Goal: Book appointment/travel/reservation

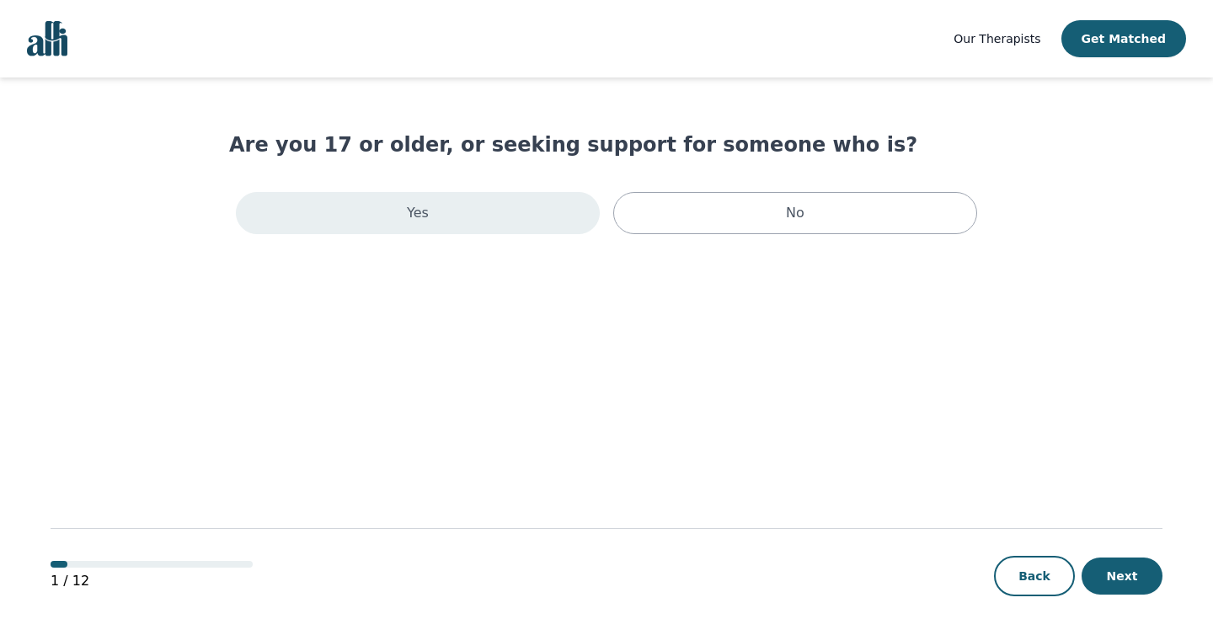
click at [396, 224] on div "Yes" at bounding box center [418, 213] width 364 height 42
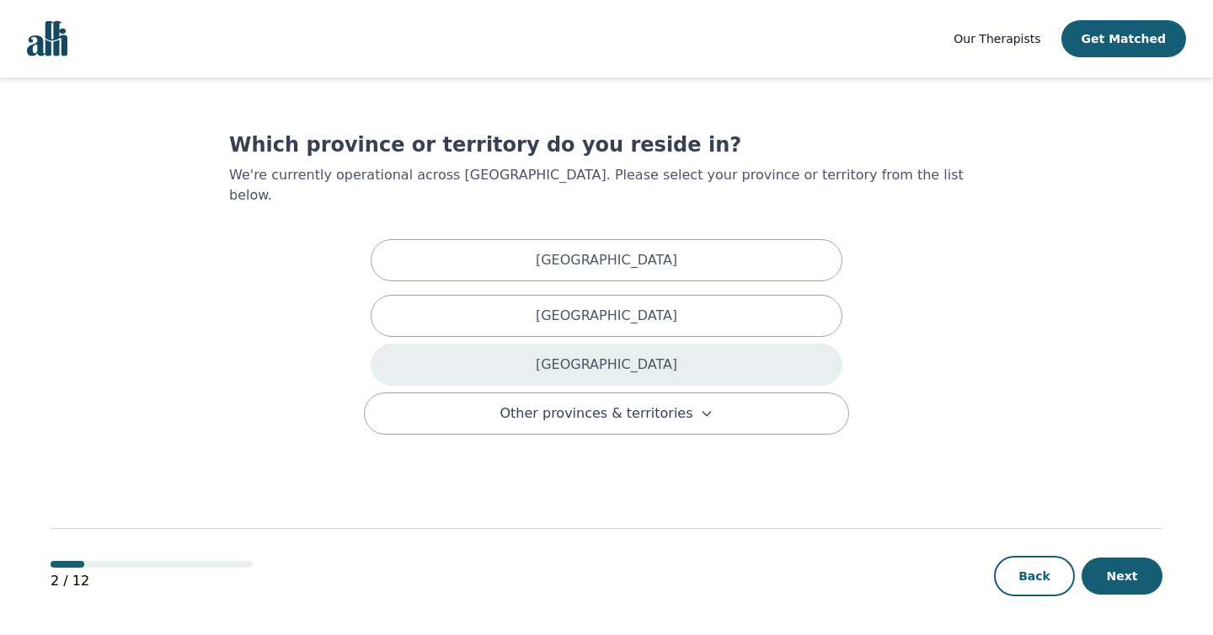
click at [501, 344] on div "[GEOGRAPHIC_DATA]" at bounding box center [607, 365] width 472 height 42
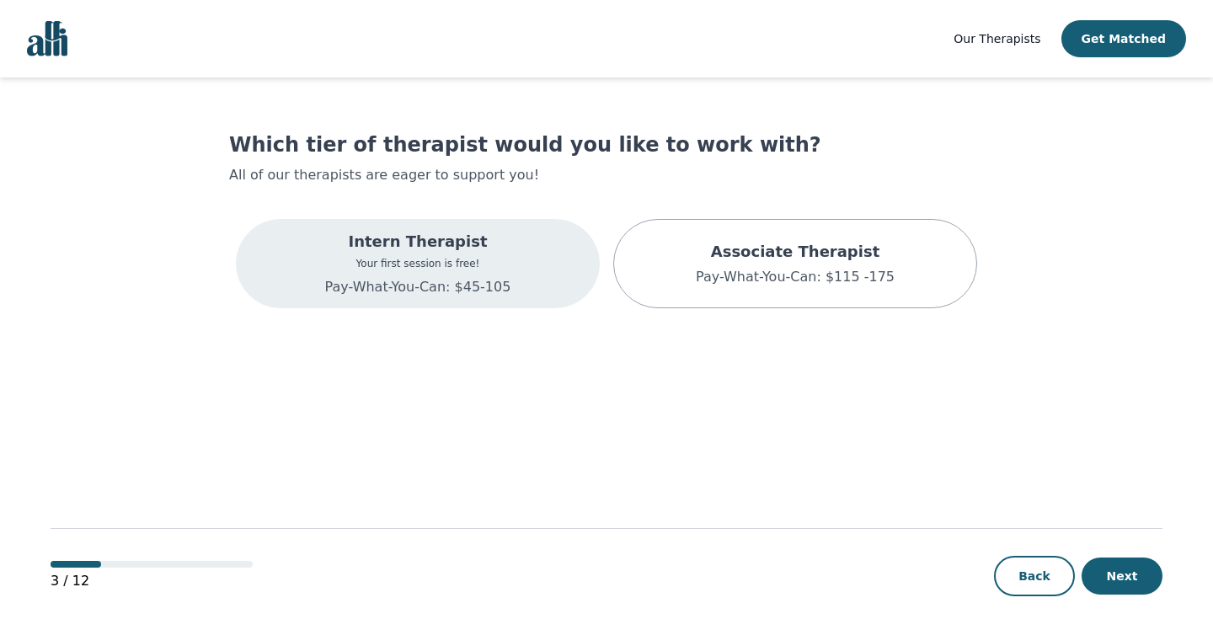
click at [496, 277] on p "Pay-What-You-Can: $45-105" at bounding box center [418, 287] width 186 height 20
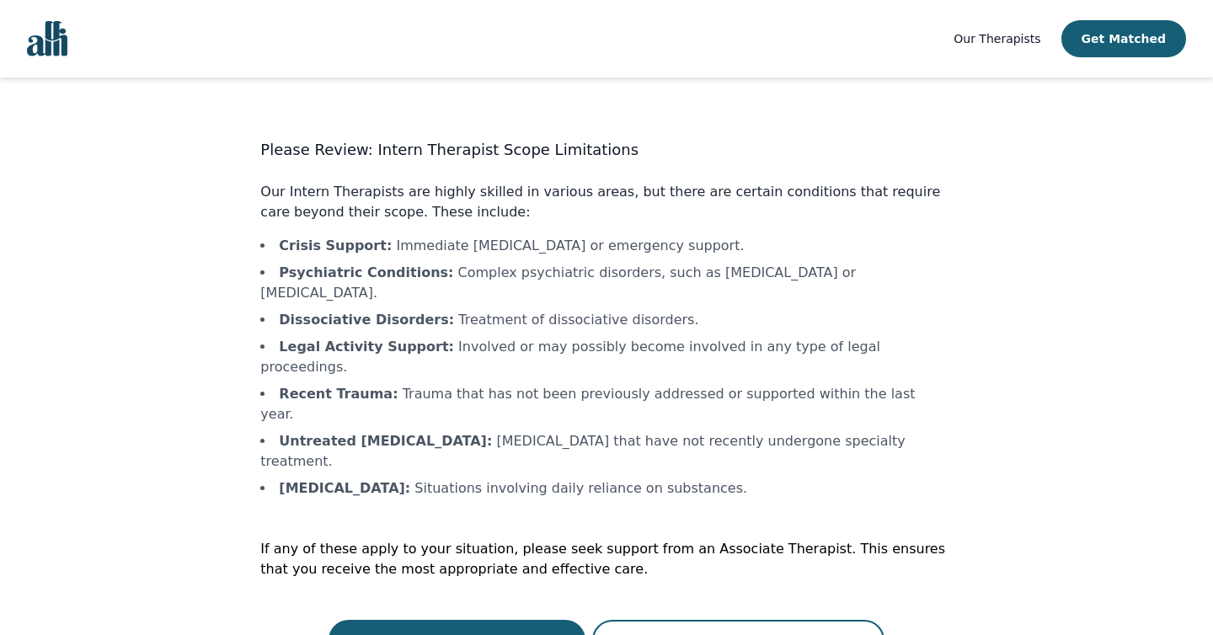
scroll to position [2, 0]
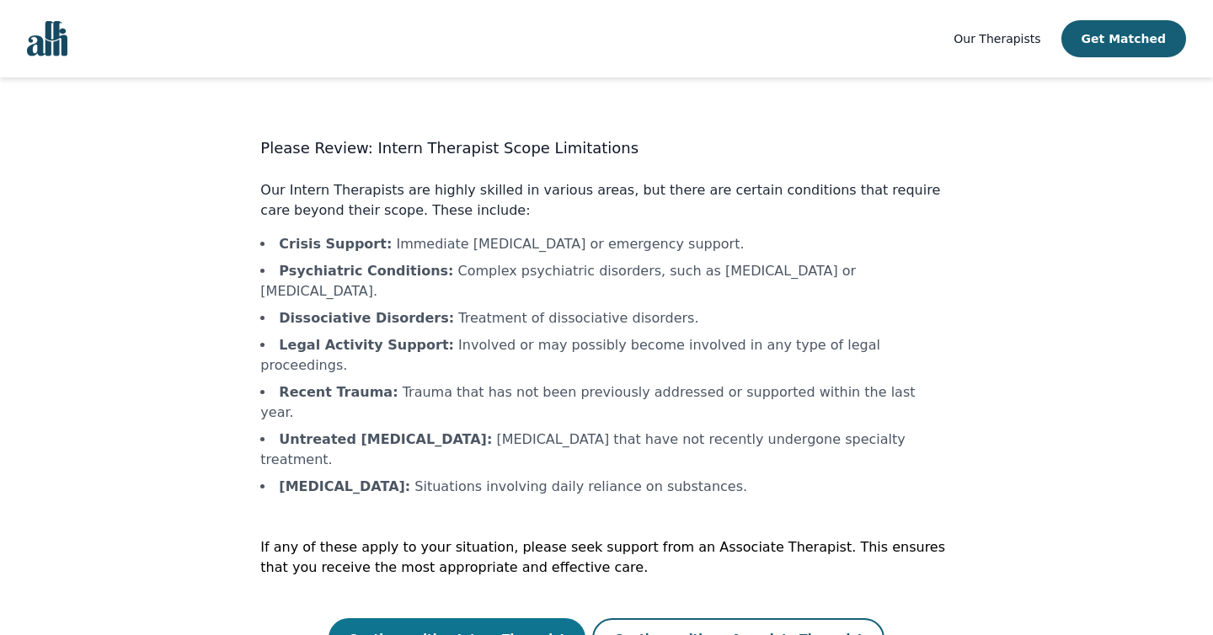
click at [456, 618] on button "Continue with a Intern Therapist" at bounding box center [457, 638] width 258 height 40
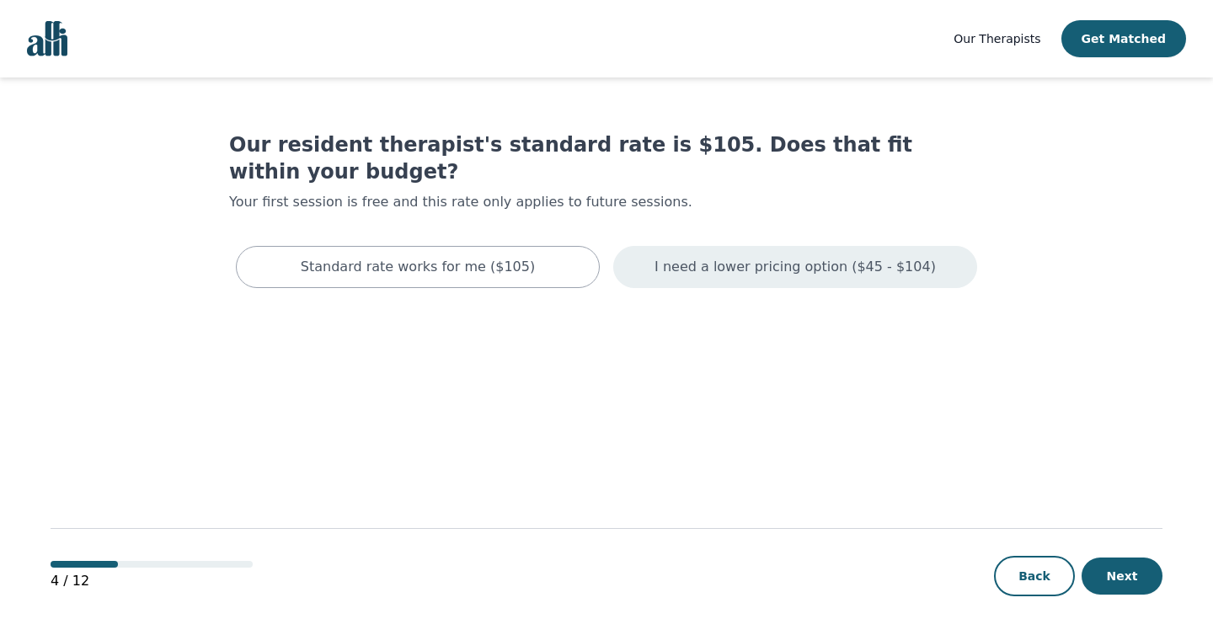
click at [713, 257] on p "I need a lower pricing option ($45 - $104)" at bounding box center [794, 267] width 281 height 20
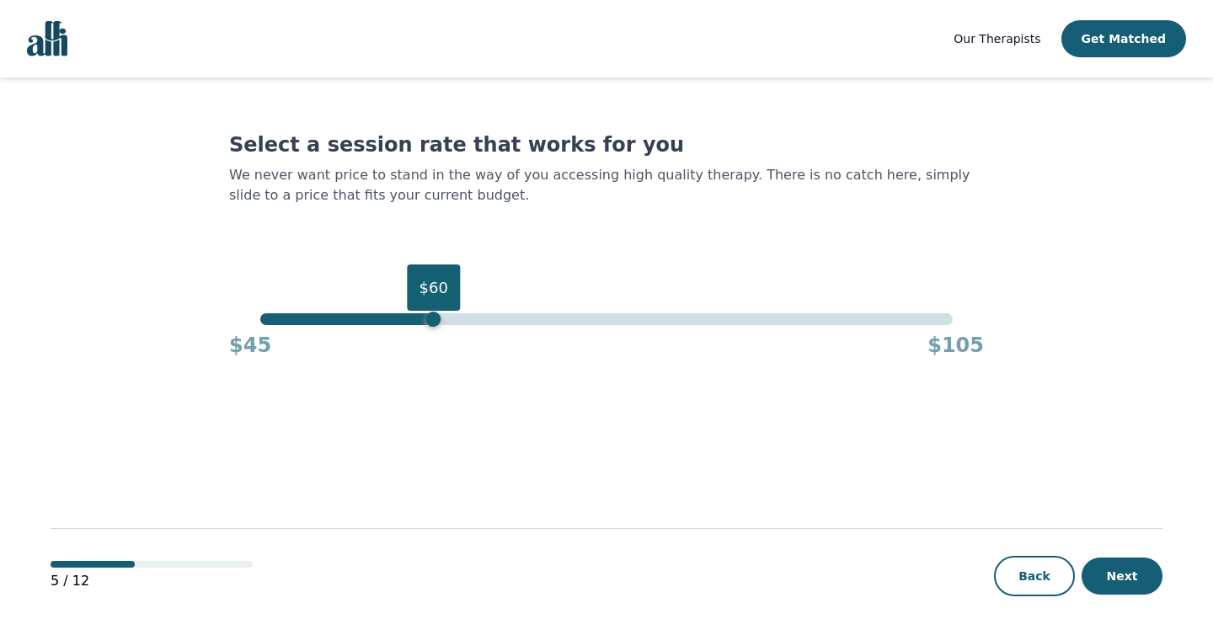
drag, startPoint x: 953, startPoint y: 322, endPoint x: 438, endPoint y: 320, distance: 515.4
click at [438, 320] on div "$60" at bounding box center [433, 319] width 15 height 15
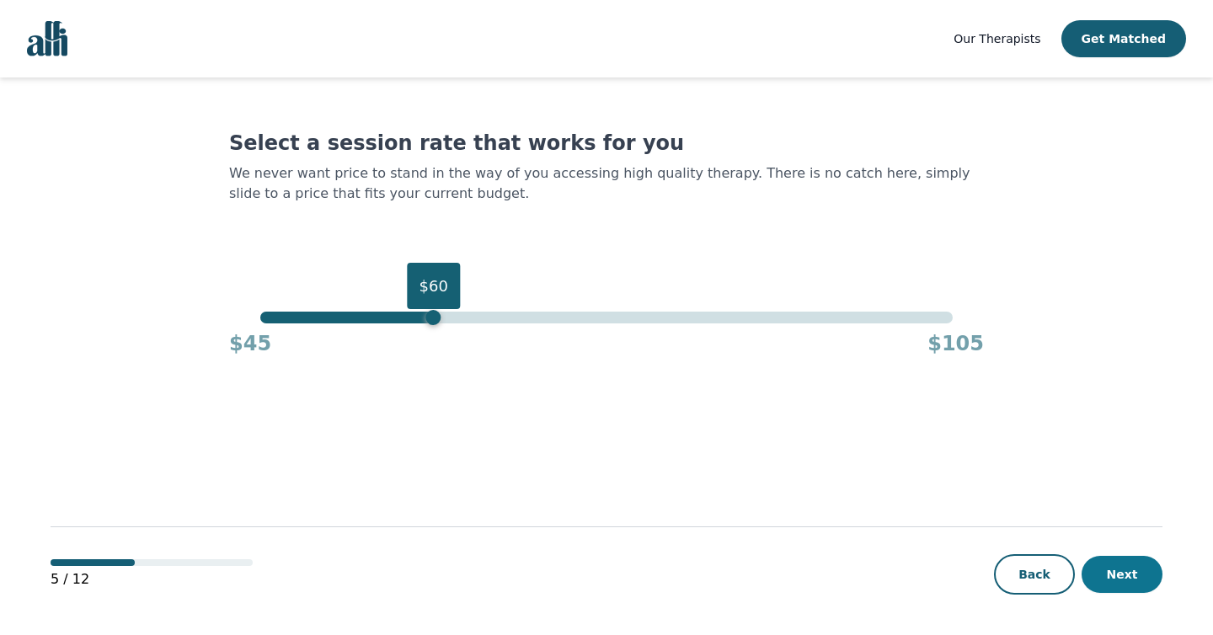
click at [1136, 587] on button "Next" at bounding box center [1121, 574] width 81 height 37
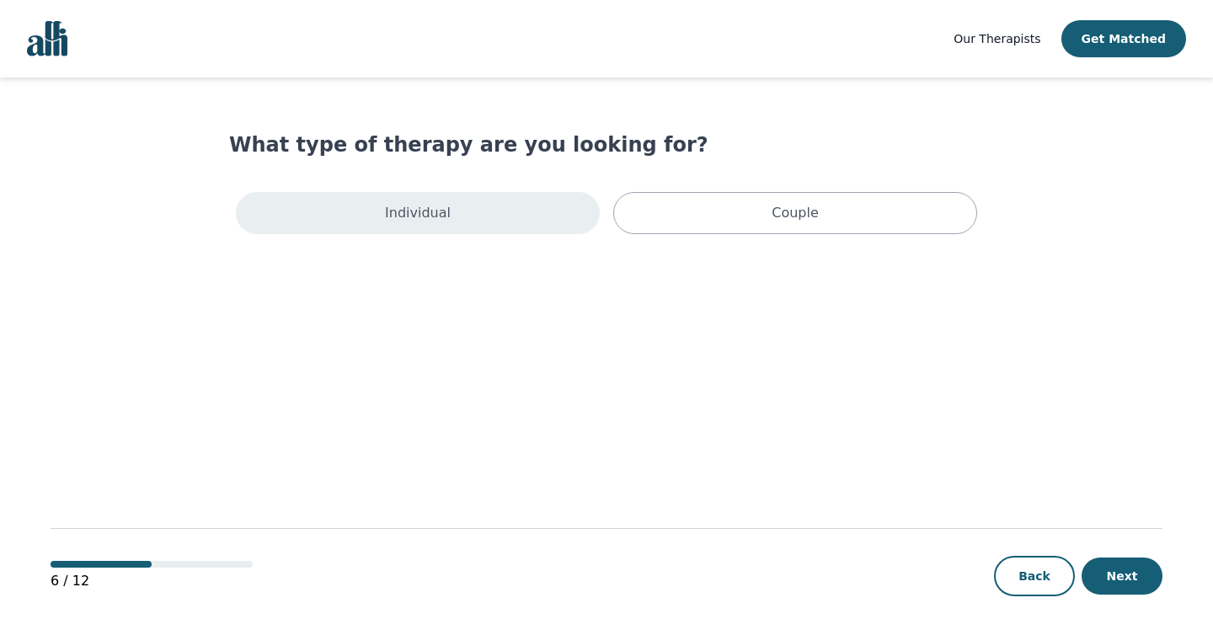
click at [475, 231] on div "Individual" at bounding box center [418, 213] width 364 height 42
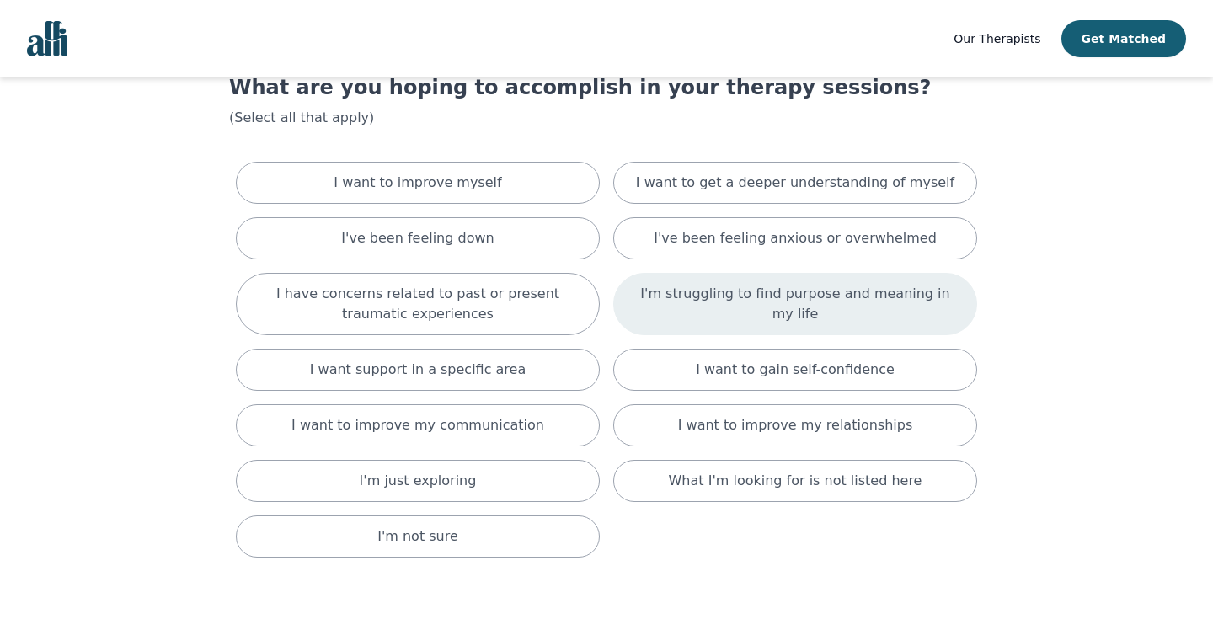
scroll to position [69, 0]
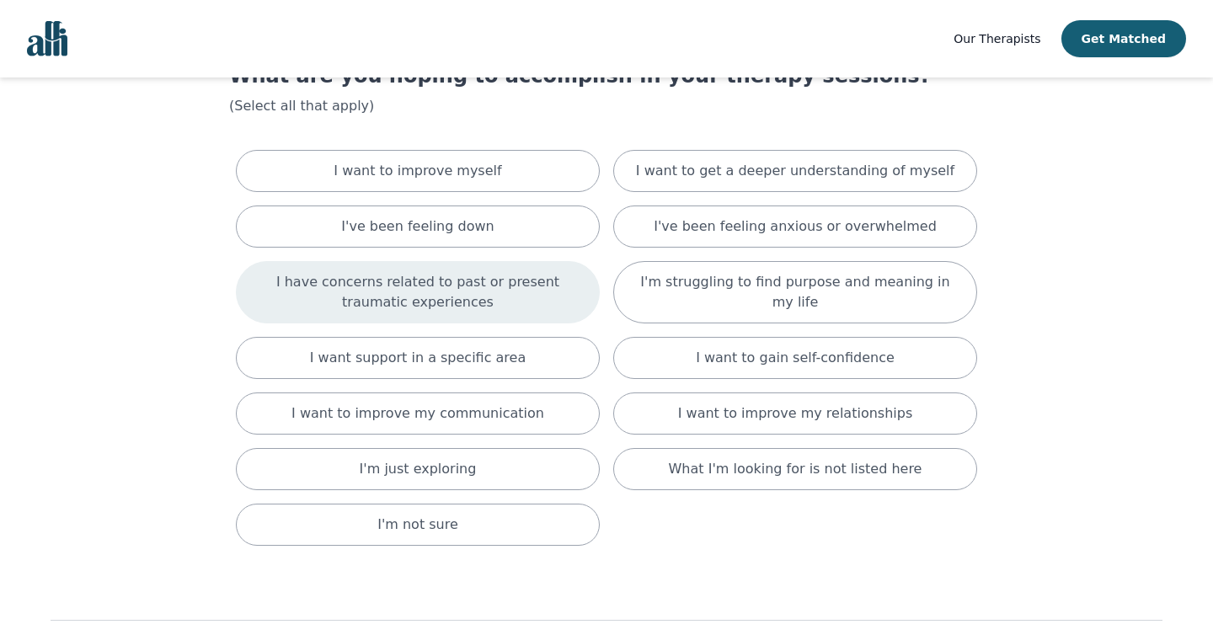
click at [483, 296] on p "I have concerns related to past or present traumatic experiences" at bounding box center [418, 292] width 322 height 40
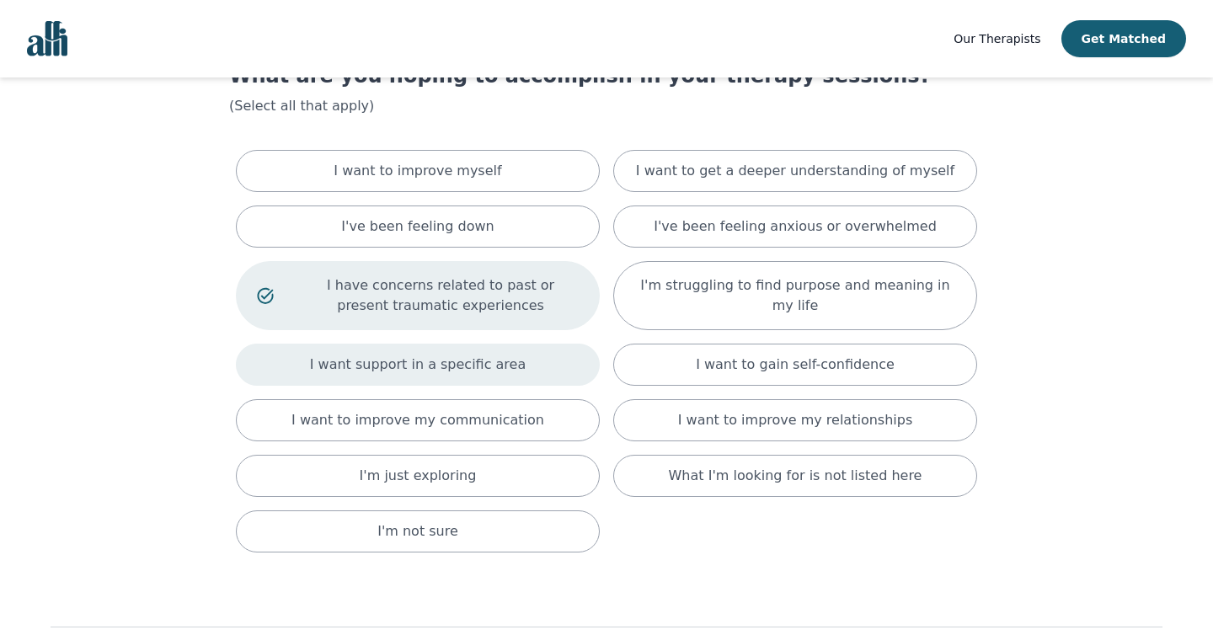
click at [496, 374] on p "I want support in a specific area" at bounding box center [418, 365] width 216 height 20
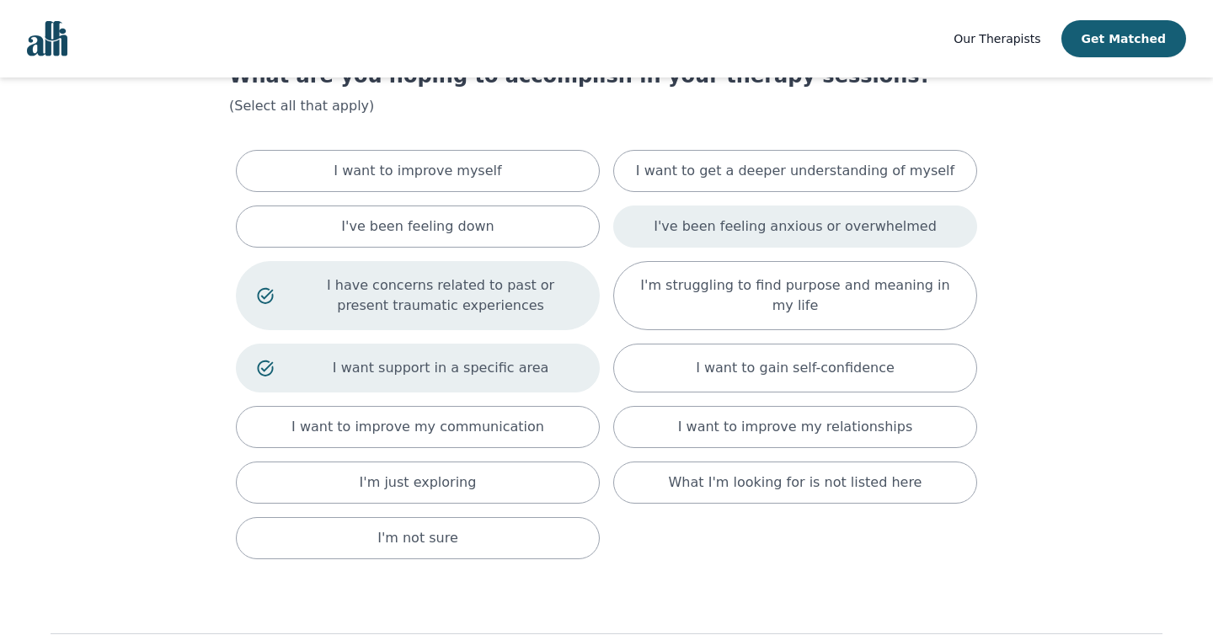
click at [697, 213] on div "I've been feeling anxious or overwhelmed" at bounding box center [795, 226] width 364 height 42
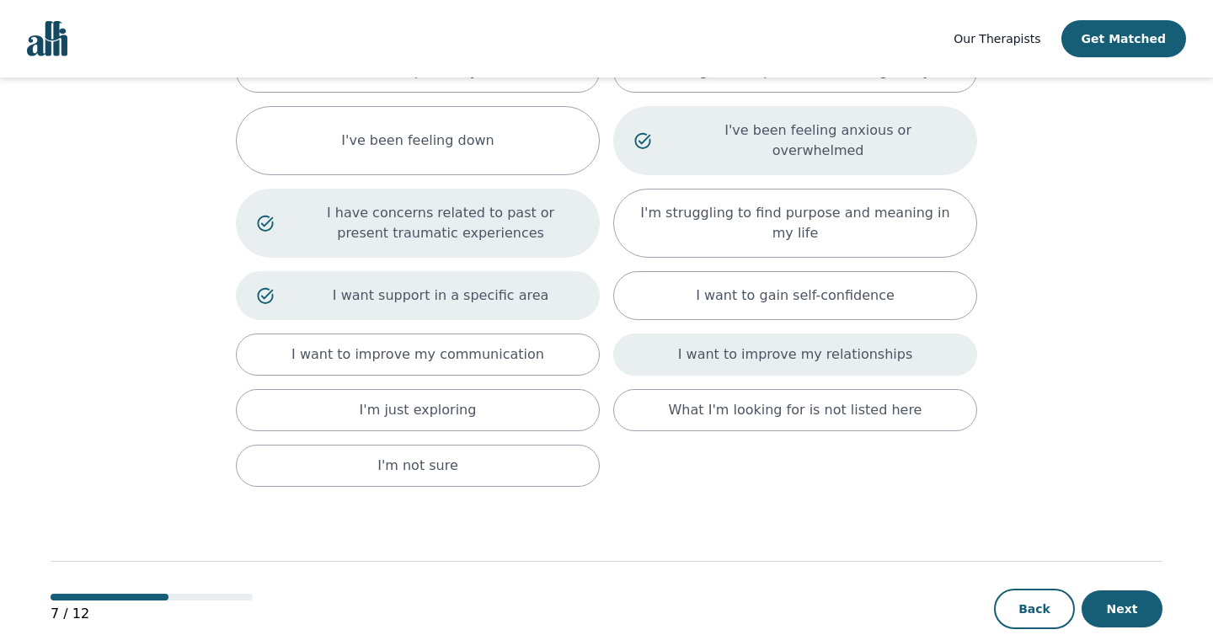
scroll to position [177, 0]
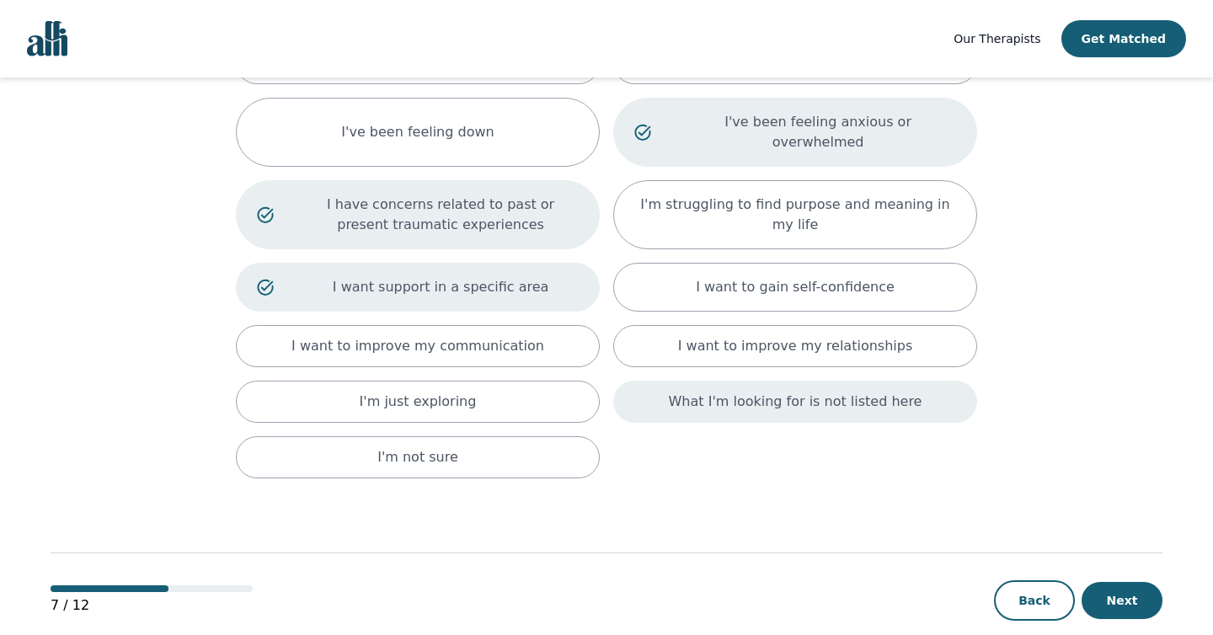
click at [837, 392] on p "What I'm looking for is not listed here" at bounding box center [796, 402] width 254 height 20
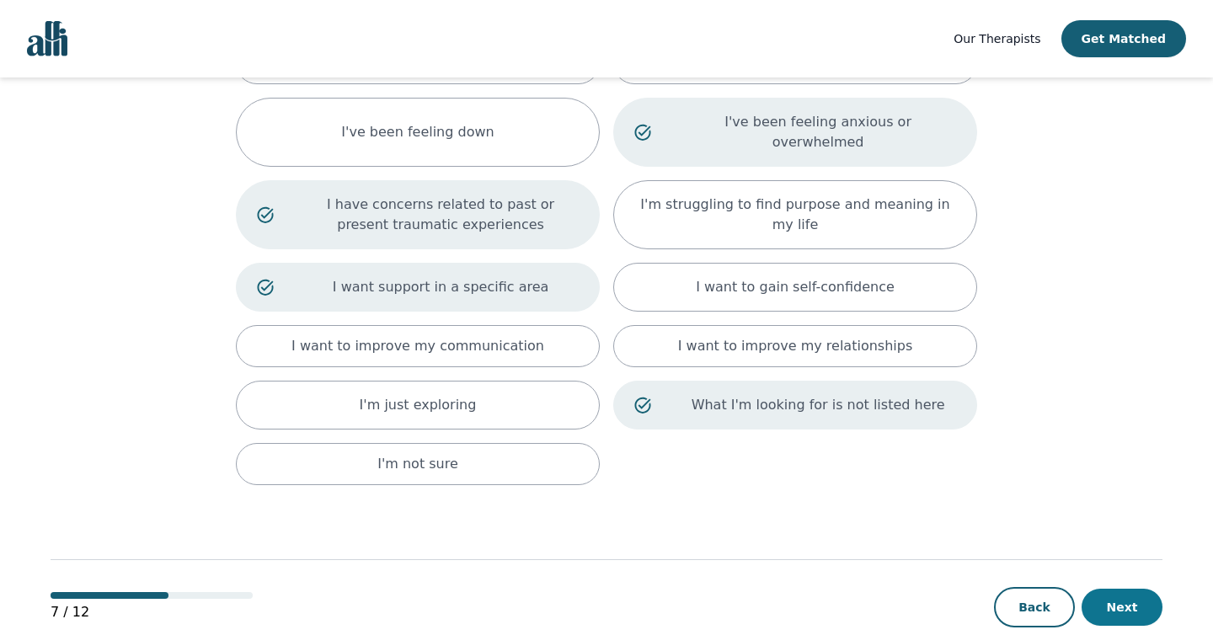
click at [1115, 589] on button "Next" at bounding box center [1121, 607] width 81 height 37
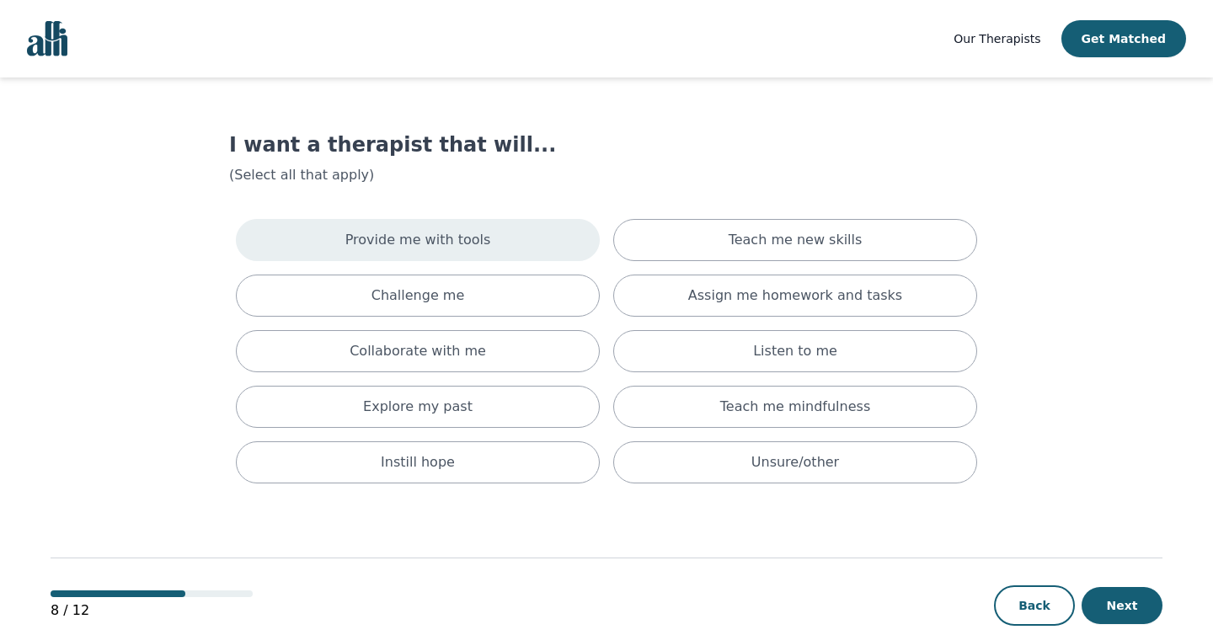
click at [514, 248] on div "Provide me with tools" at bounding box center [418, 240] width 364 height 42
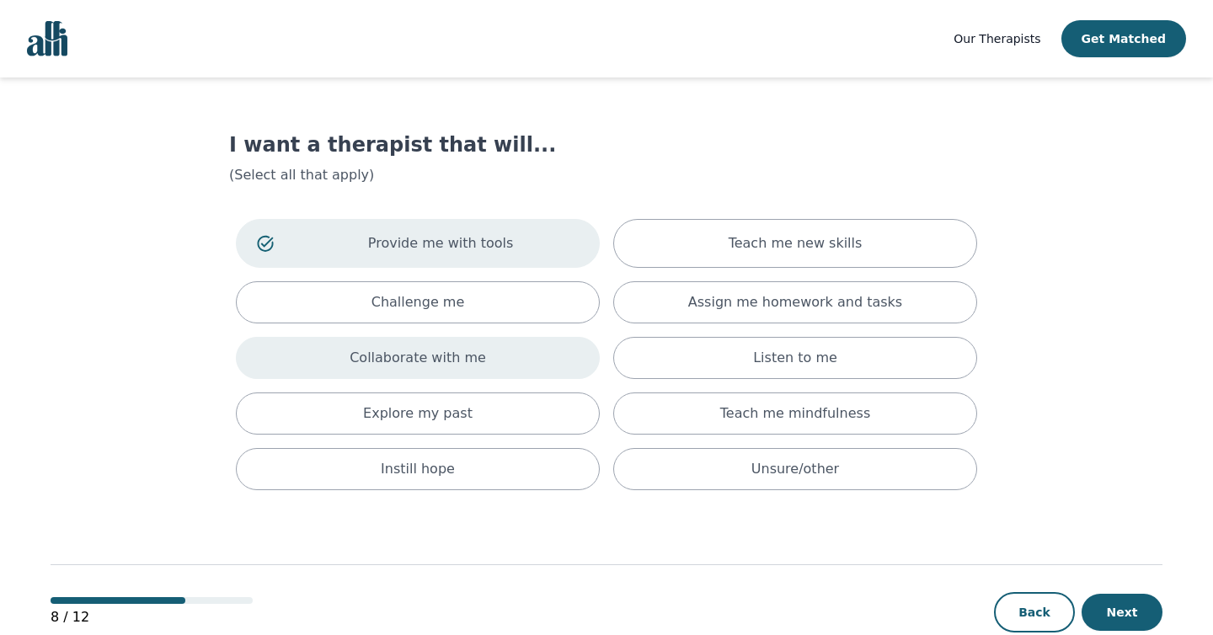
click at [498, 360] on div "Collaborate with me" at bounding box center [418, 358] width 364 height 42
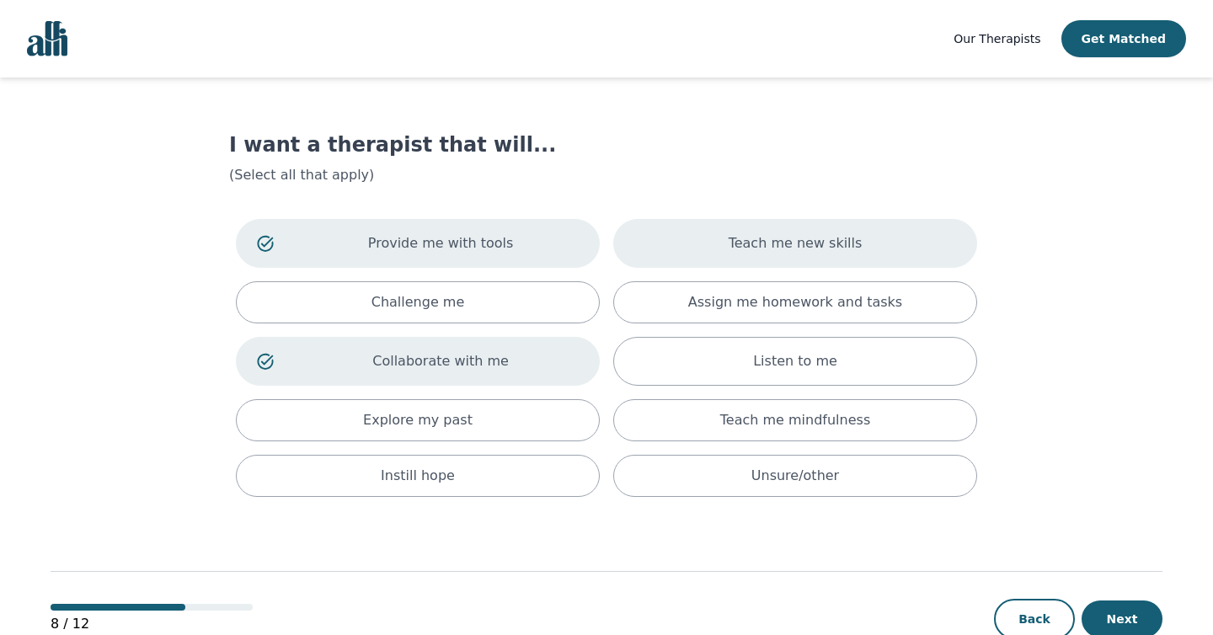
click at [715, 247] on div "Teach me new skills" at bounding box center [795, 243] width 364 height 49
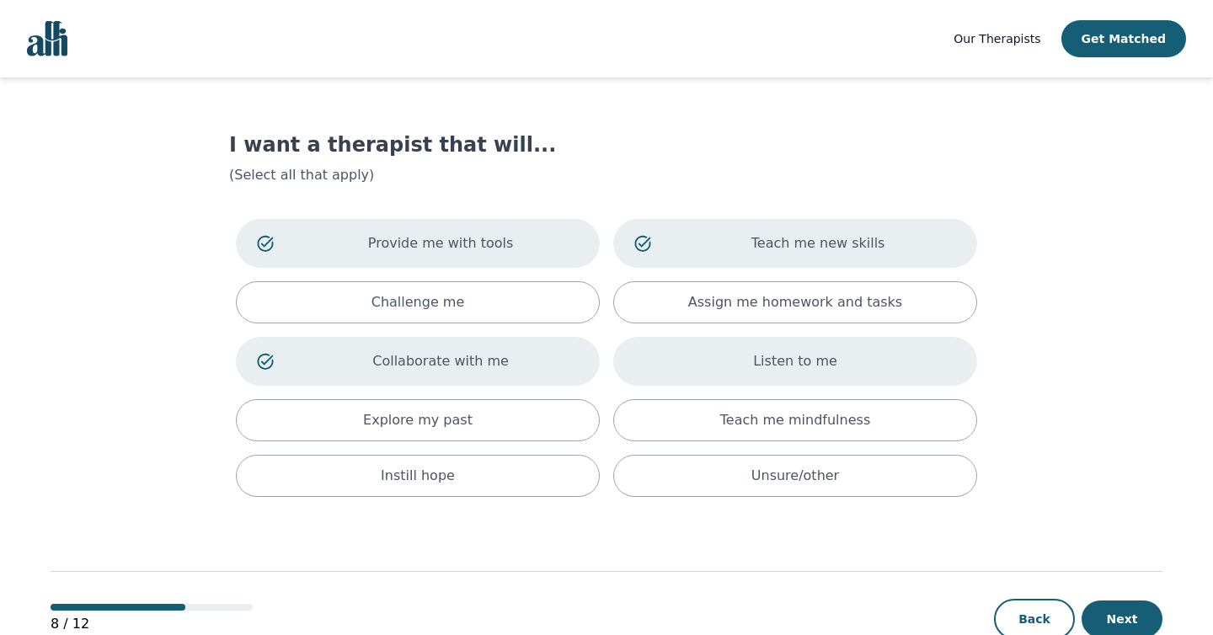
click at [723, 357] on div "Listen to me" at bounding box center [795, 361] width 364 height 49
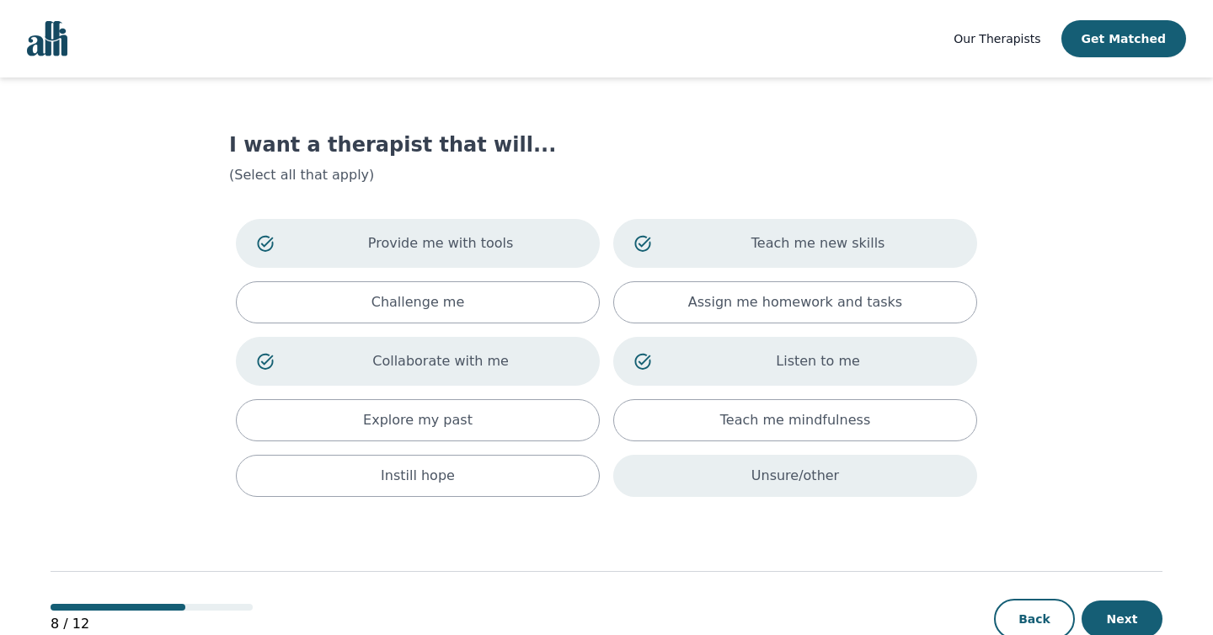
click at [729, 476] on div "Unsure/other" at bounding box center [795, 476] width 364 height 42
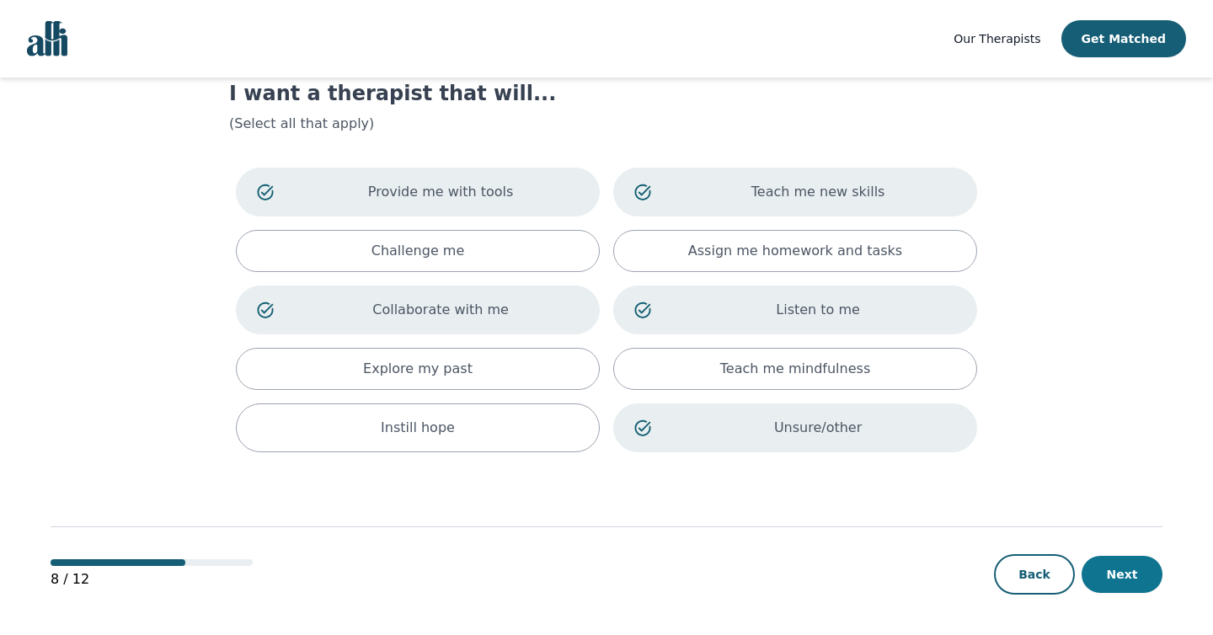
click at [1129, 574] on button "Next" at bounding box center [1121, 574] width 81 height 37
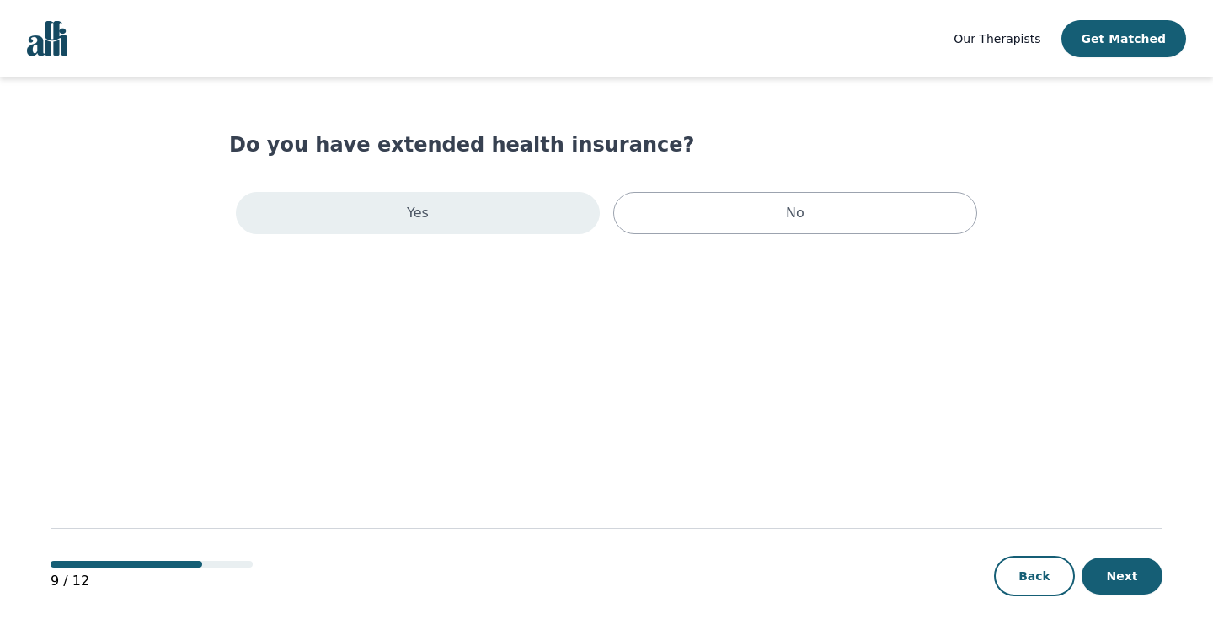
click at [492, 227] on div "Yes" at bounding box center [418, 213] width 364 height 42
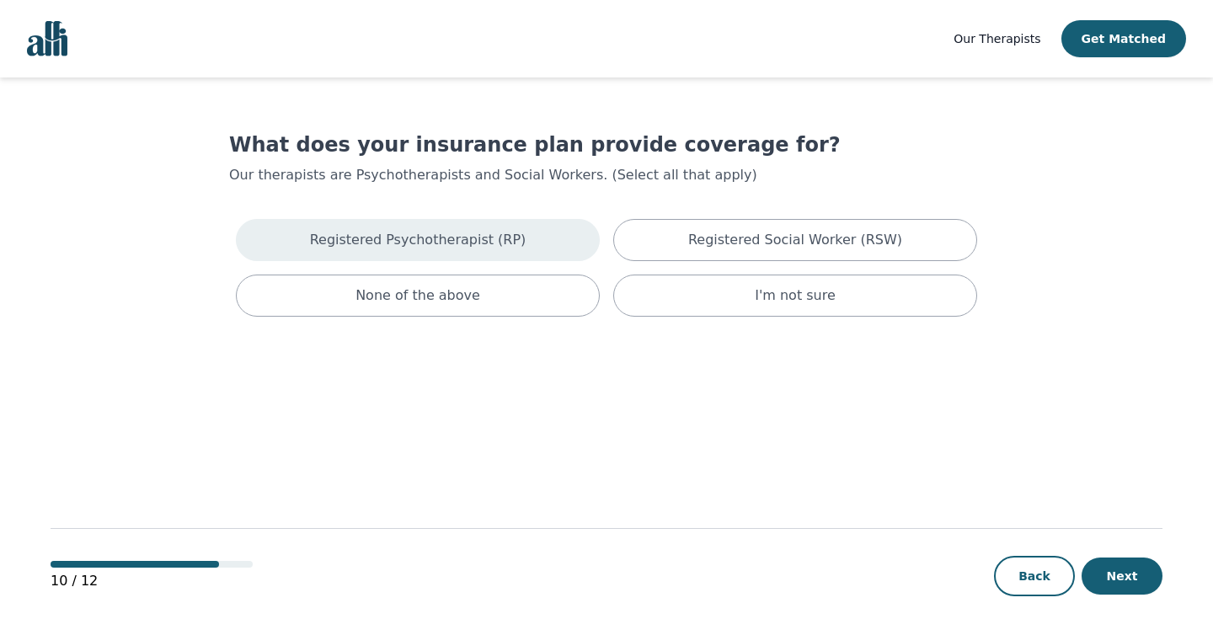
click at [482, 250] on div "Registered Psychotherapist (RP)" at bounding box center [418, 240] width 364 height 42
click at [1116, 581] on button "Next" at bounding box center [1121, 576] width 81 height 37
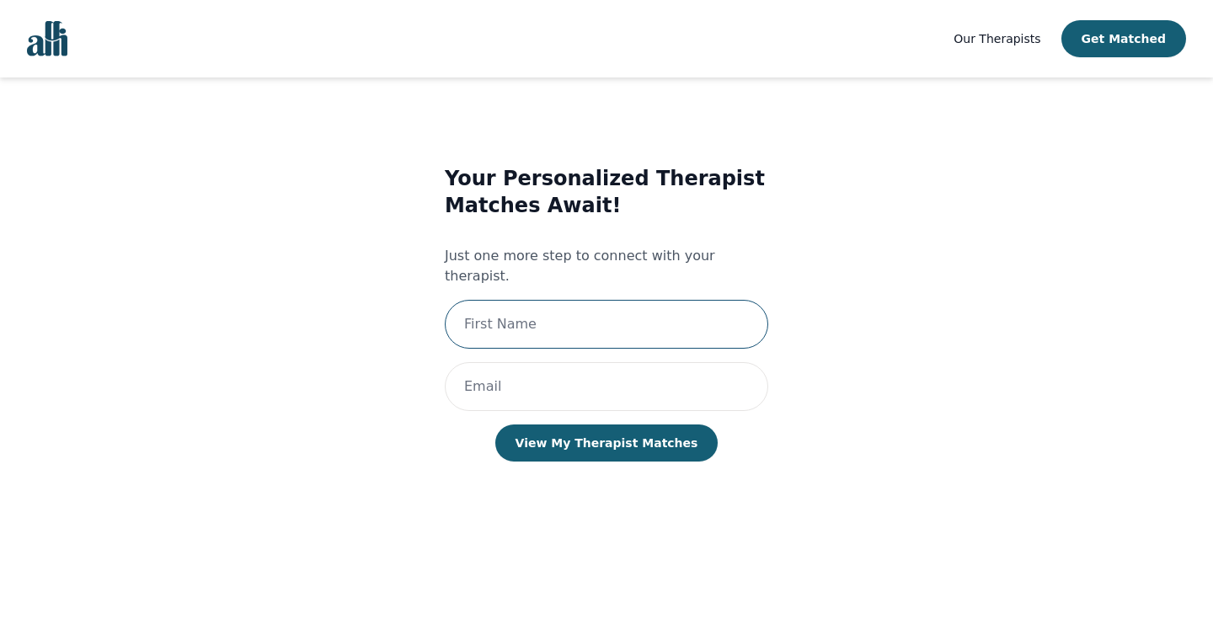
click at [665, 302] on input "text" at bounding box center [606, 324] width 323 height 49
type input "Katy"
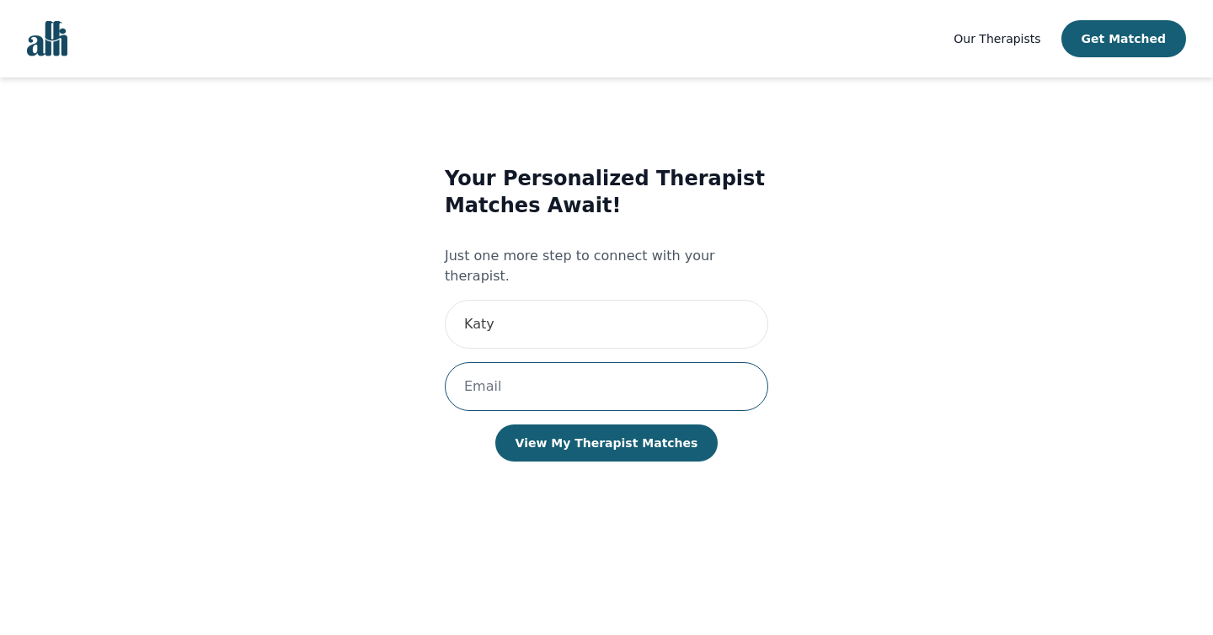
click at [568, 377] on input "email" at bounding box center [606, 386] width 323 height 49
type input "[EMAIL_ADDRESS][PERSON_NAME][DOMAIN_NAME]"
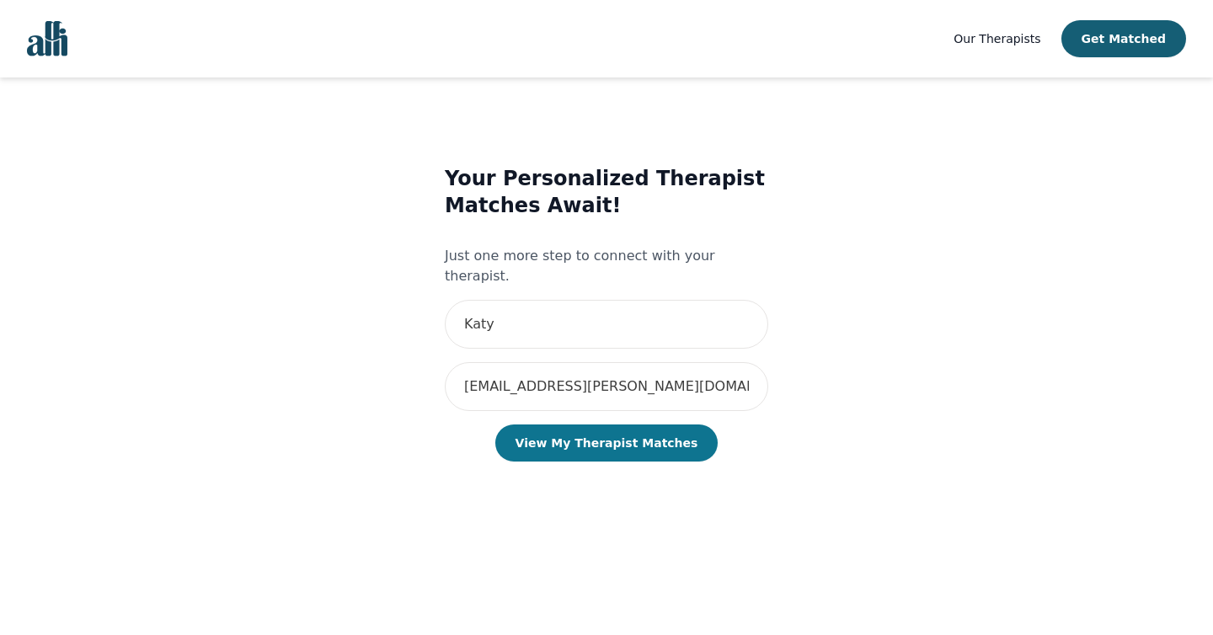
click at [594, 424] on button "View My Therapist Matches" at bounding box center [606, 442] width 223 height 37
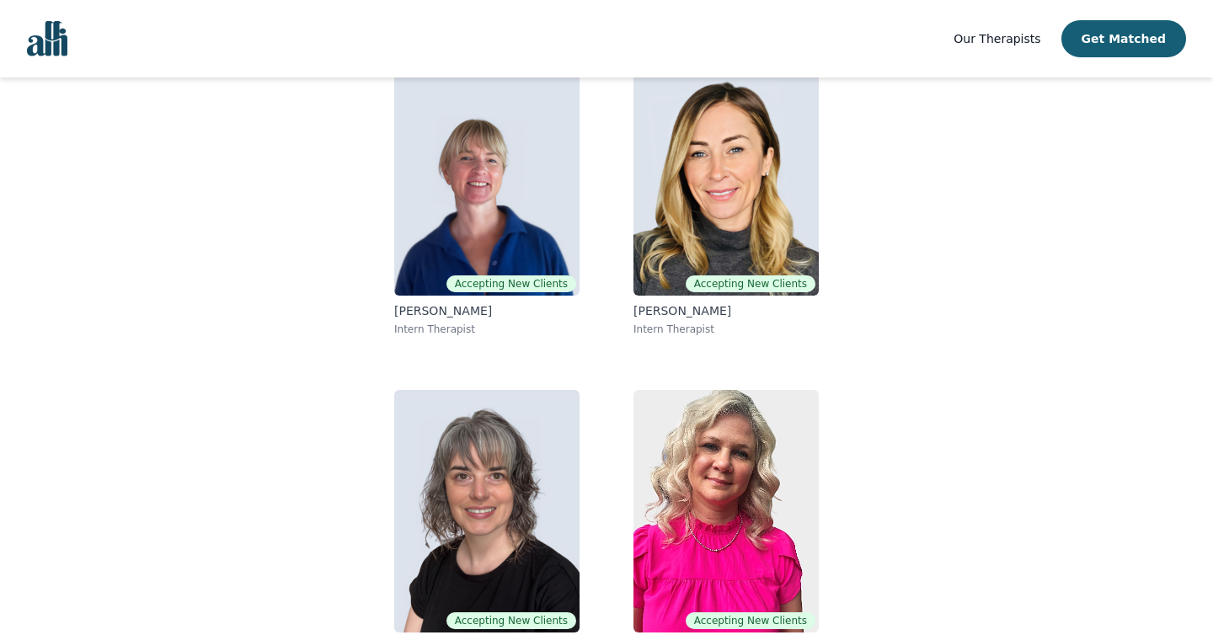
scroll to position [244, 0]
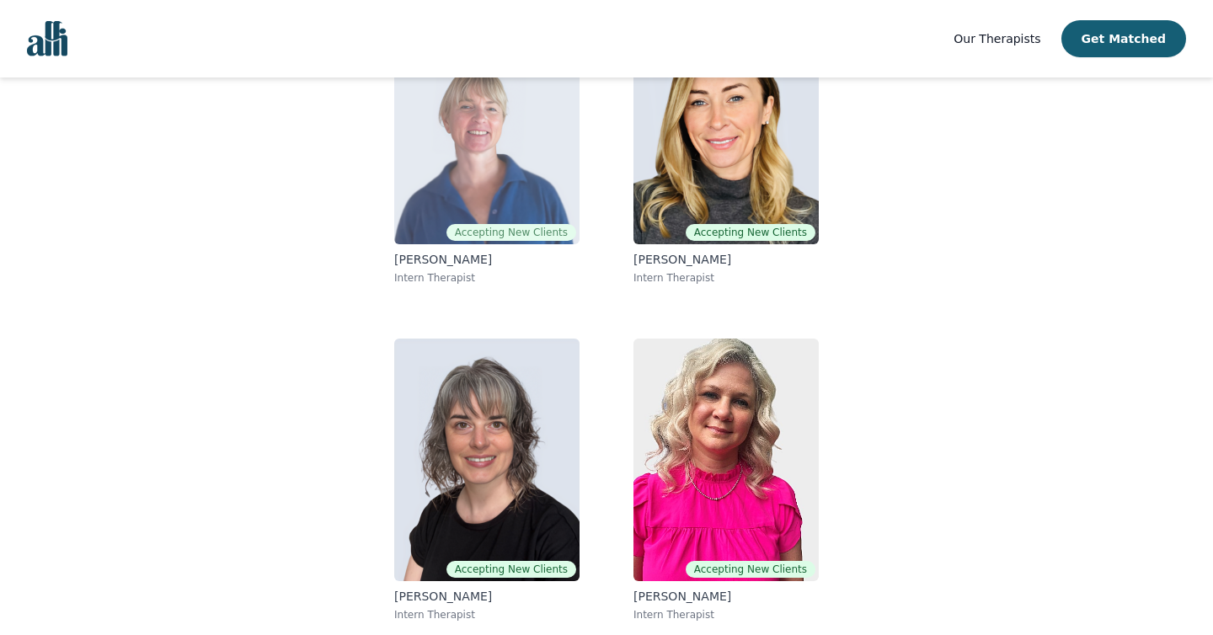
click at [530, 181] on img at bounding box center [486, 123] width 185 height 243
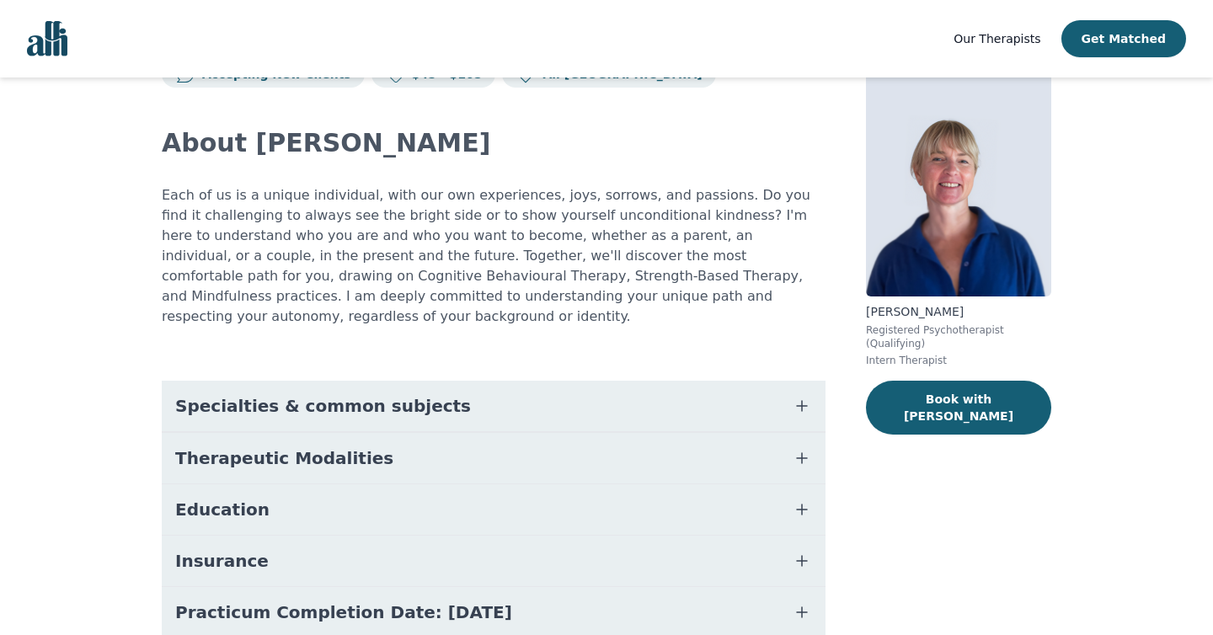
scroll to position [75, 0]
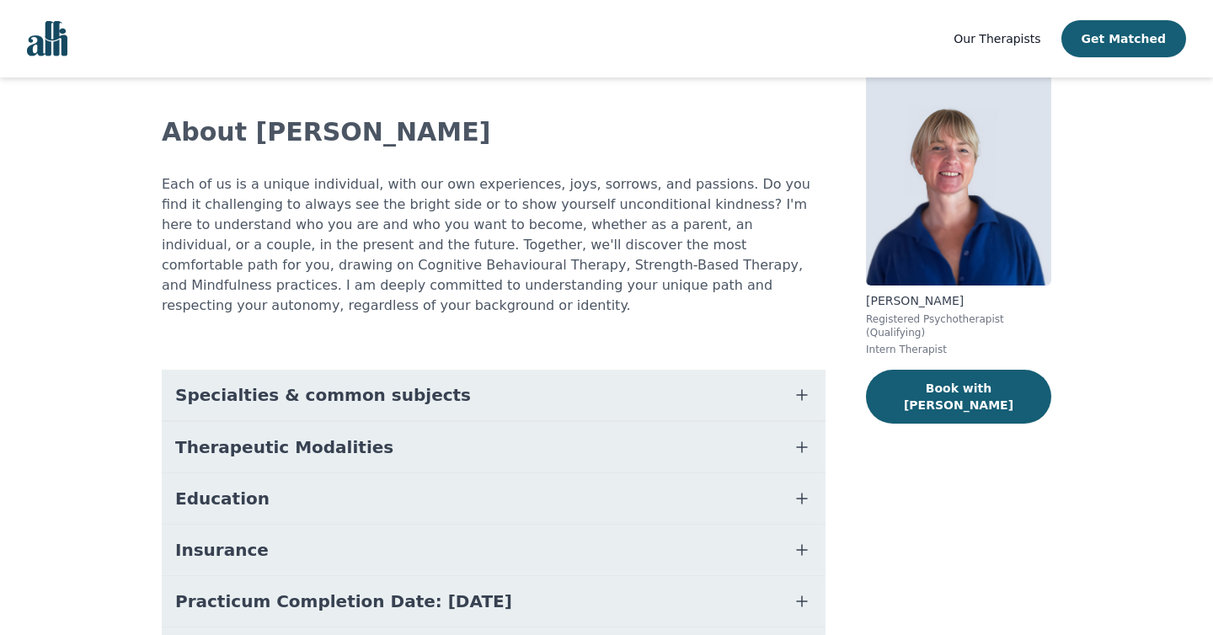
click at [566, 373] on button "Specialties & common subjects" at bounding box center [494, 395] width 664 height 51
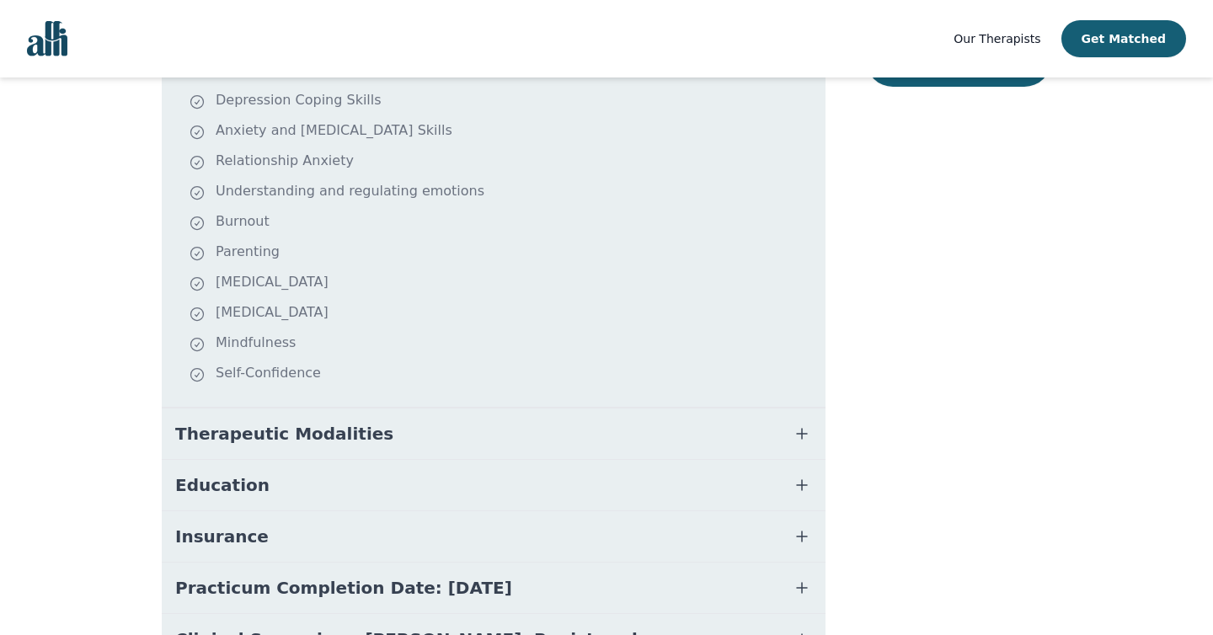
scroll to position [419, 0]
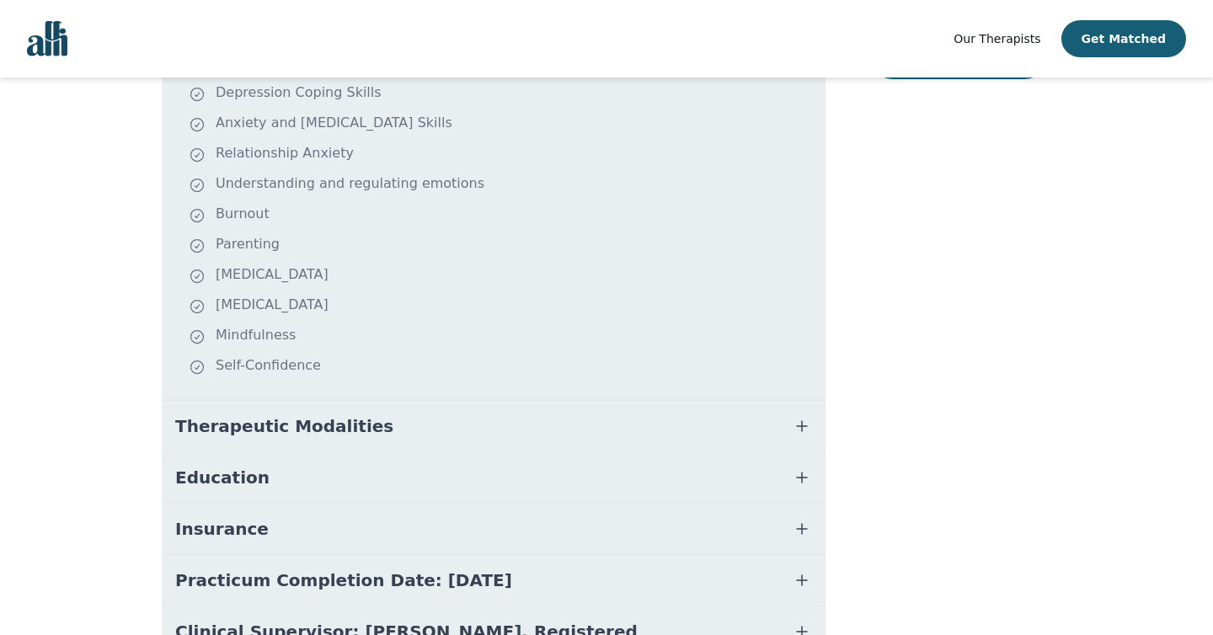
click at [541, 423] on button "Therapeutic Modalities" at bounding box center [494, 426] width 664 height 51
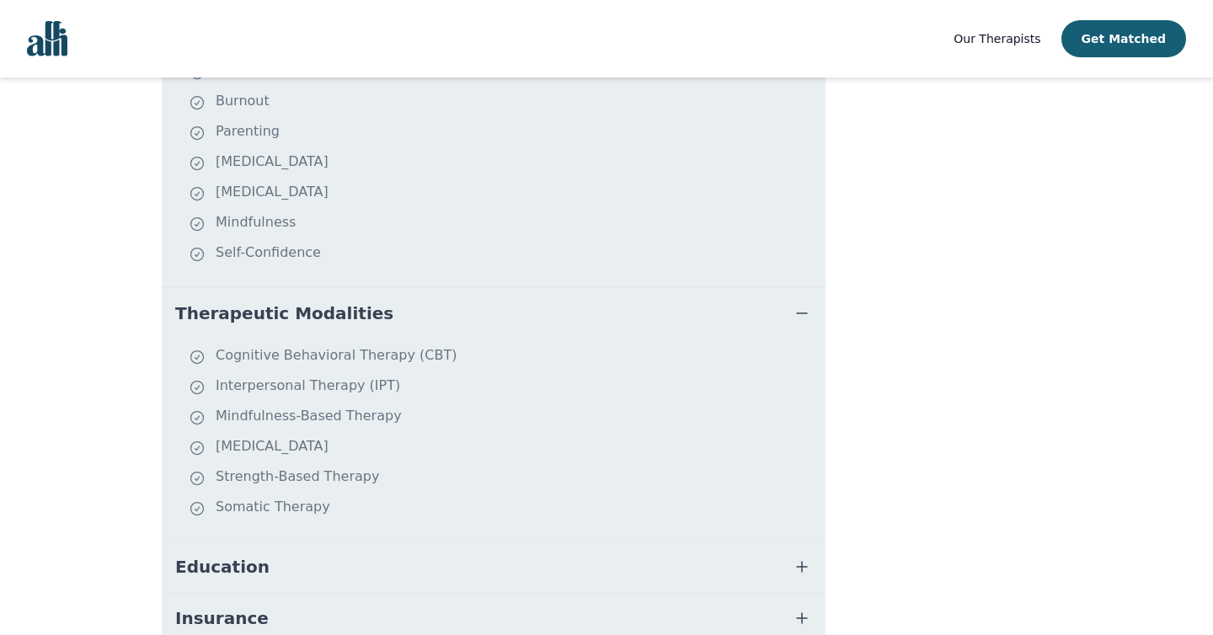
scroll to position [539, 0]
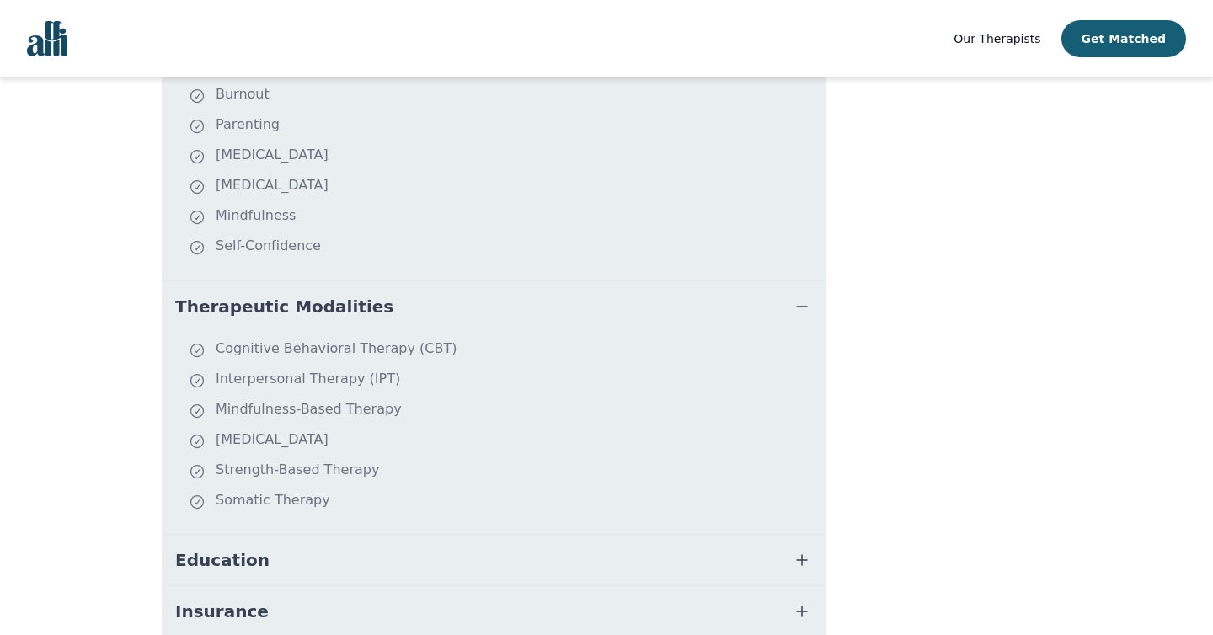
click at [522, 535] on button "Education" at bounding box center [494, 560] width 664 height 51
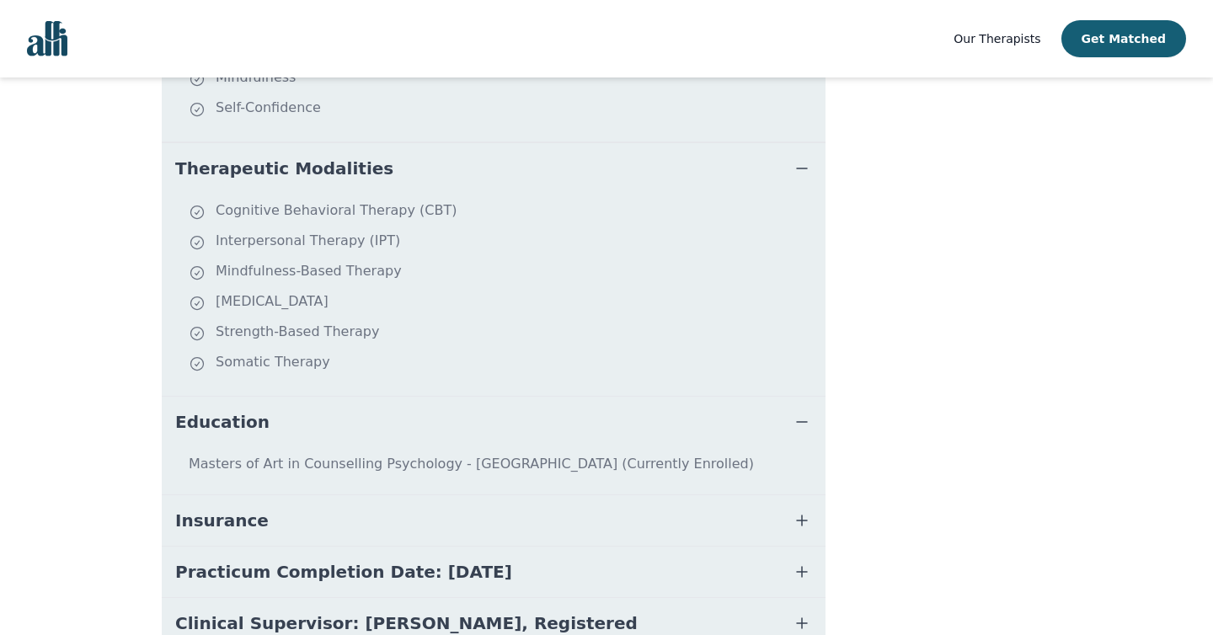
scroll to position [681, 0]
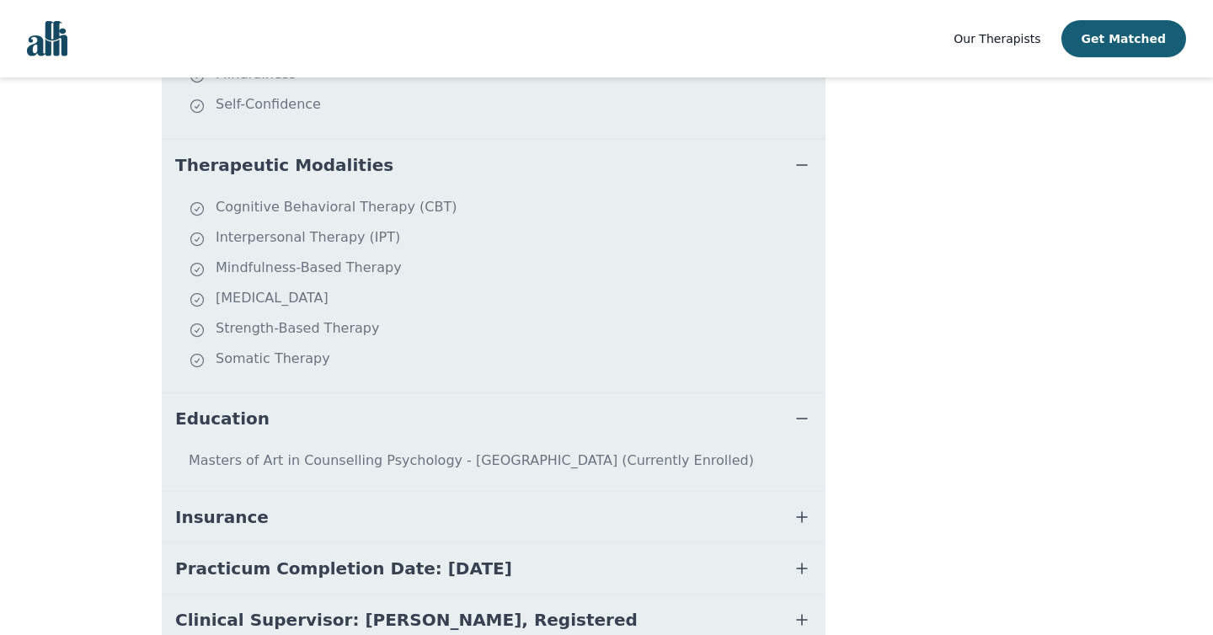
click at [513, 499] on button "Insurance" at bounding box center [494, 517] width 664 height 51
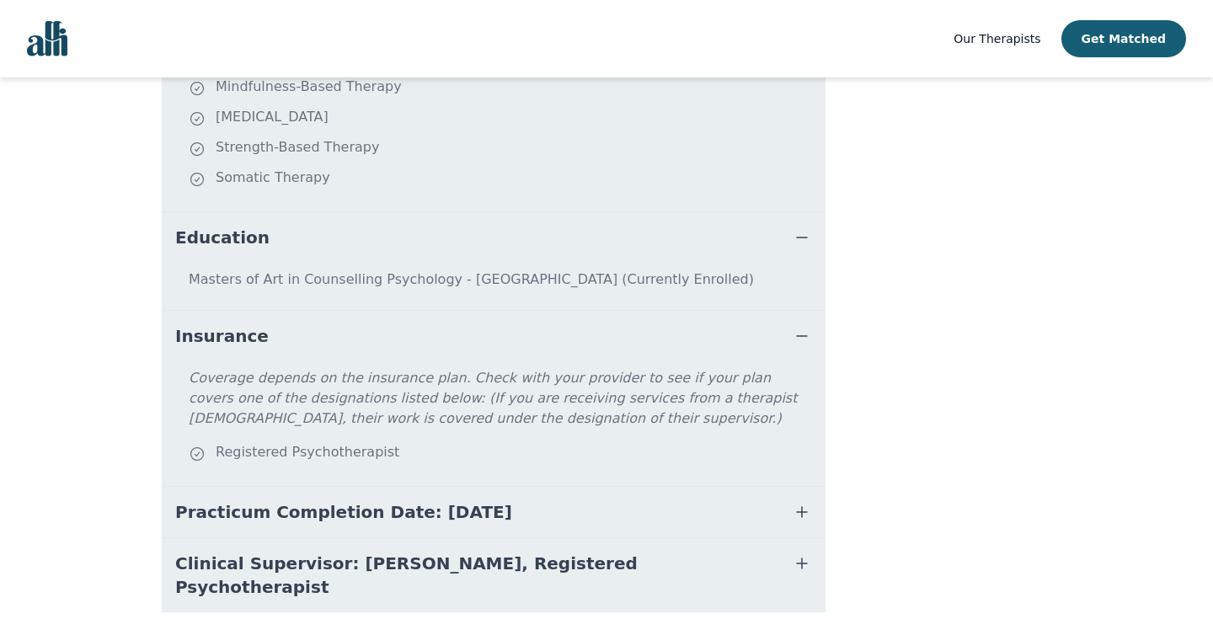
scroll to position [876, 0]
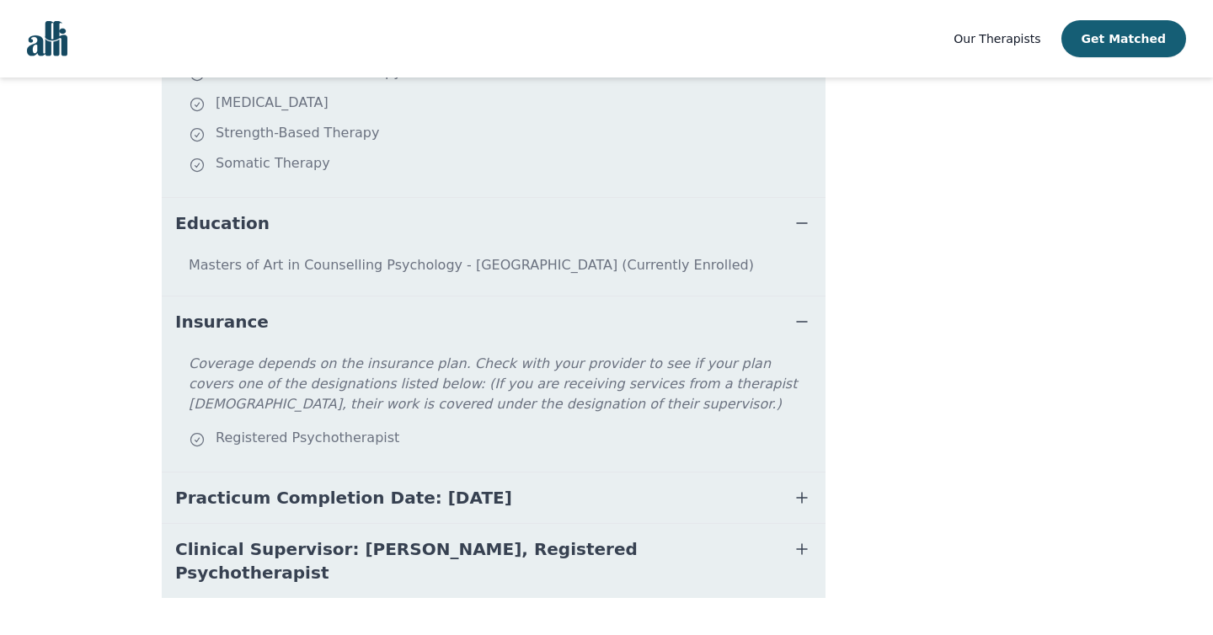
click at [512, 481] on button "Practicum Completion Date: [DATE]" at bounding box center [494, 497] width 664 height 51
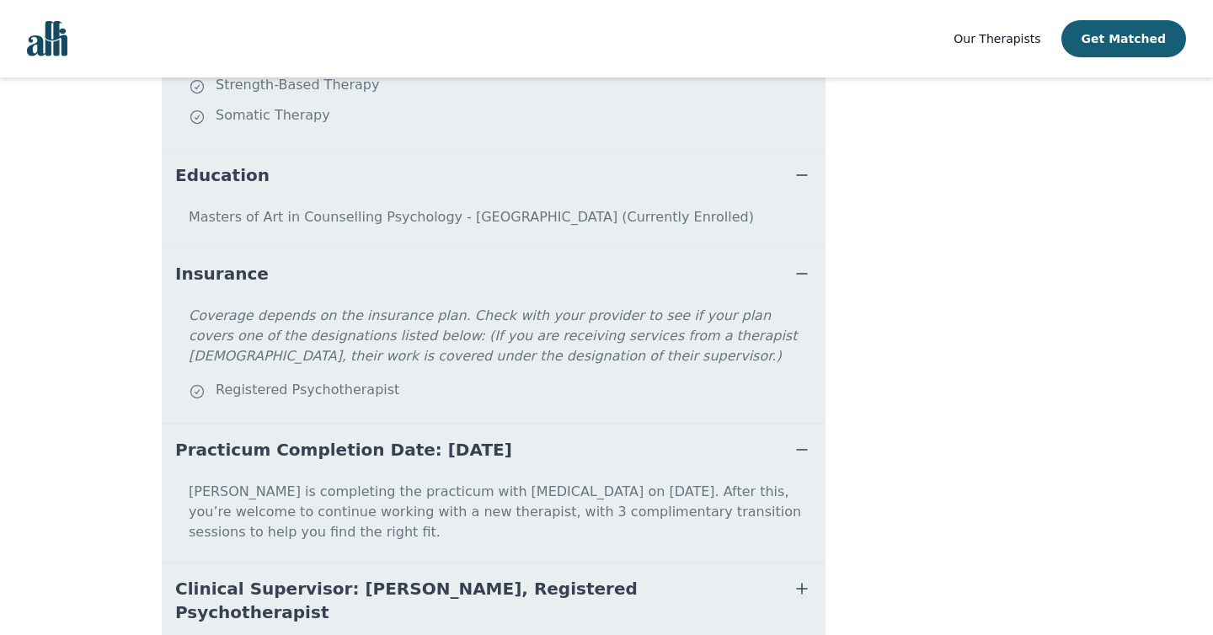
scroll to position [943, 0]
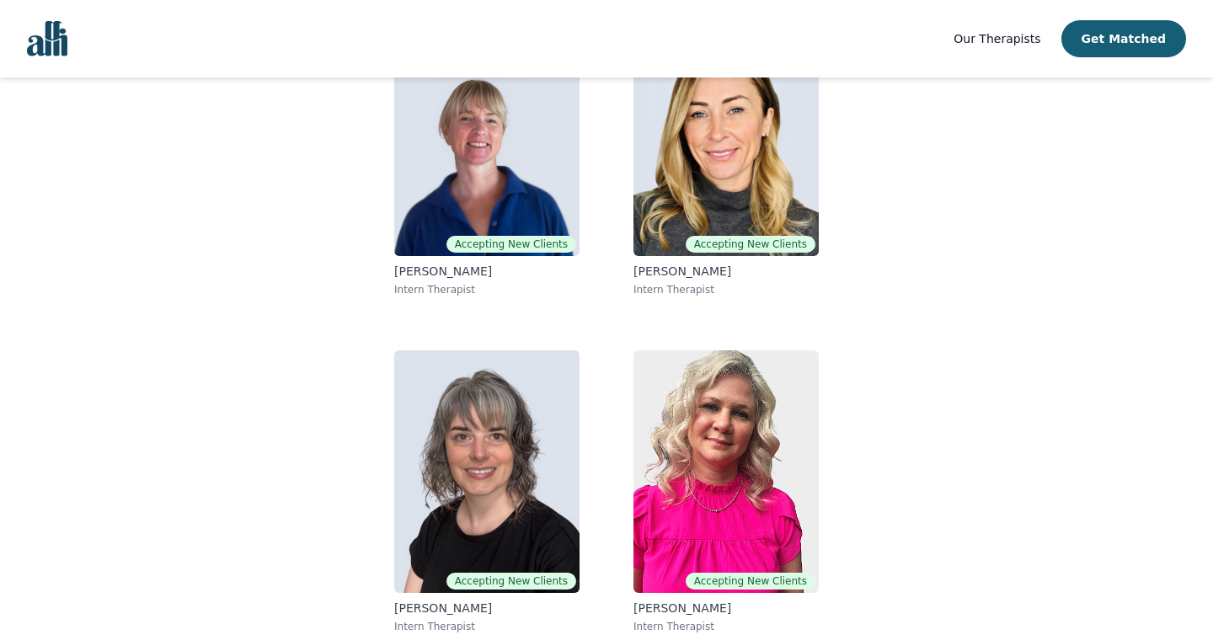
scroll to position [216, 0]
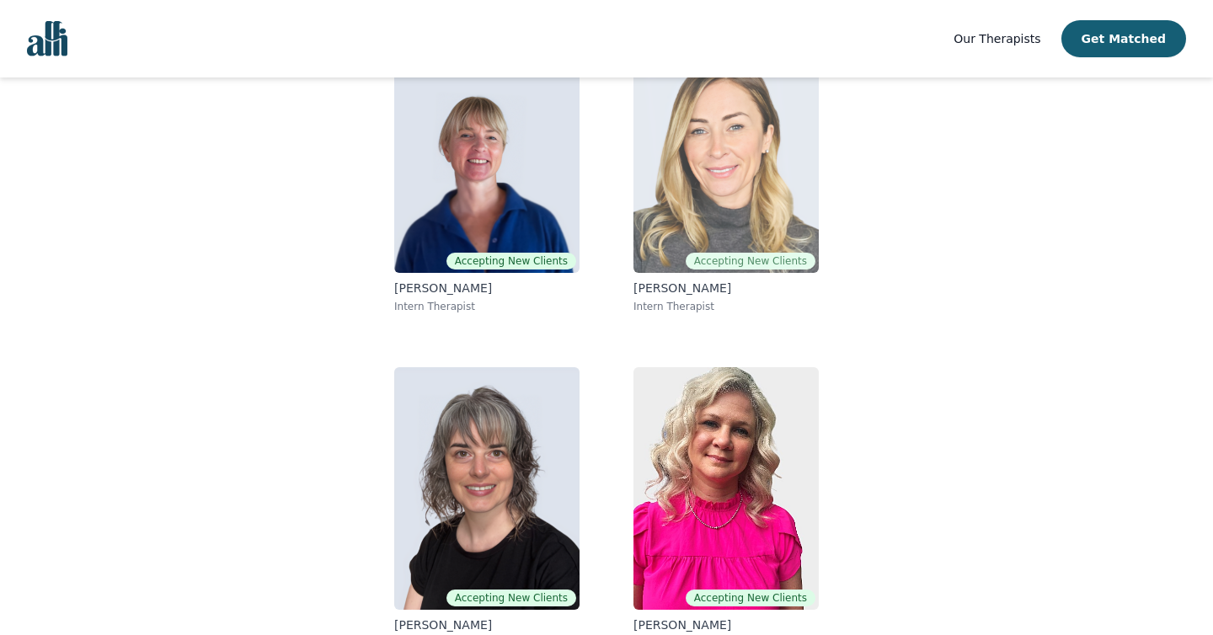
click at [650, 198] on img at bounding box center [725, 151] width 185 height 243
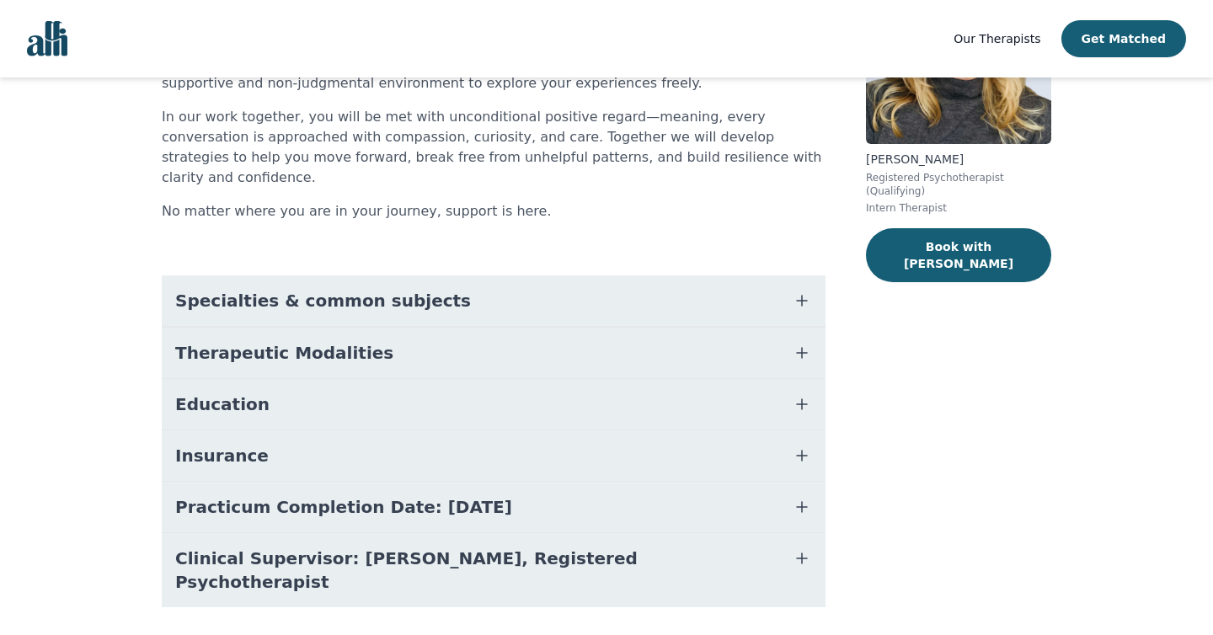
scroll to position [226, 0]
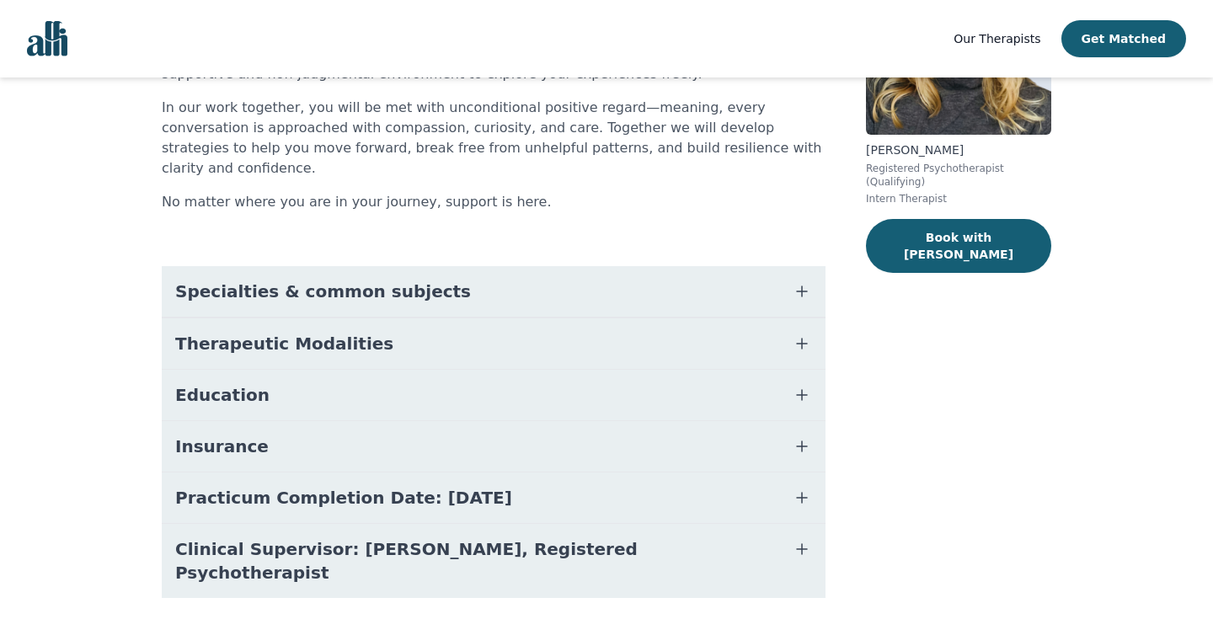
click at [450, 279] on button "Specialties & common subjects" at bounding box center [494, 291] width 664 height 51
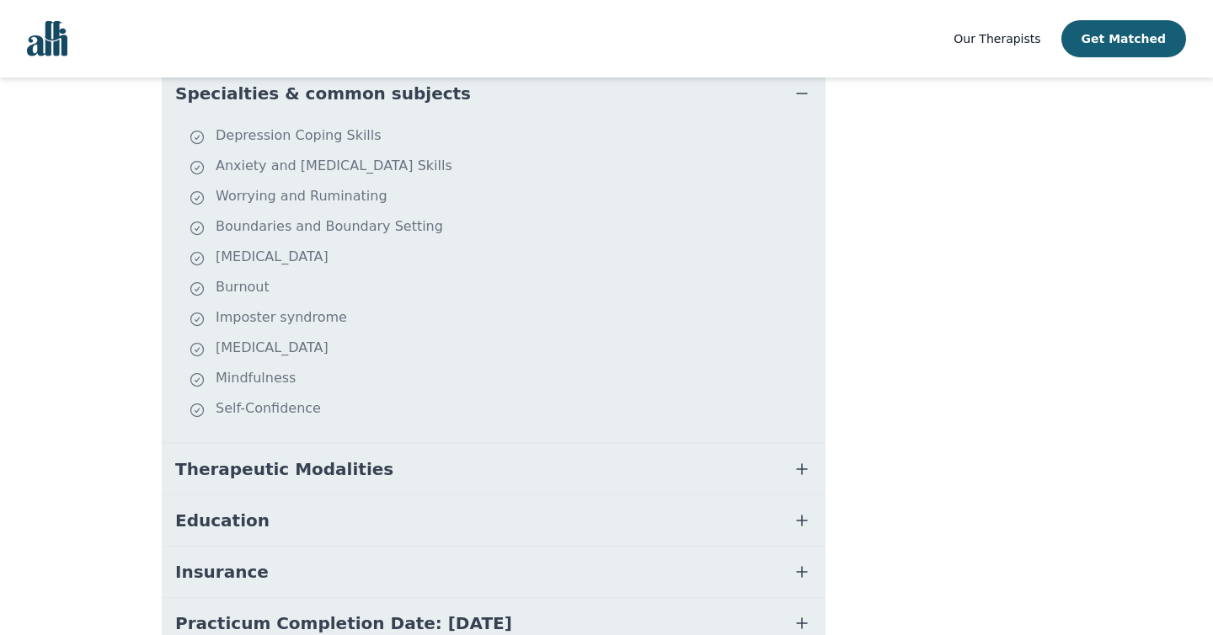
scroll to position [429, 0]
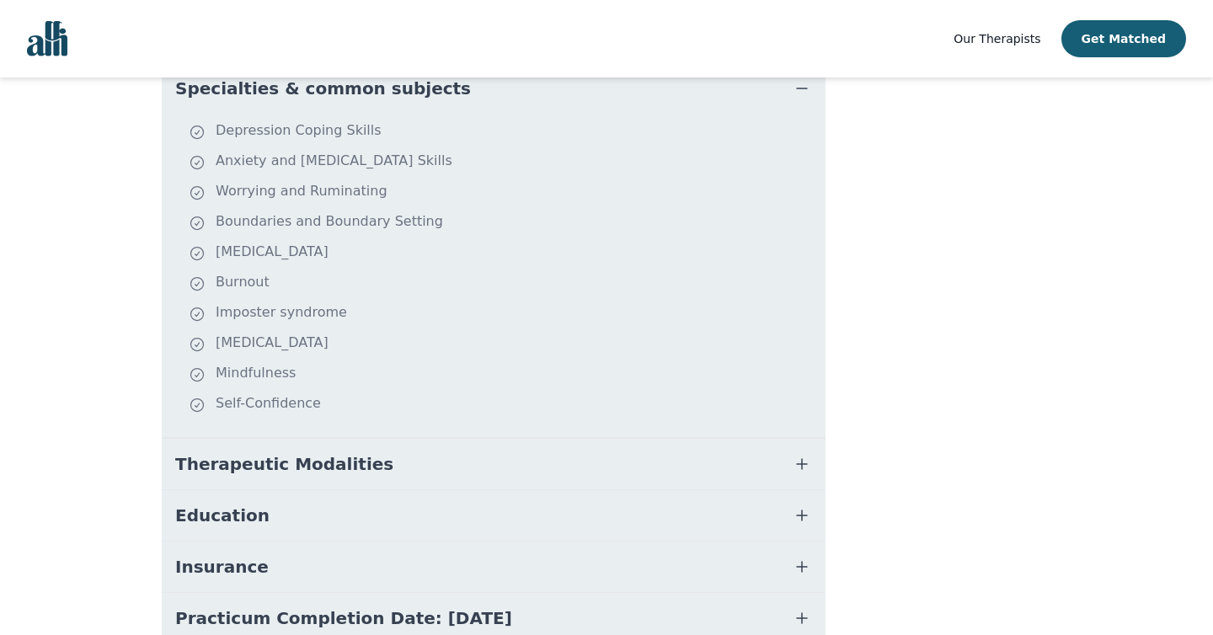
click at [421, 439] on button "Therapeutic Modalities" at bounding box center [494, 464] width 664 height 51
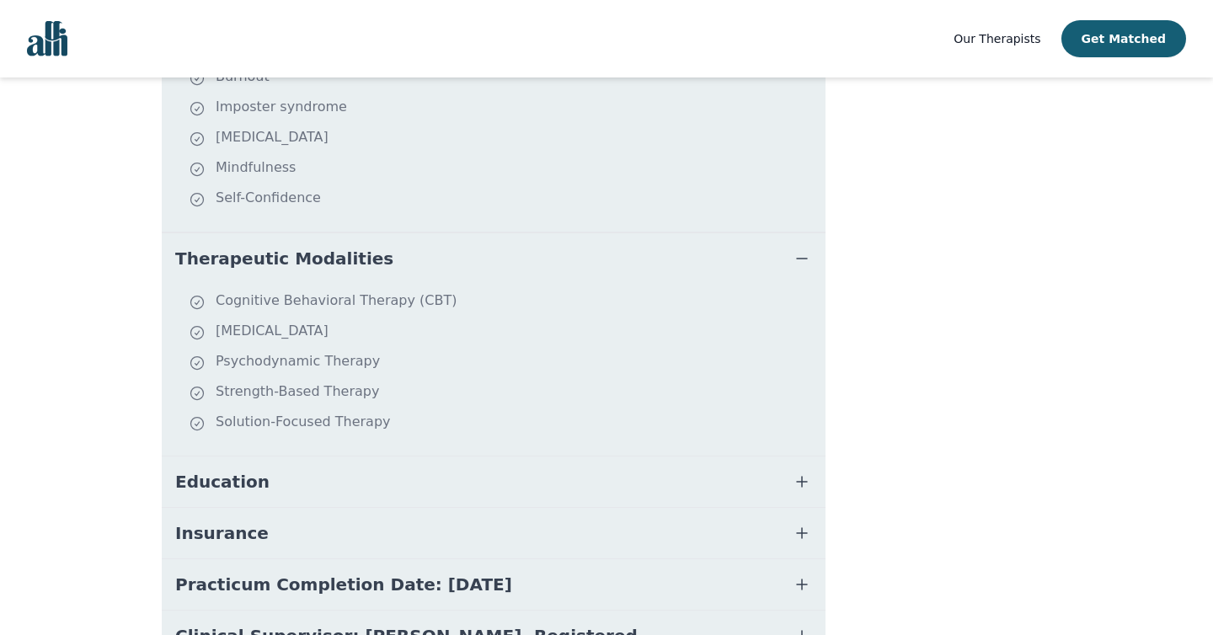
scroll to position [640, 0]
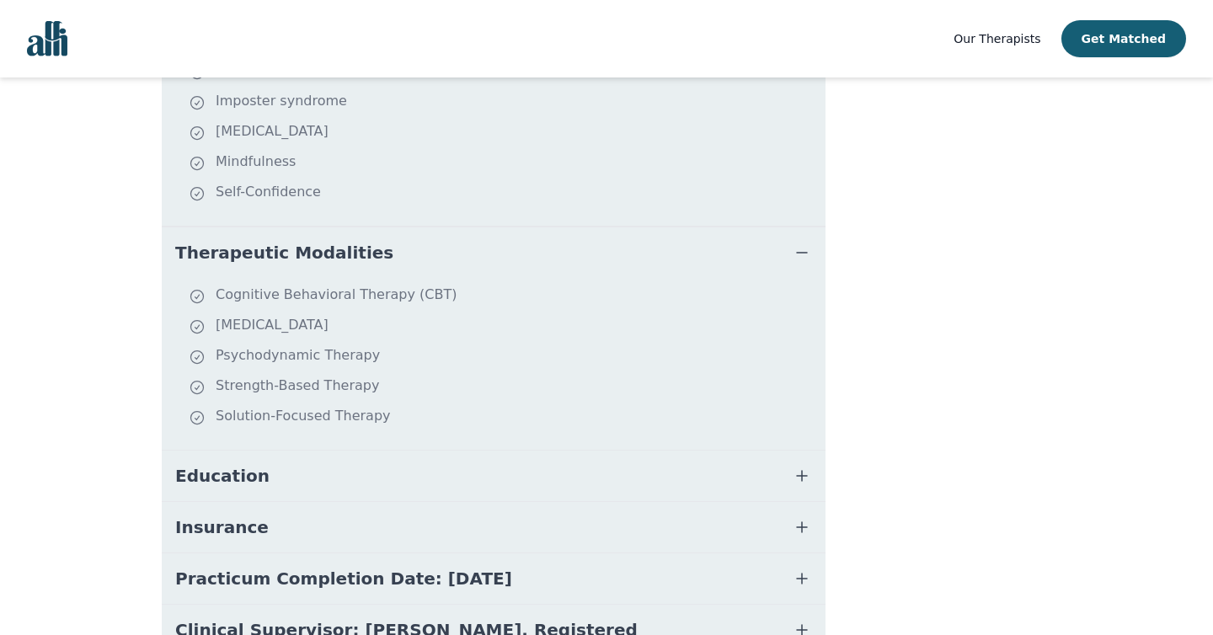
click at [409, 451] on button "Education" at bounding box center [494, 476] width 664 height 51
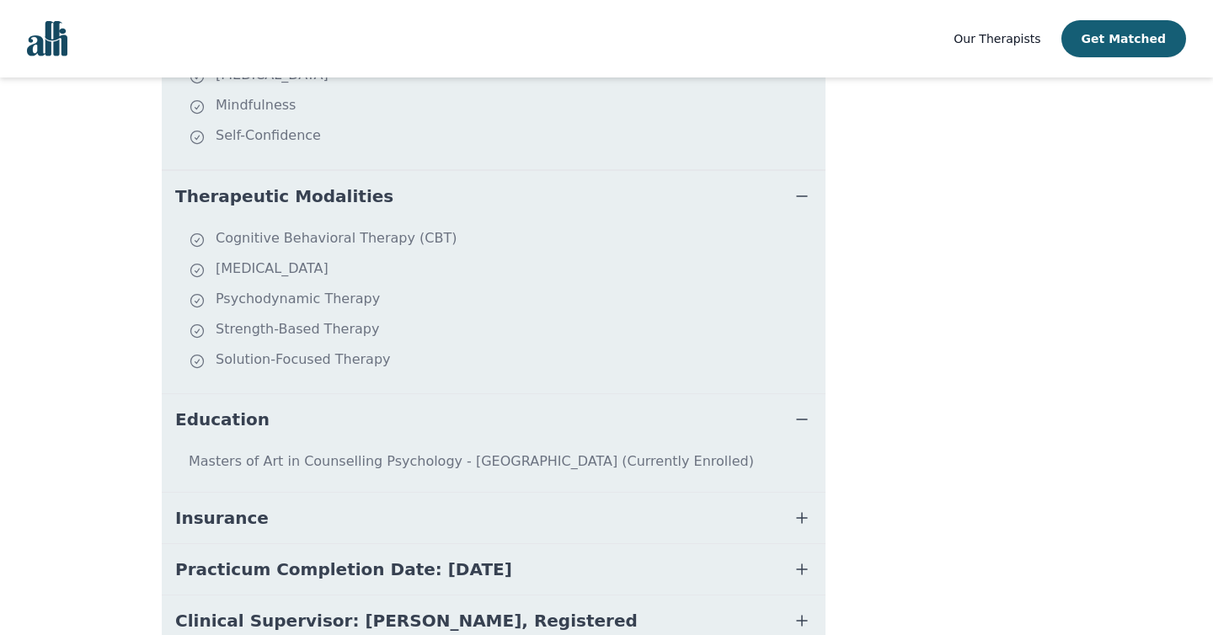
scroll to position [702, 0]
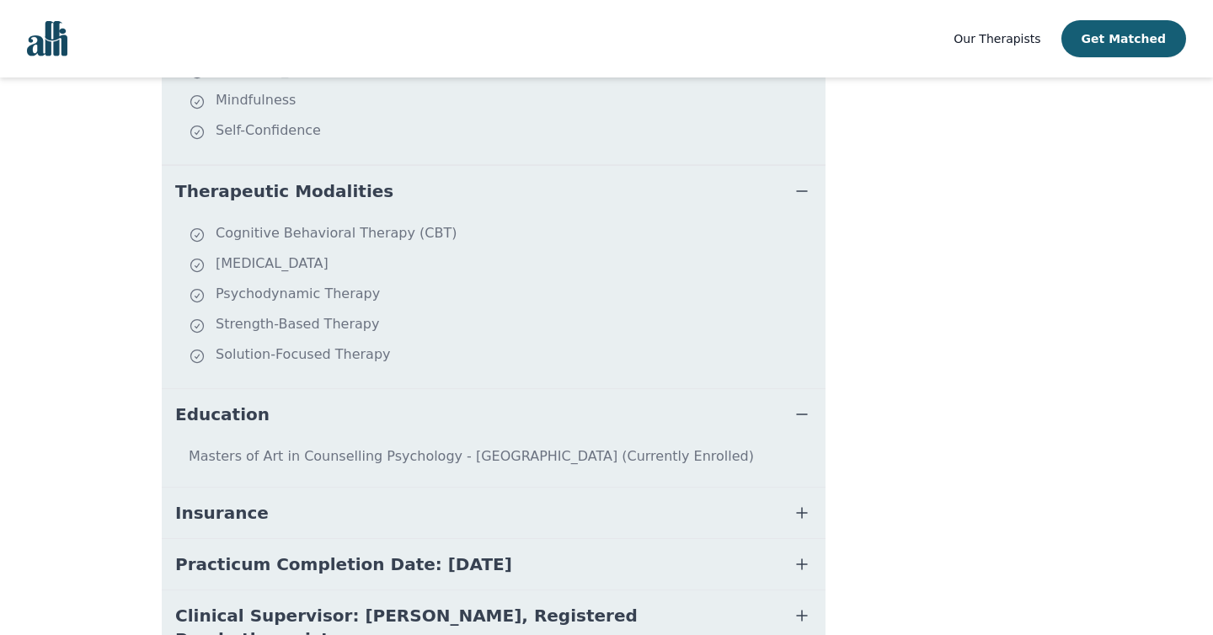
click at [396, 488] on button "Insurance" at bounding box center [494, 513] width 664 height 51
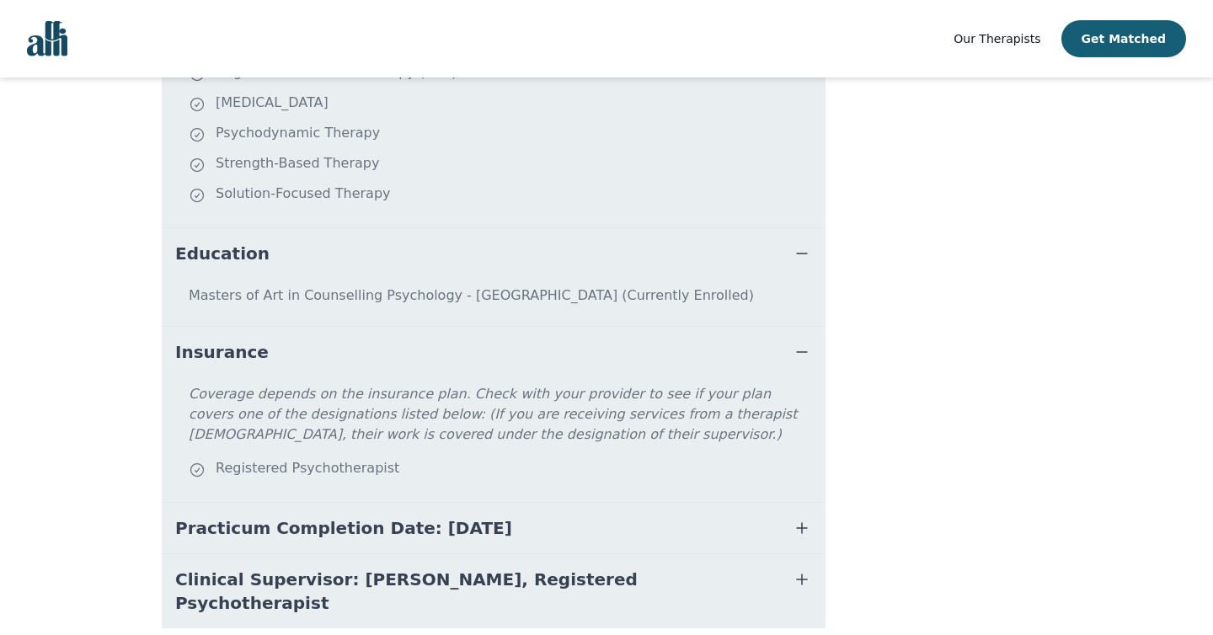
scroll to position [863, 0]
click at [396, 515] on span "Practicum Completion Date: [DATE]" at bounding box center [343, 527] width 337 height 24
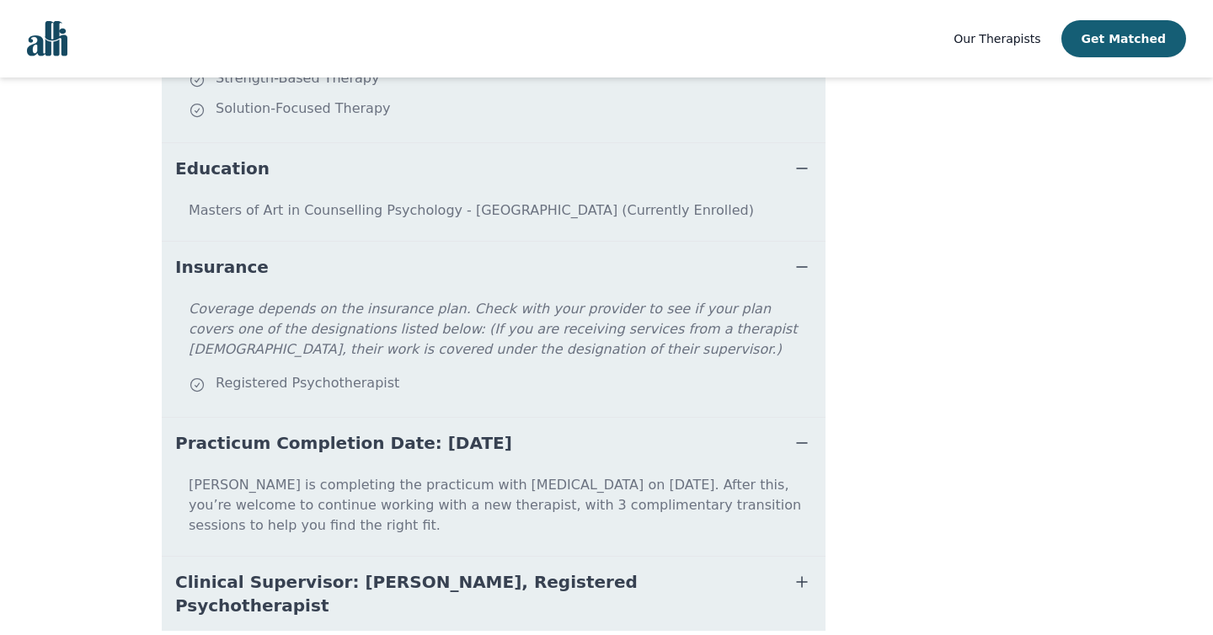
scroll to position [960, 0]
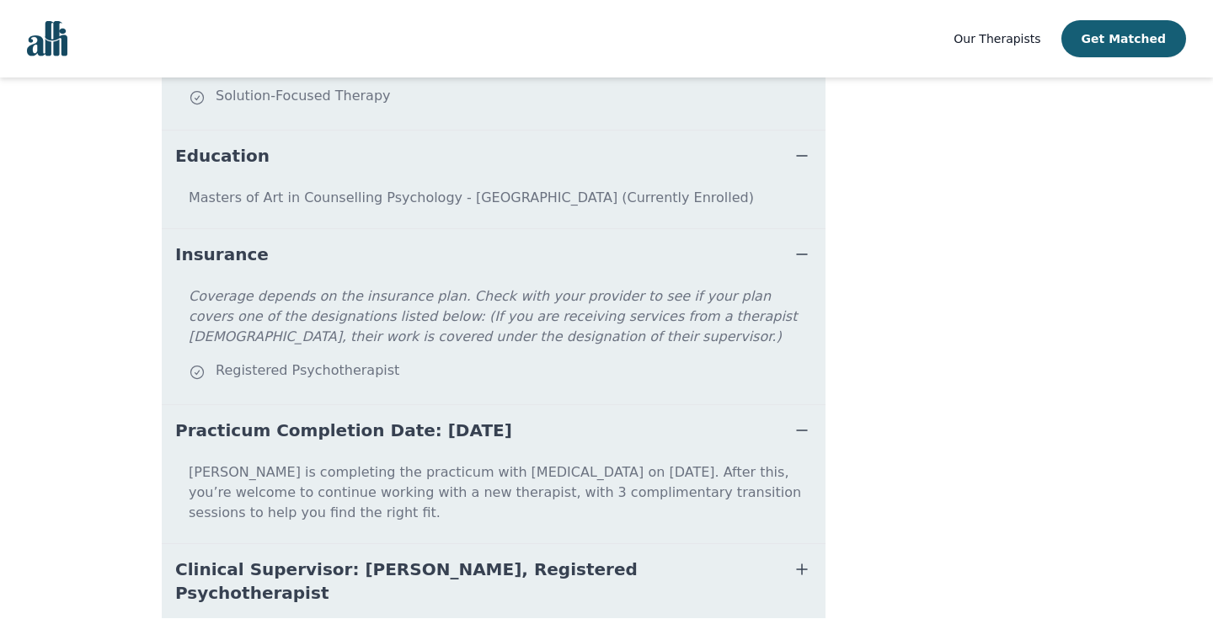
click at [284, 558] on span "Clinical Supervisor: [PERSON_NAME], Registered Psychotherapist" at bounding box center [473, 581] width 596 height 47
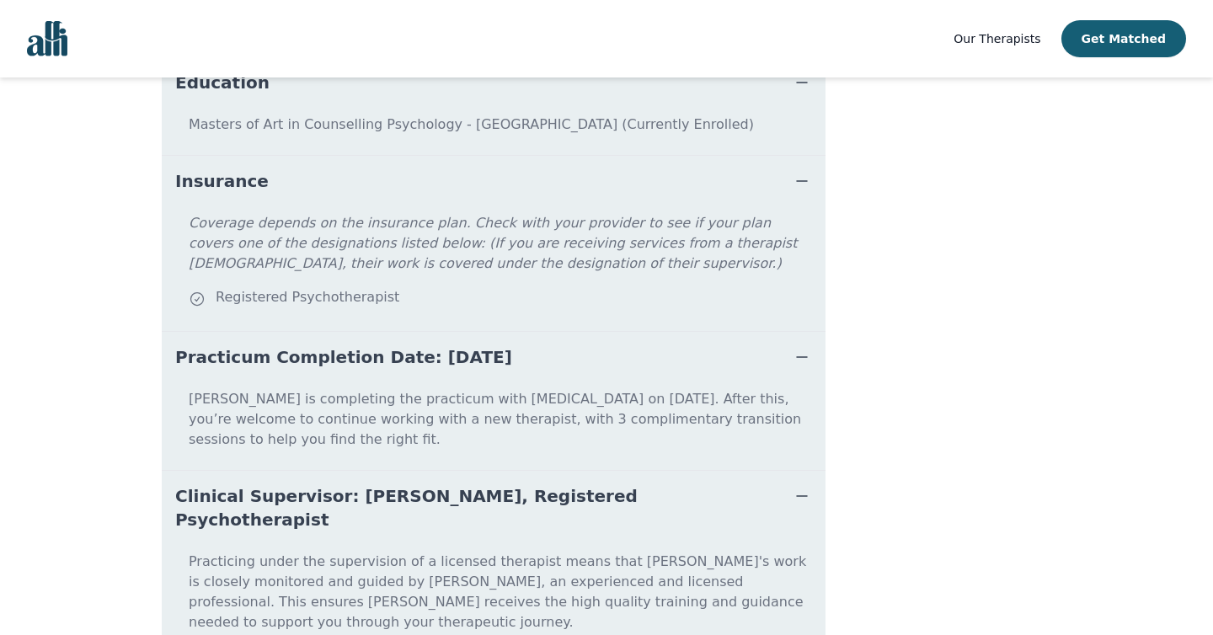
scroll to position [1048, 0]
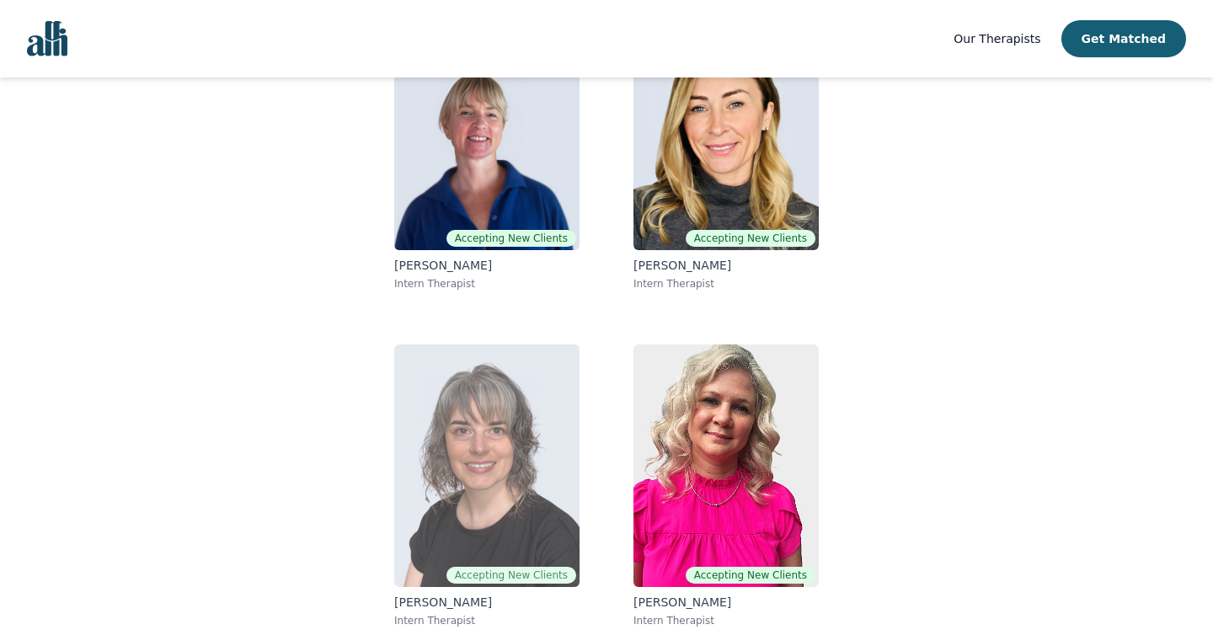
scroll to position [244, 0]
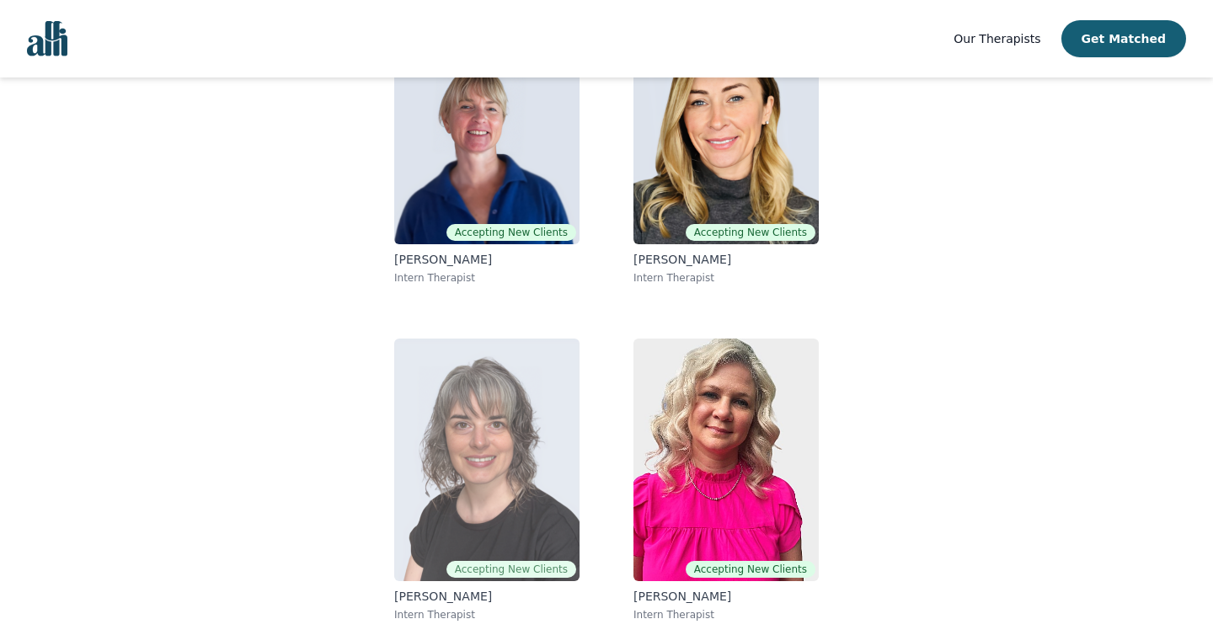
click at [451, 451] on img at bounding box center [486, 460] width 185 height 243
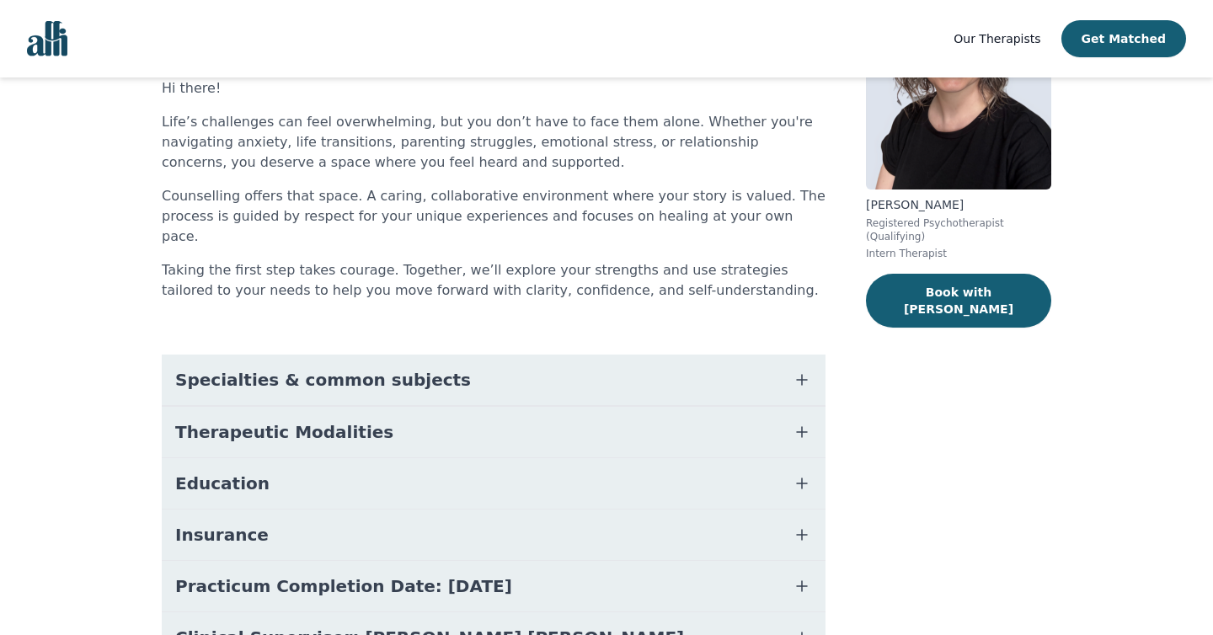
scroll to position [173, 0]
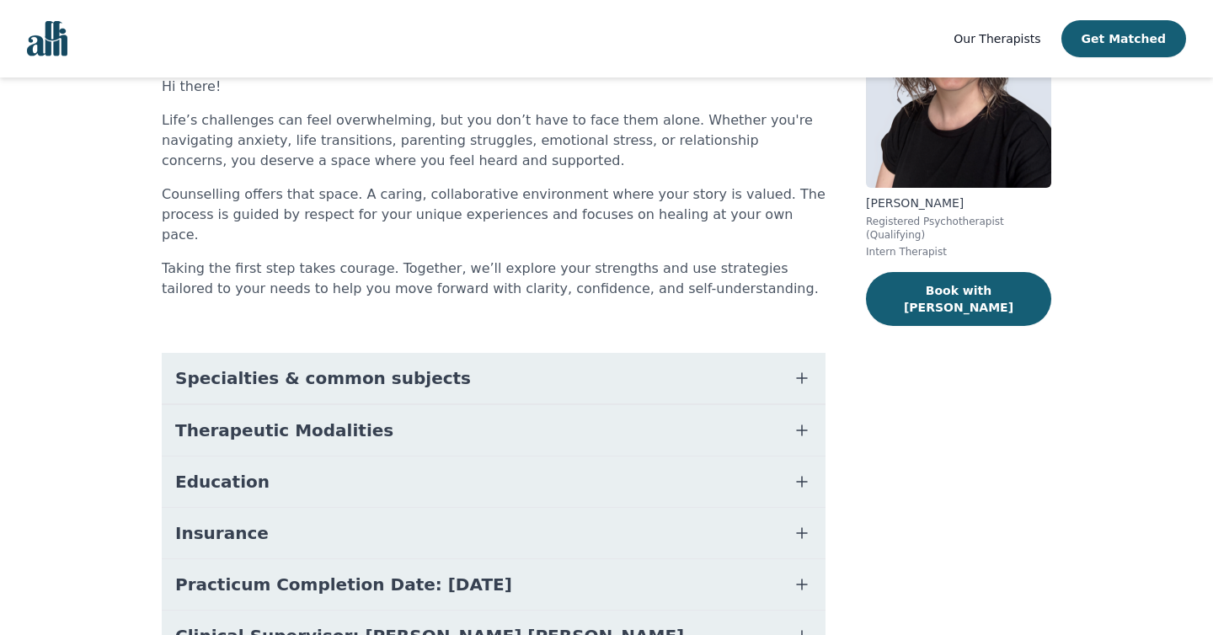
click at [435, 368] on button "Specialties & common subjects" at bounding box center [494, 378] width 664 height 51
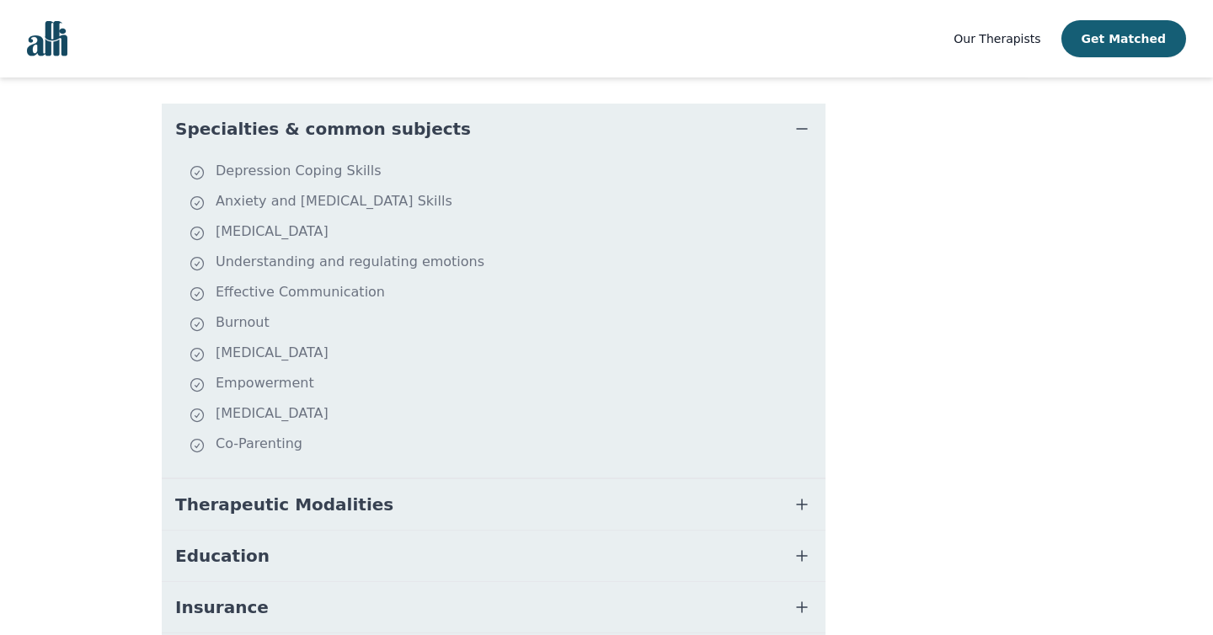
scroll to position [429, 0]
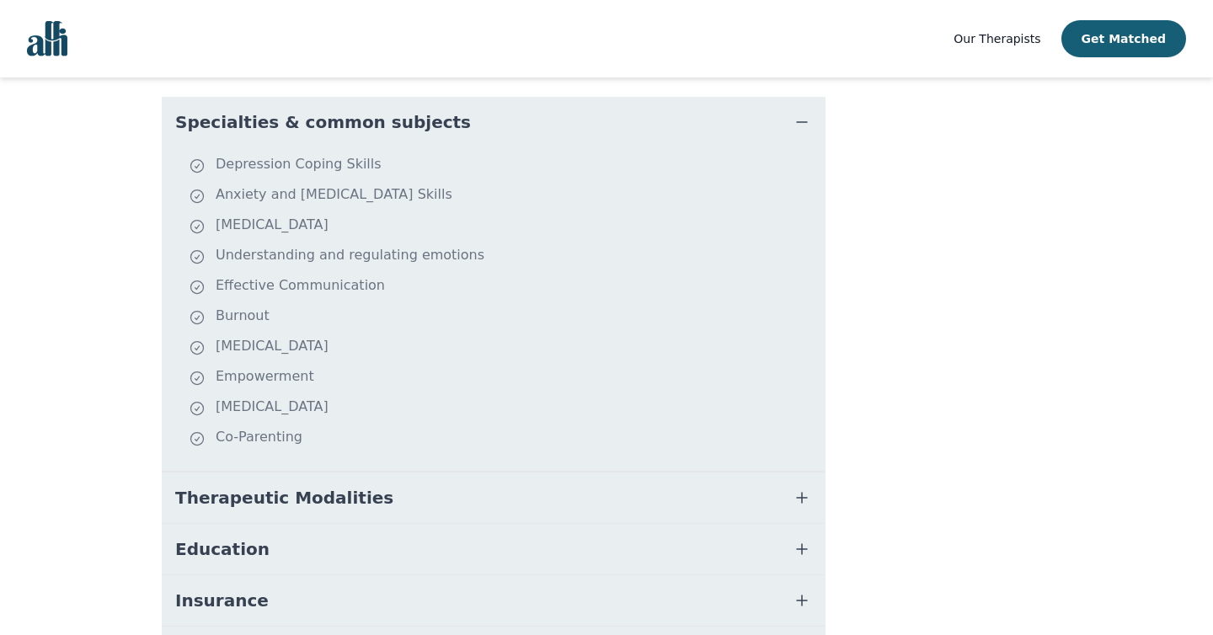
click at [397, 480] on button "Therapeutic Modalities" at bounding box center [494, 497] width 664 height 51
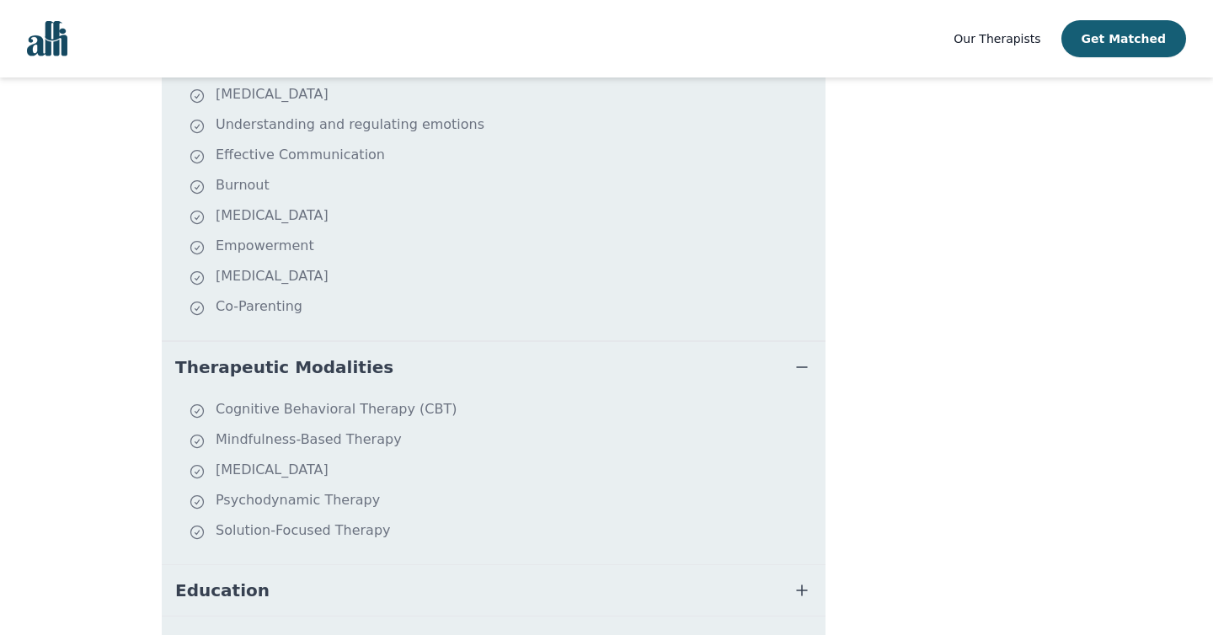
scroll to position [565, 0]
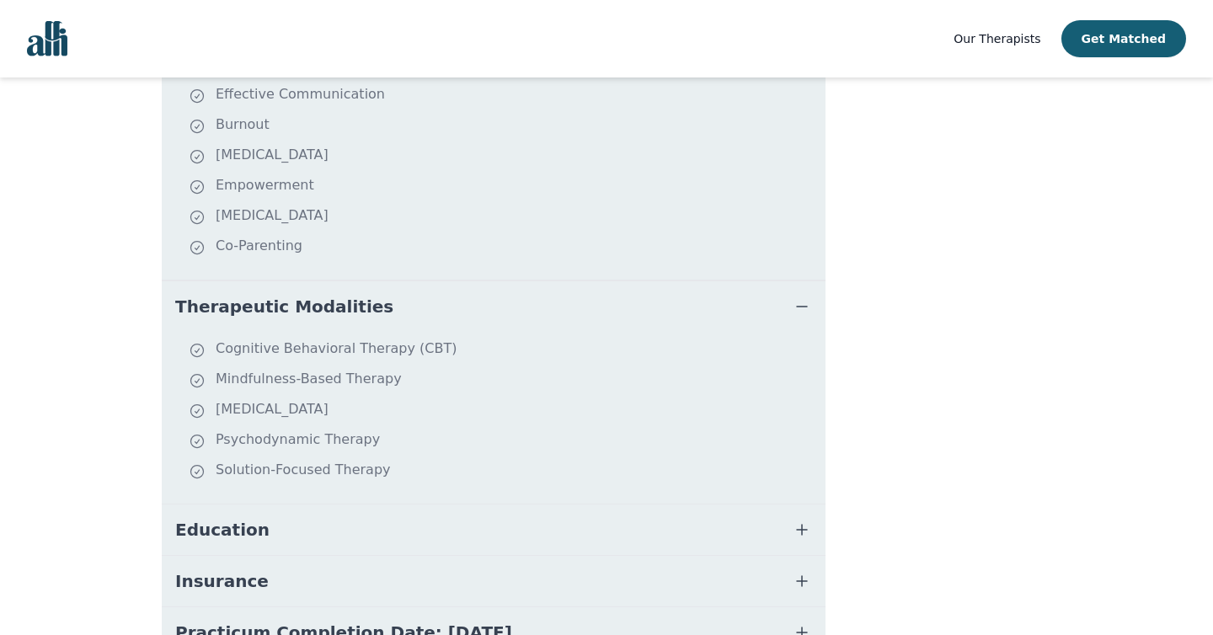
click at [382, 514] on button "Education" at bounding box center [494, 529] width 664 height 51
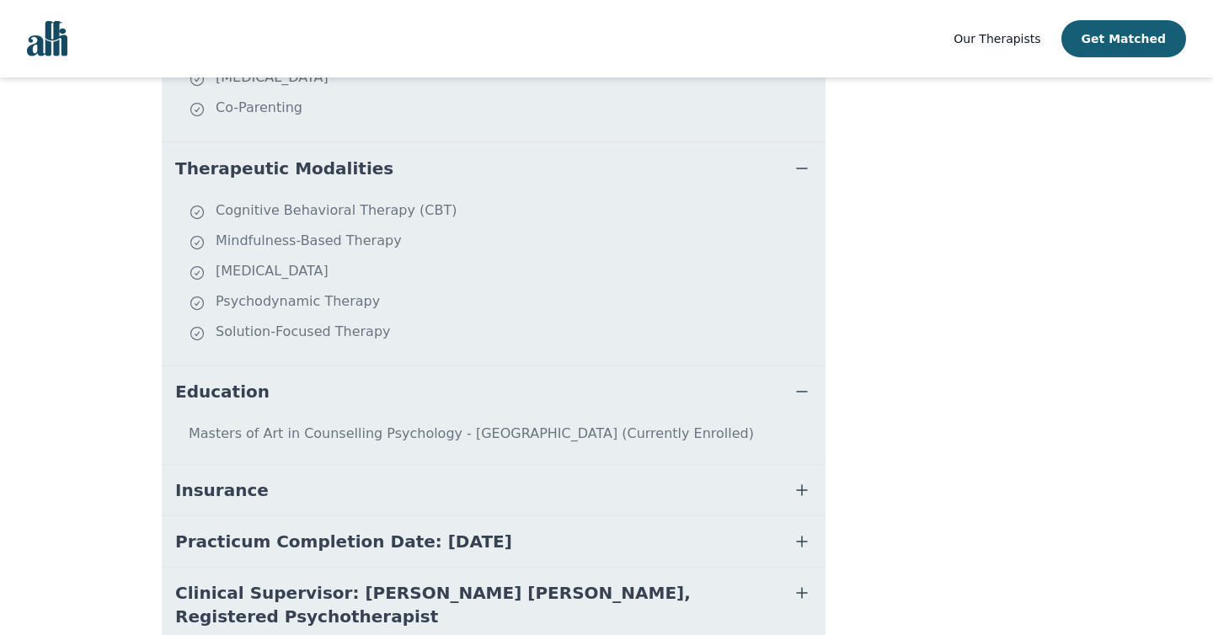
scroll to position [809, 0]
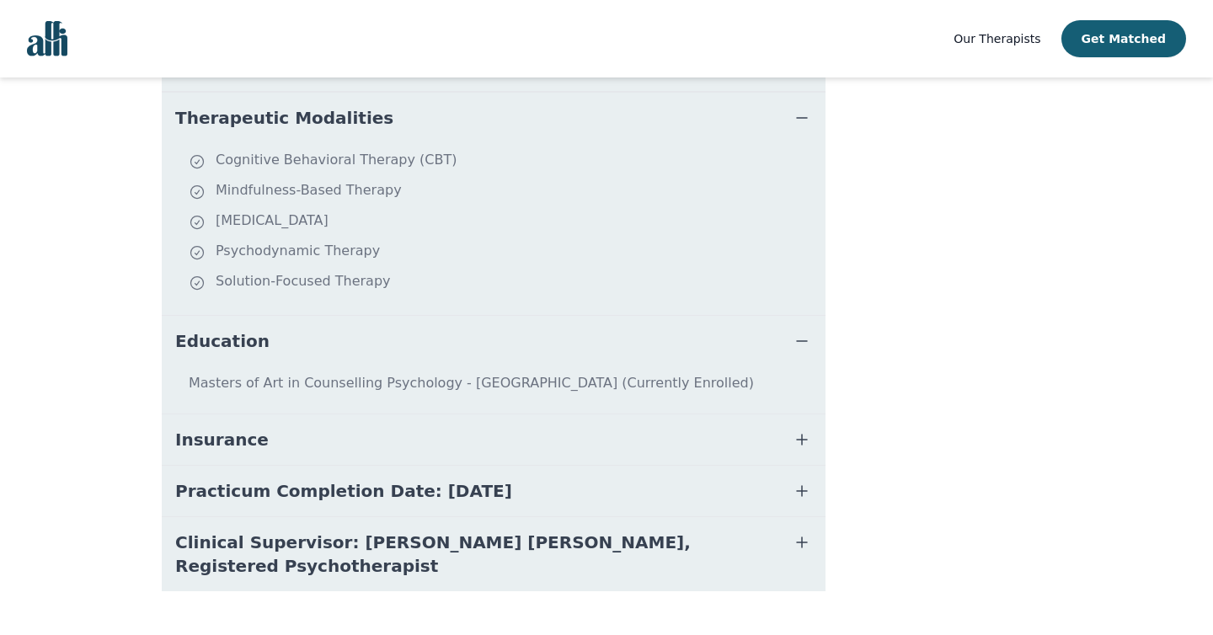
click at [374, 428] on button "Insurance" at bounding box center [494, 439] width 664 height 51
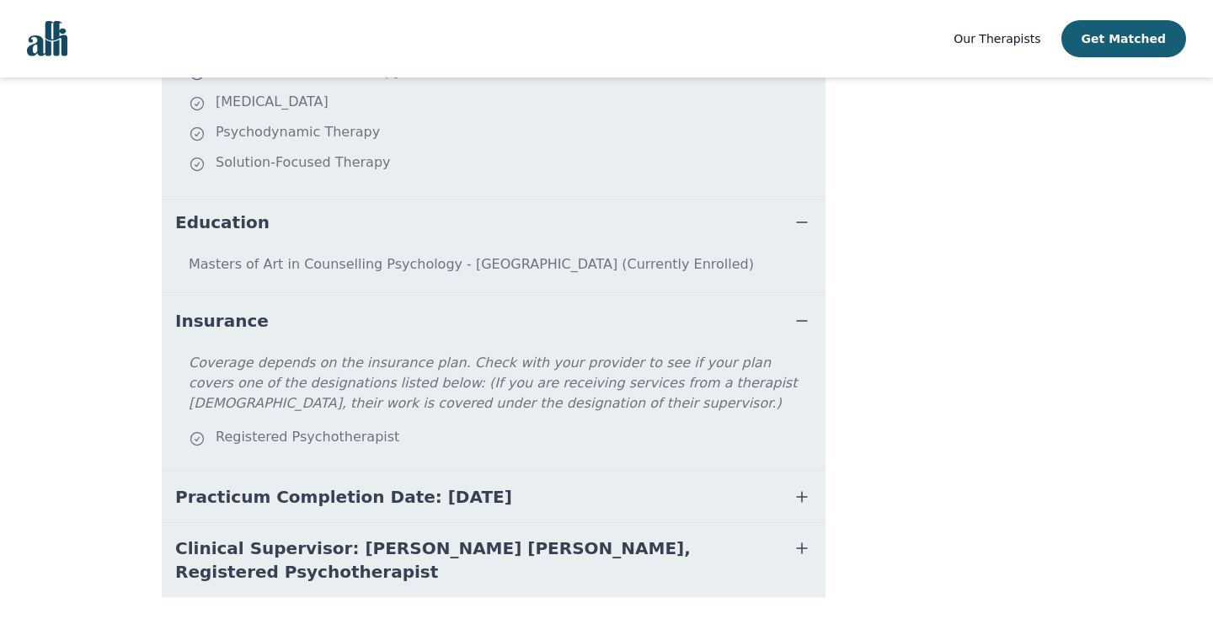
scroll to position [937, 0]
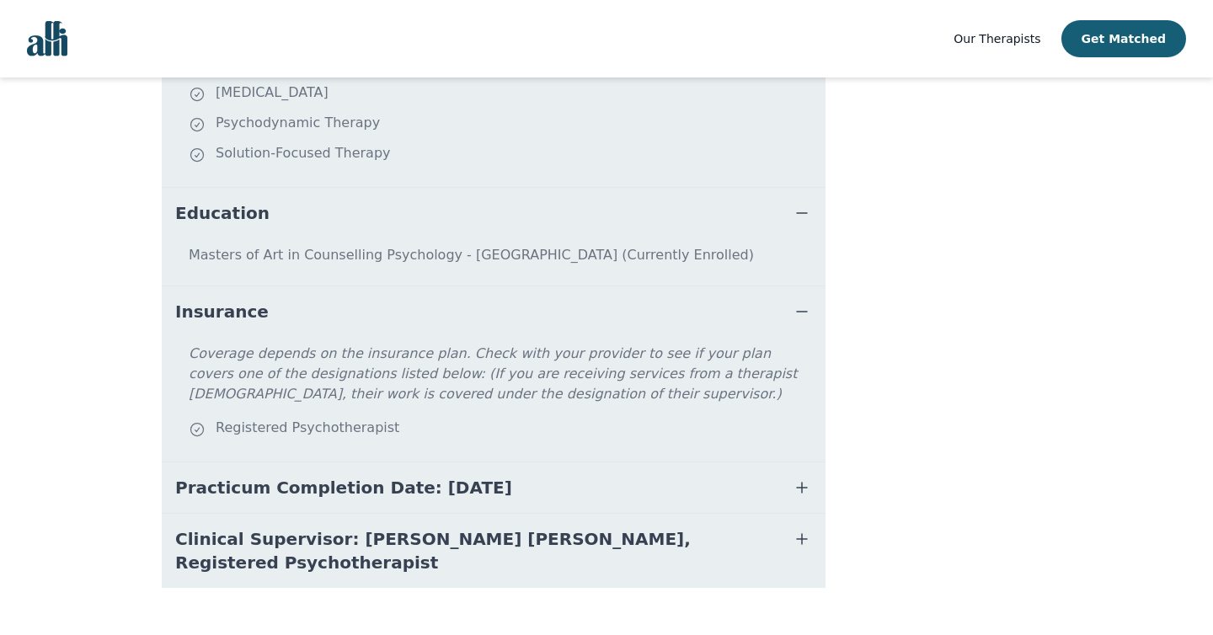
click at [394, 488] on button "Practicum Completion Date: [DATE]" at bounding box center [494, 487] width 664 height 51
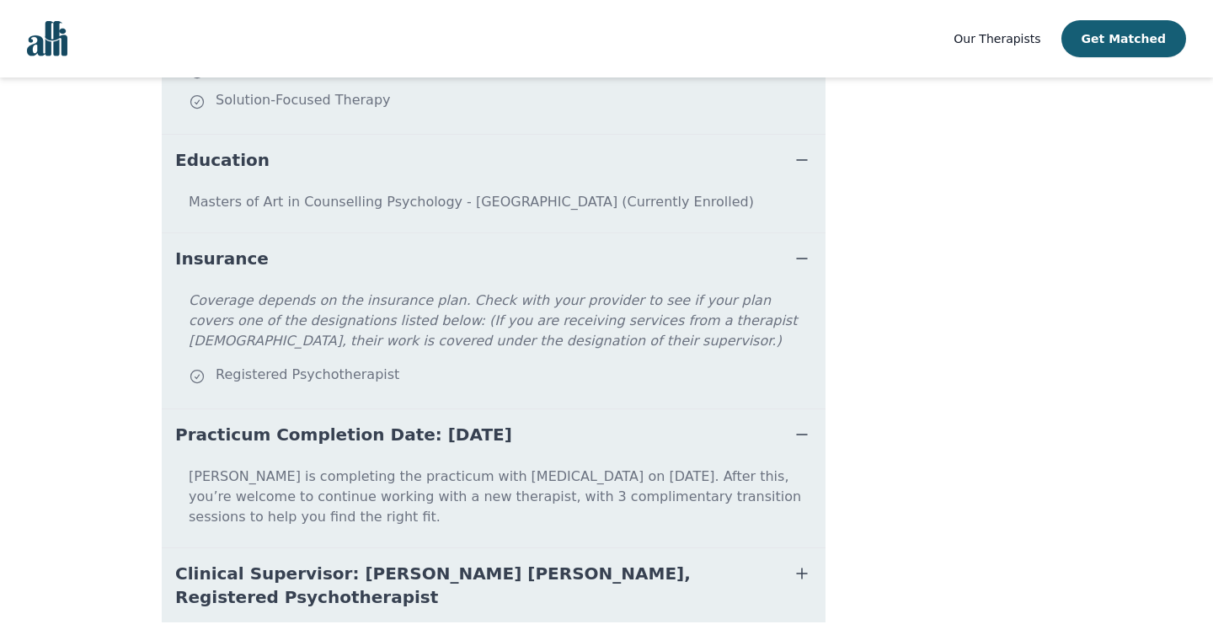
scroll to position [992, 0]
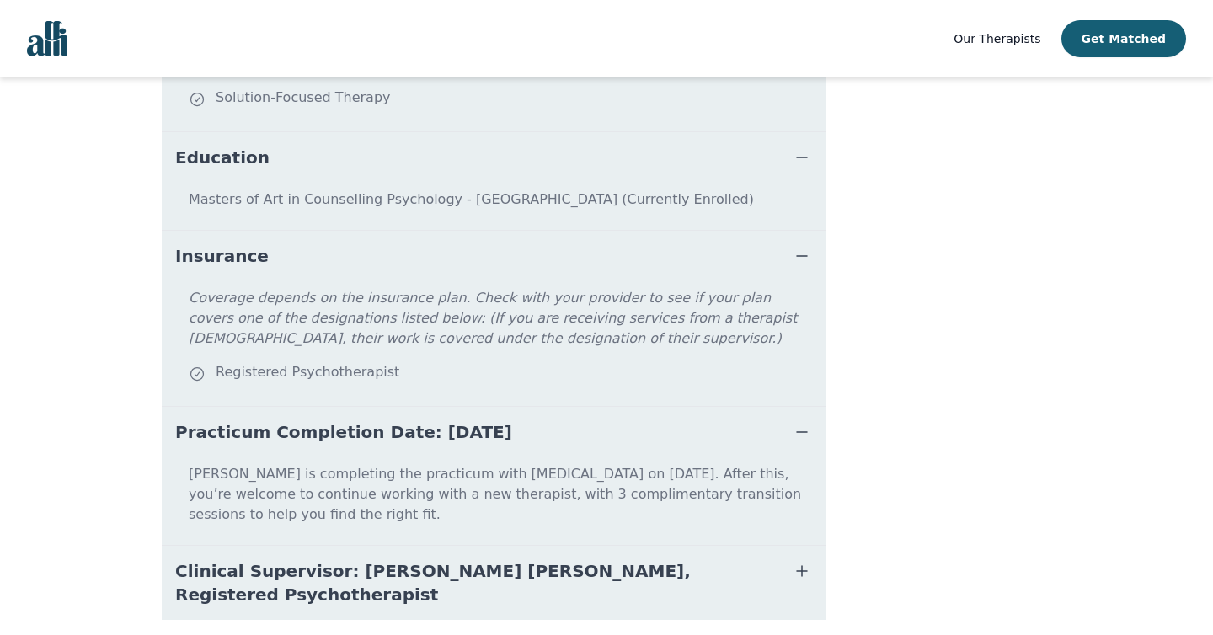
scroll to position [211, 0]
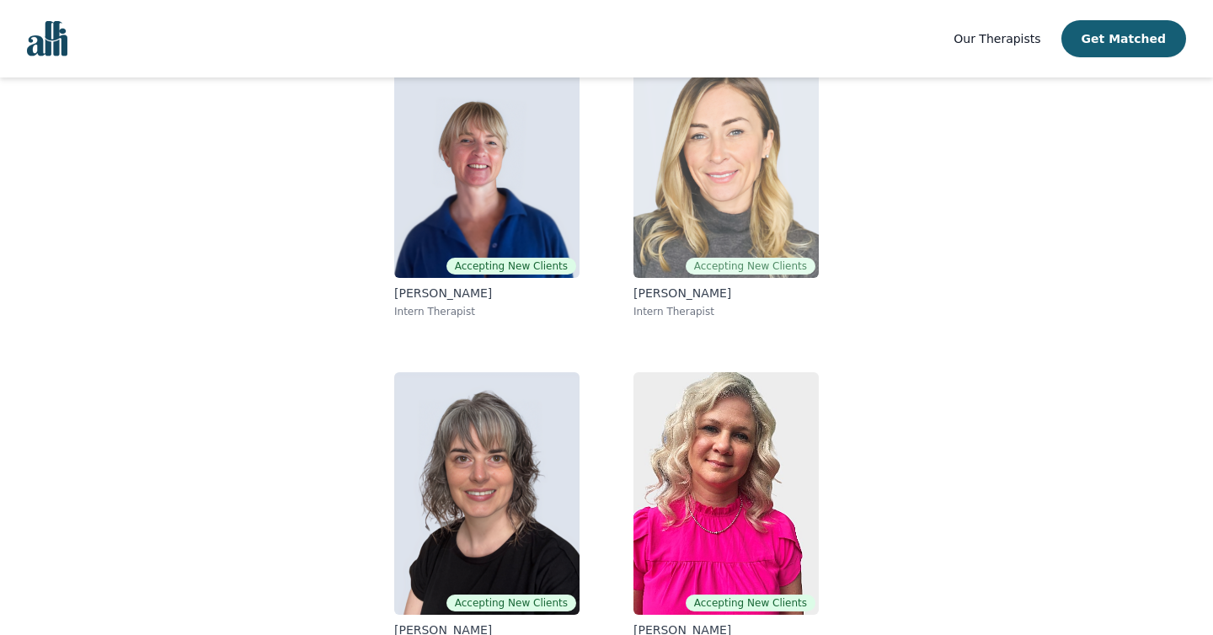
click at [688, 238] on img at bounding box center [725, 156] width 185 height 243
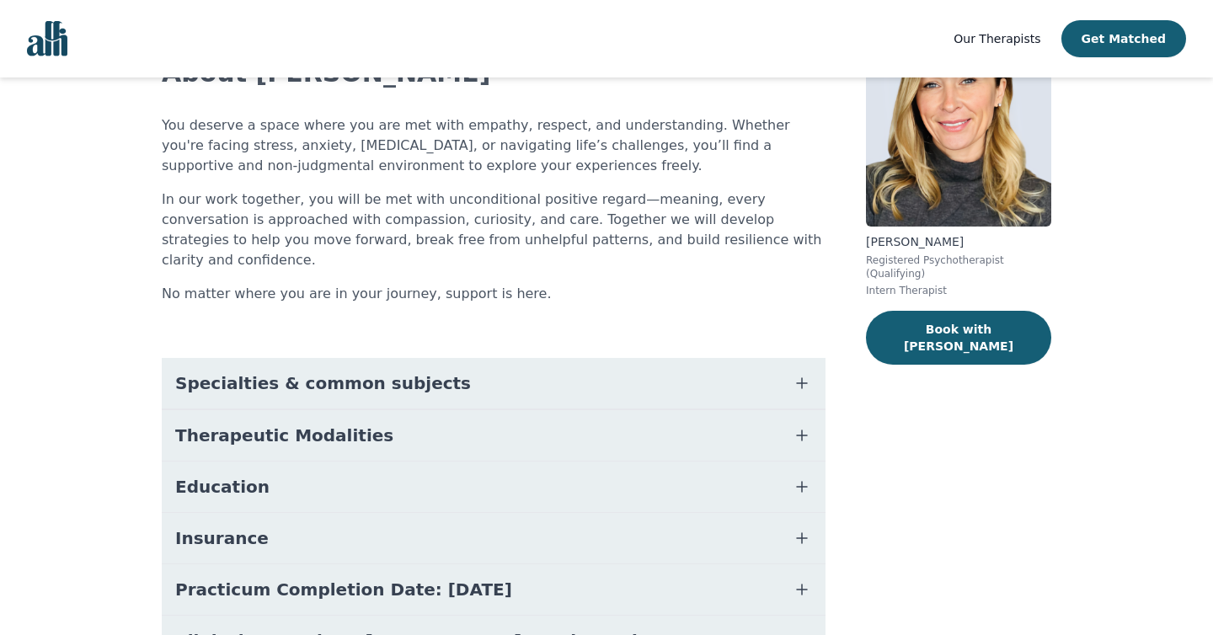
scroll to position [136, 0]
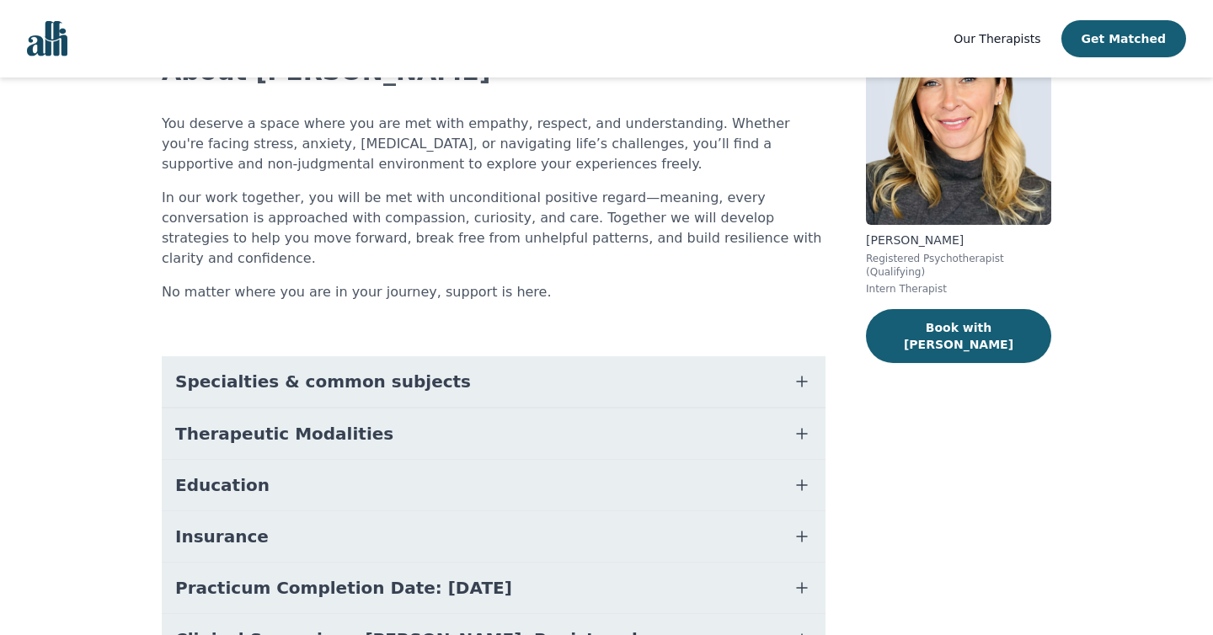
click at [379, 428] on button "Therapeutic Modalities" at bounding box center [494, 433] width 664 height 51
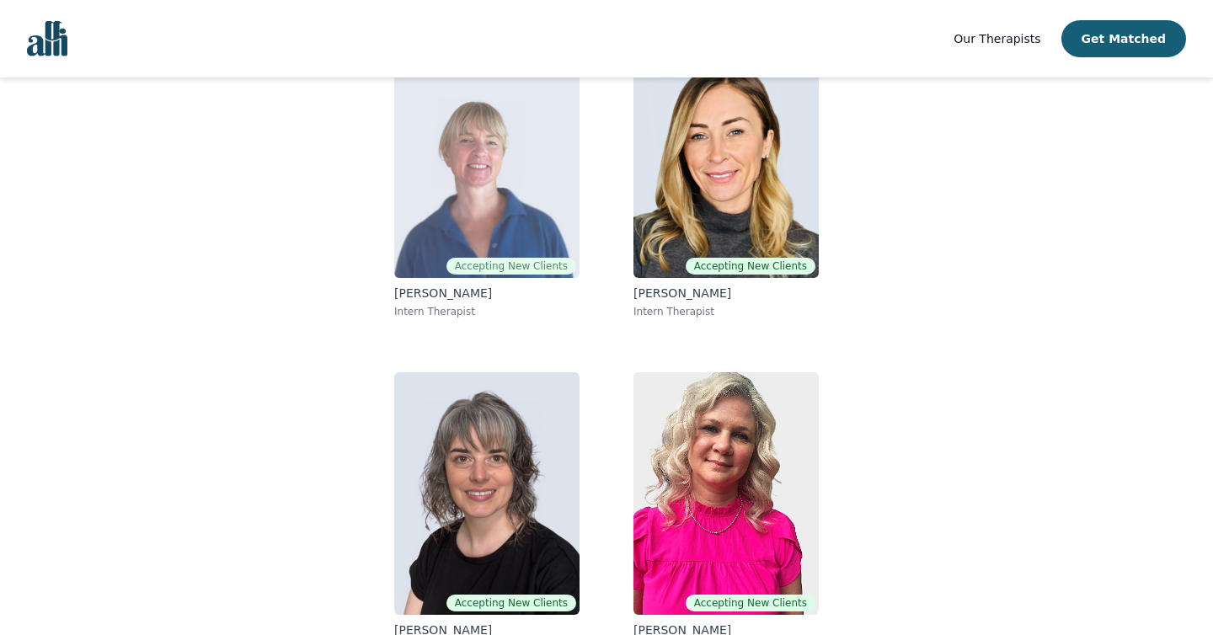
click at [457, 206] on img at bounding box center [486, 156] width 185 height 243
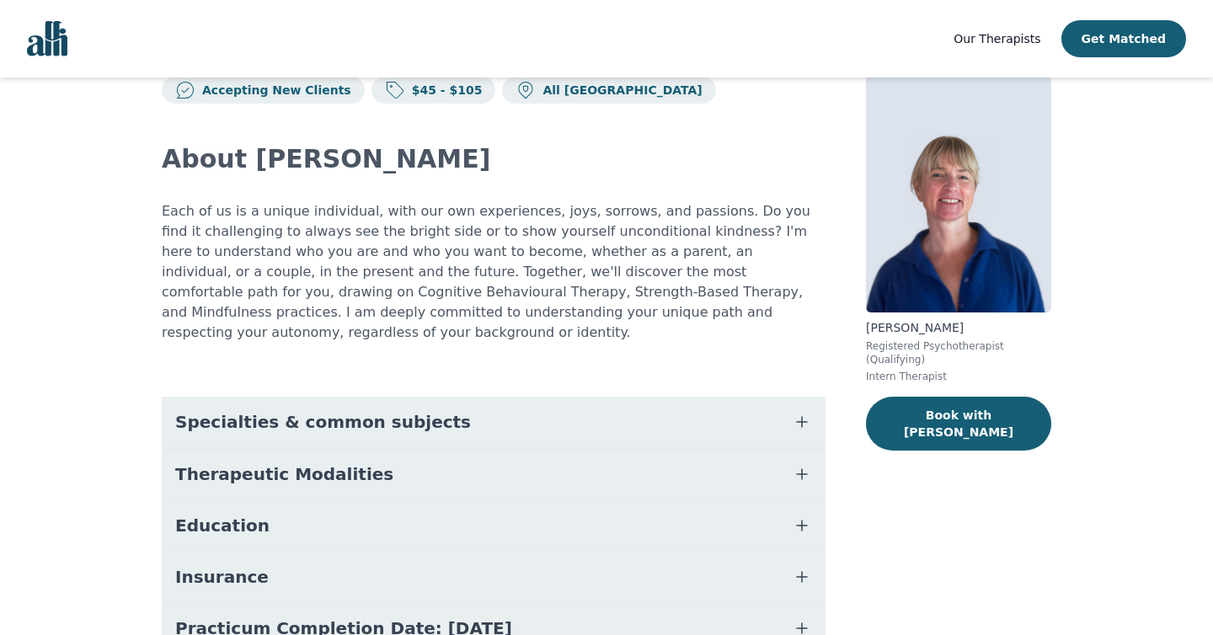
scroll to position [55, 0]
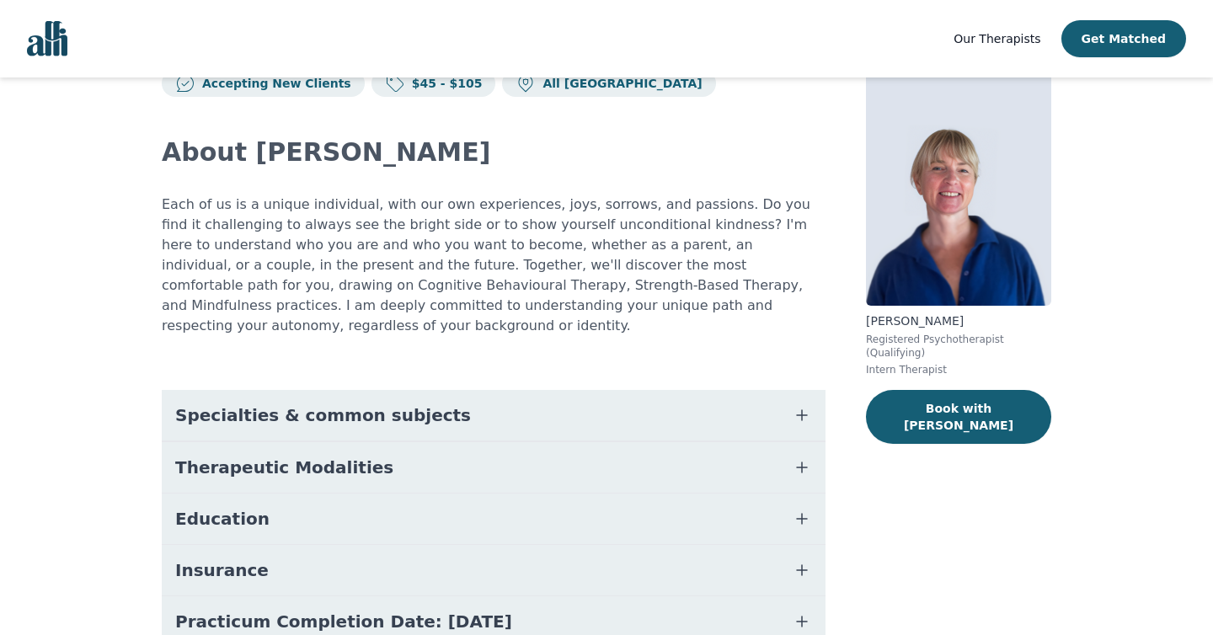
click at [329, 456] on span "Therapeutic Modalities" at bounding box center [284, 468] width 218 height 24
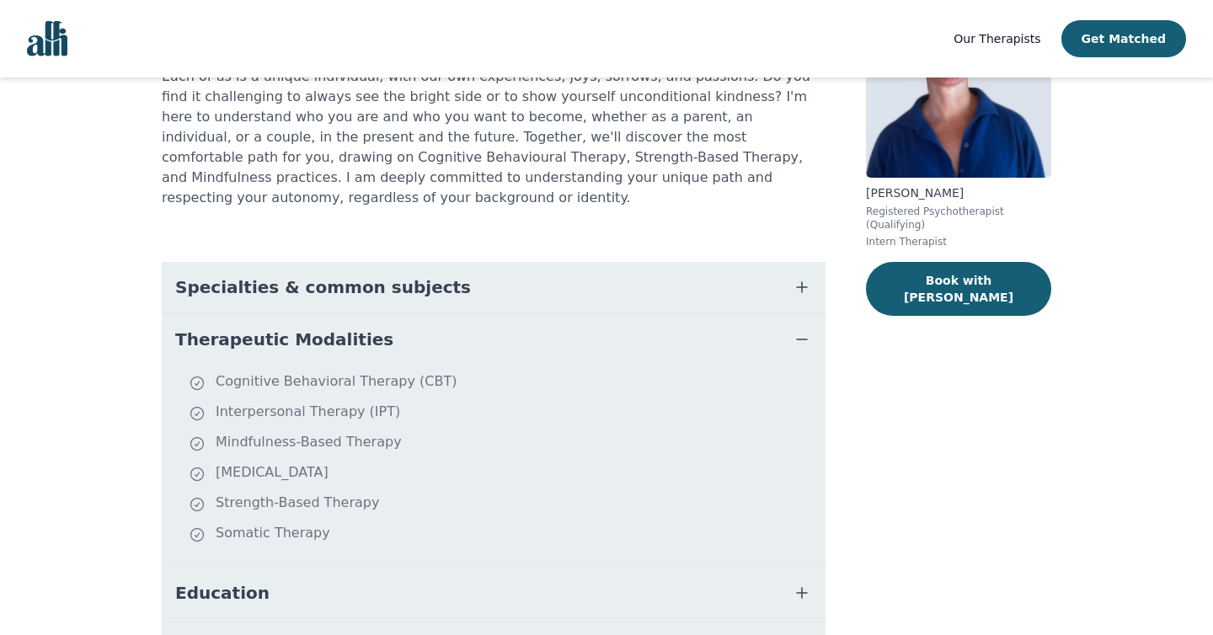
scroll to position [184, 0]
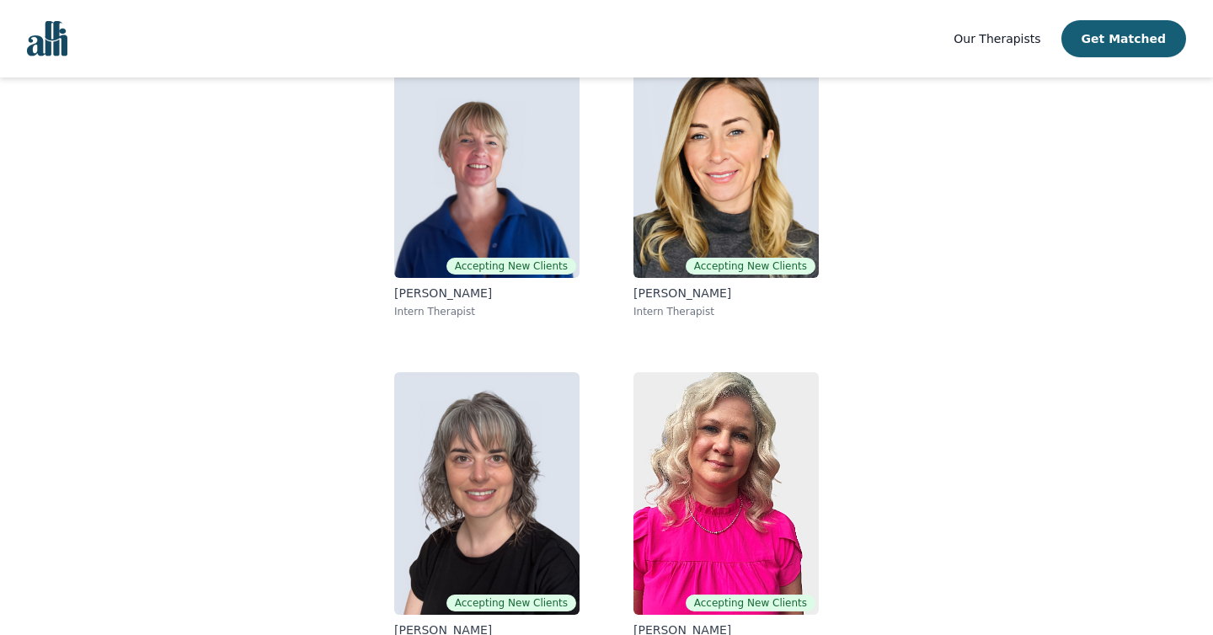
scroll to position [244, 0]
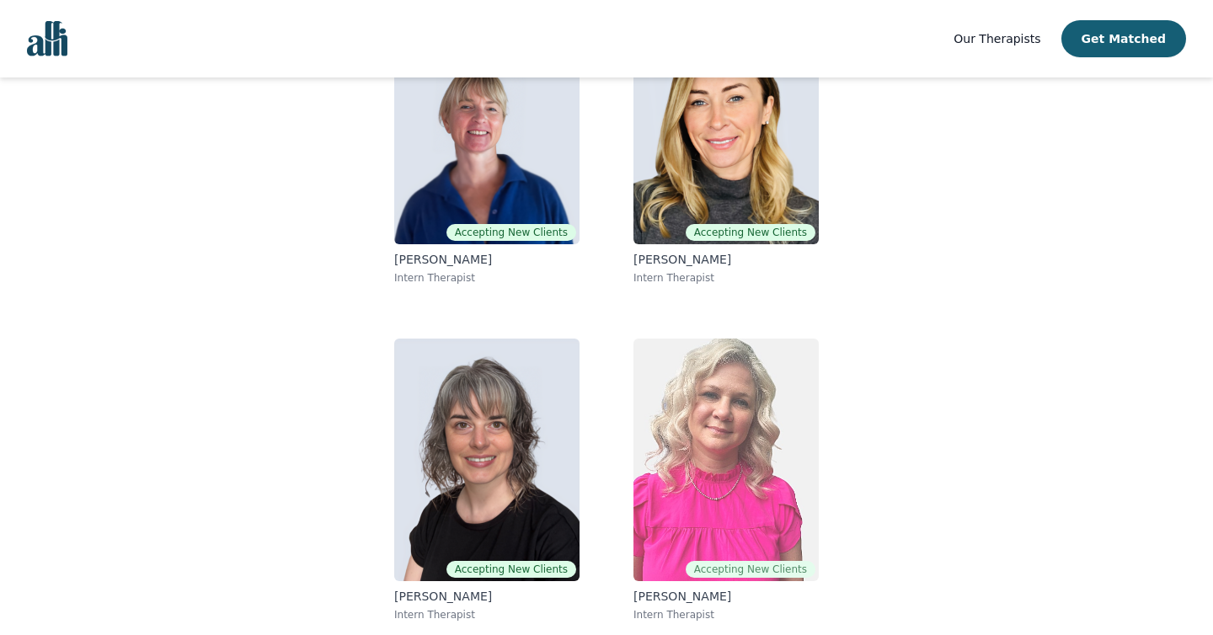
click at [690, 436] on img at bounding box center [725, 460] width 185 height 243
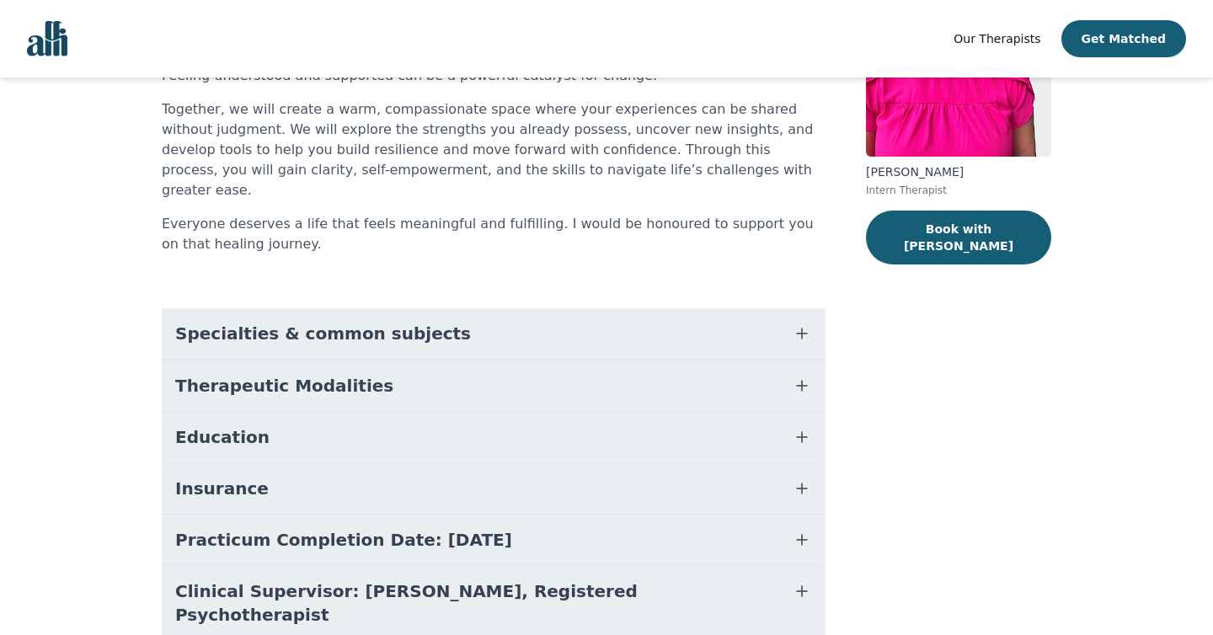
scroll to position [210, 0]
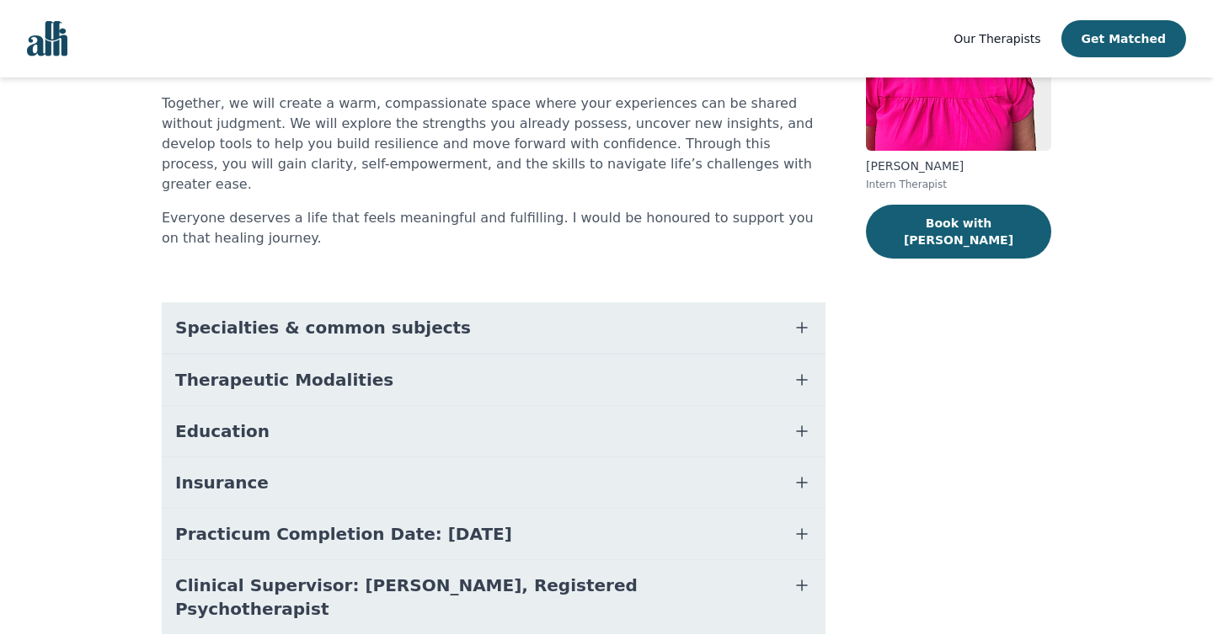
click at [445, 309] on button "Specialties & common subjects" at bounding box center [494, 327] width 664 height 51
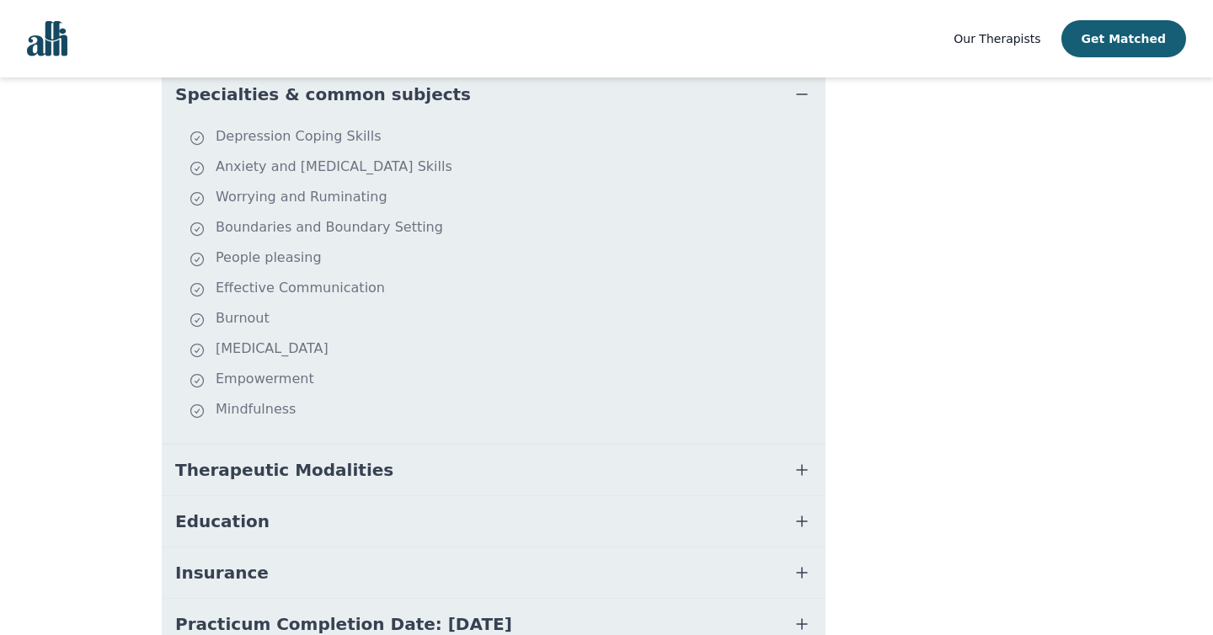
scroll to position [454, 0]
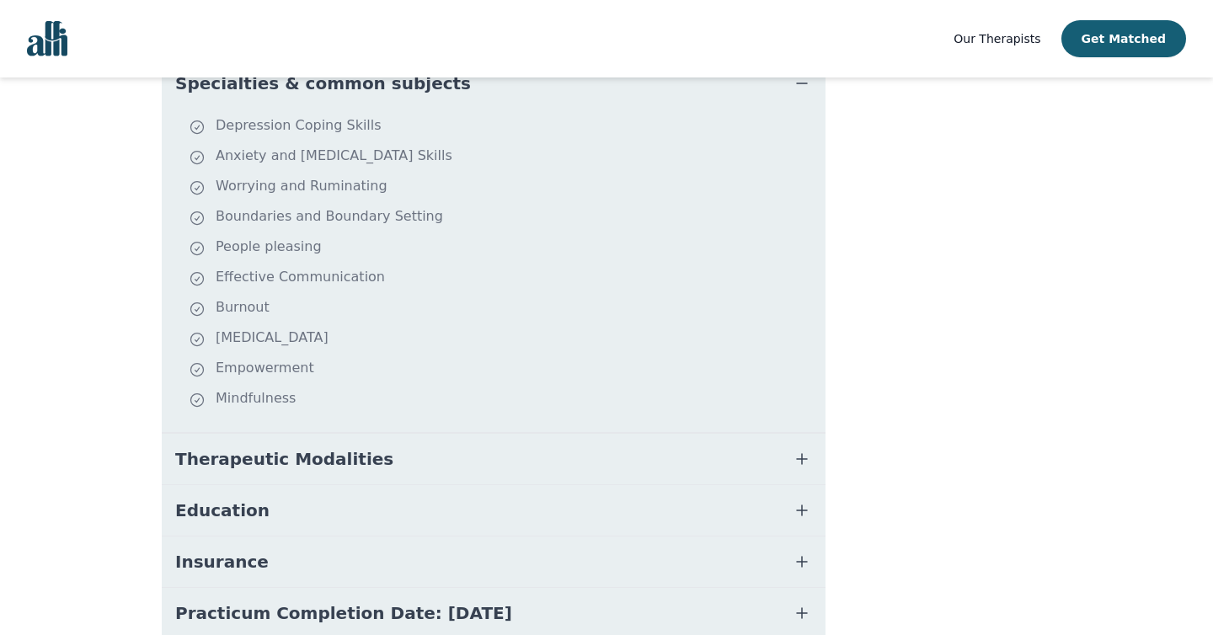
click at [435, 437] on button "Therapeutic Modalities" at bounding box center [494, 459] width 664 height 51
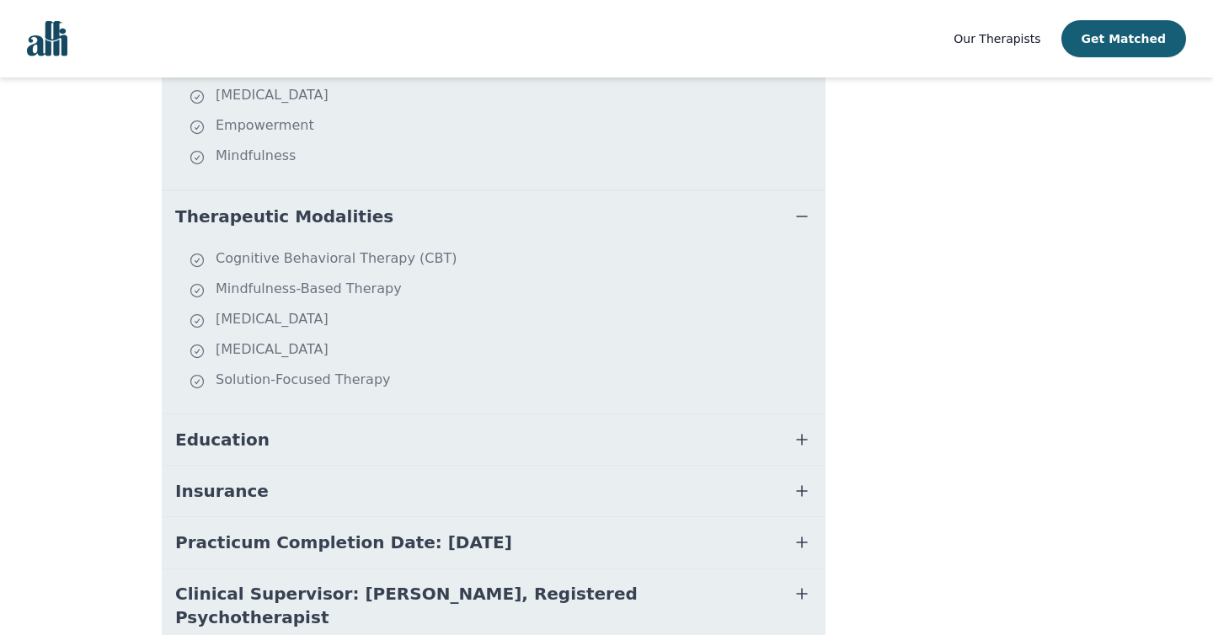
scroll to position [706, 0]
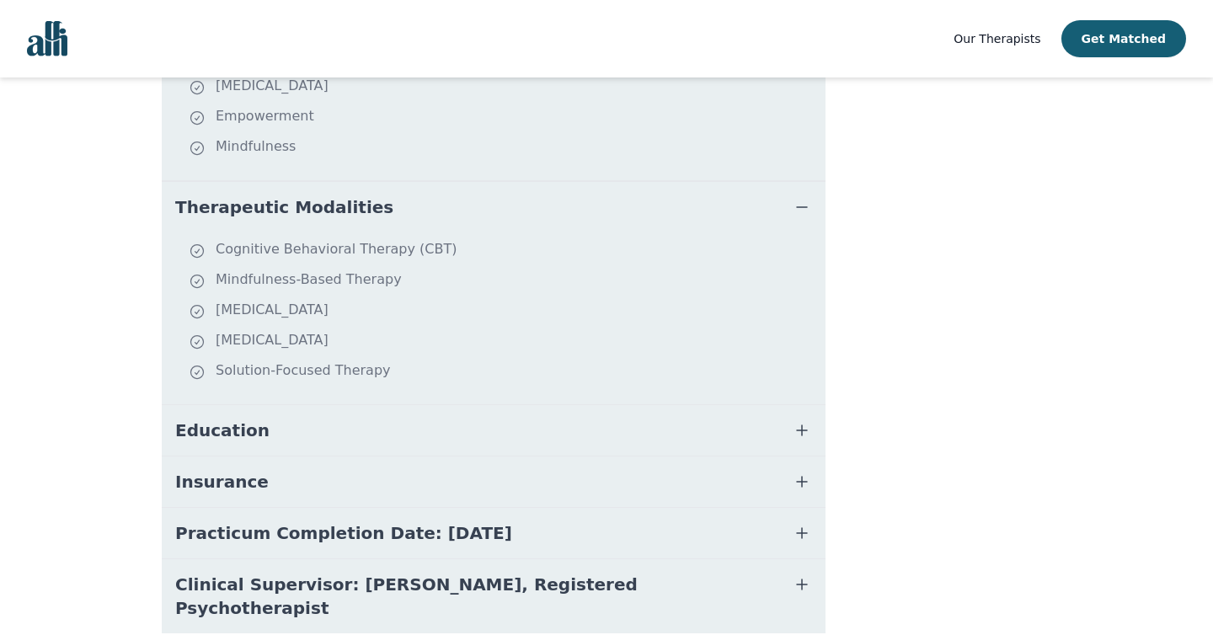
click at [424, 424] on button "Education" at bounding box center [494, 430] width 664 height 51
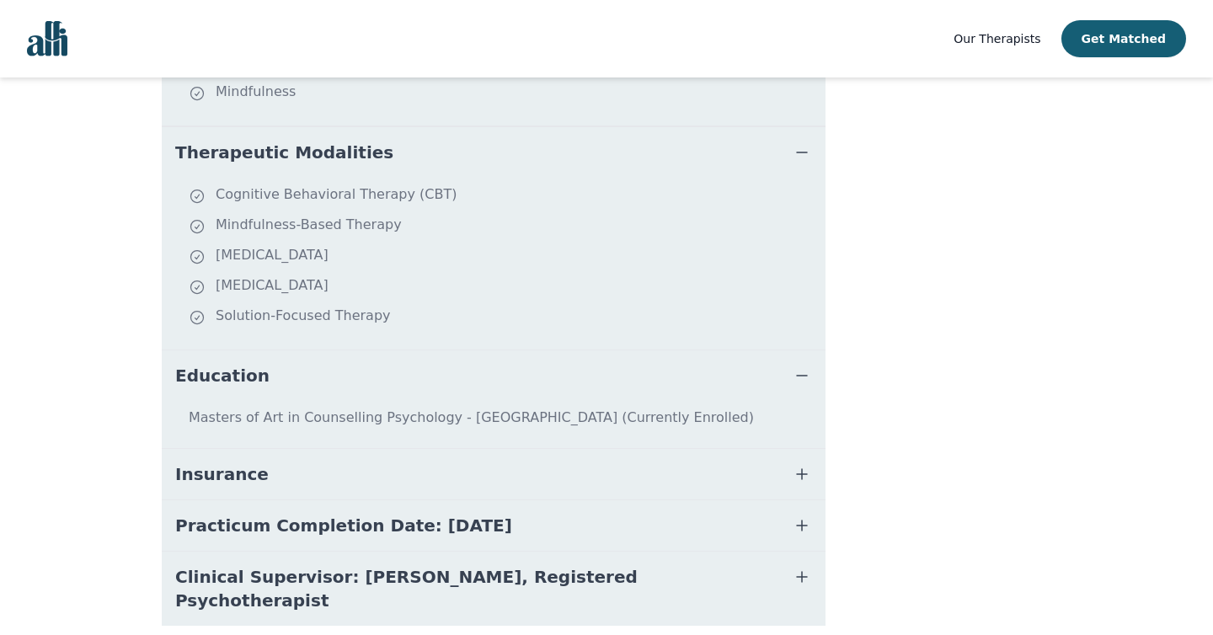
scroll to position [788, 0]
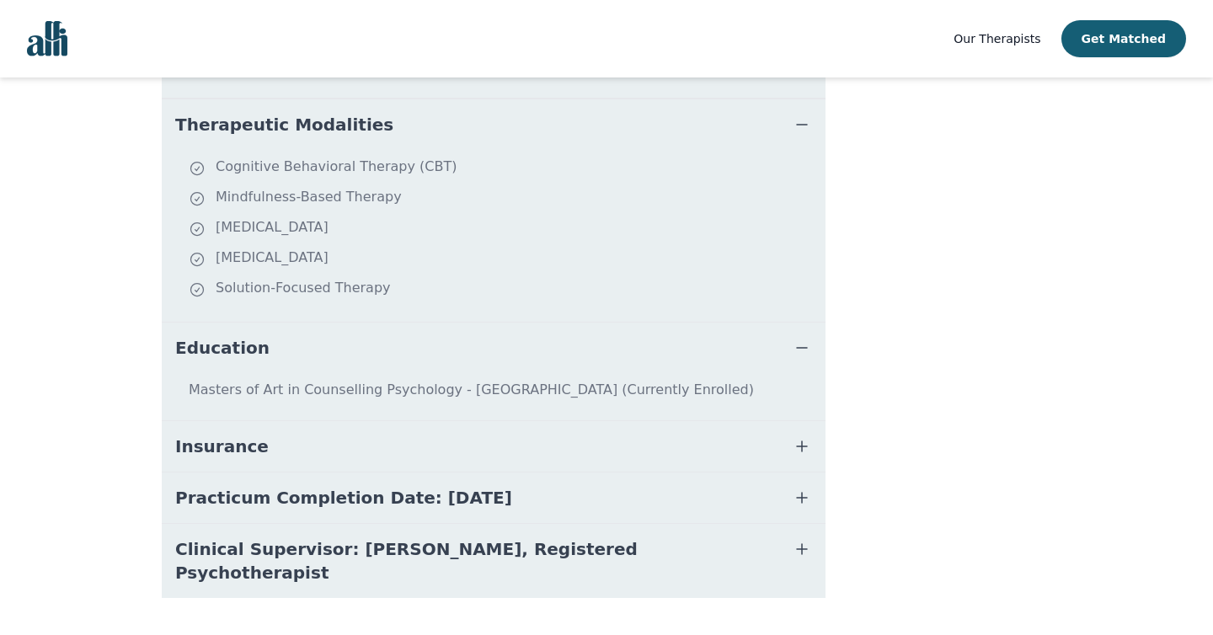
click at [413, 424] on button "Insurance" at bounding box center [494, 446] width 664 height 51
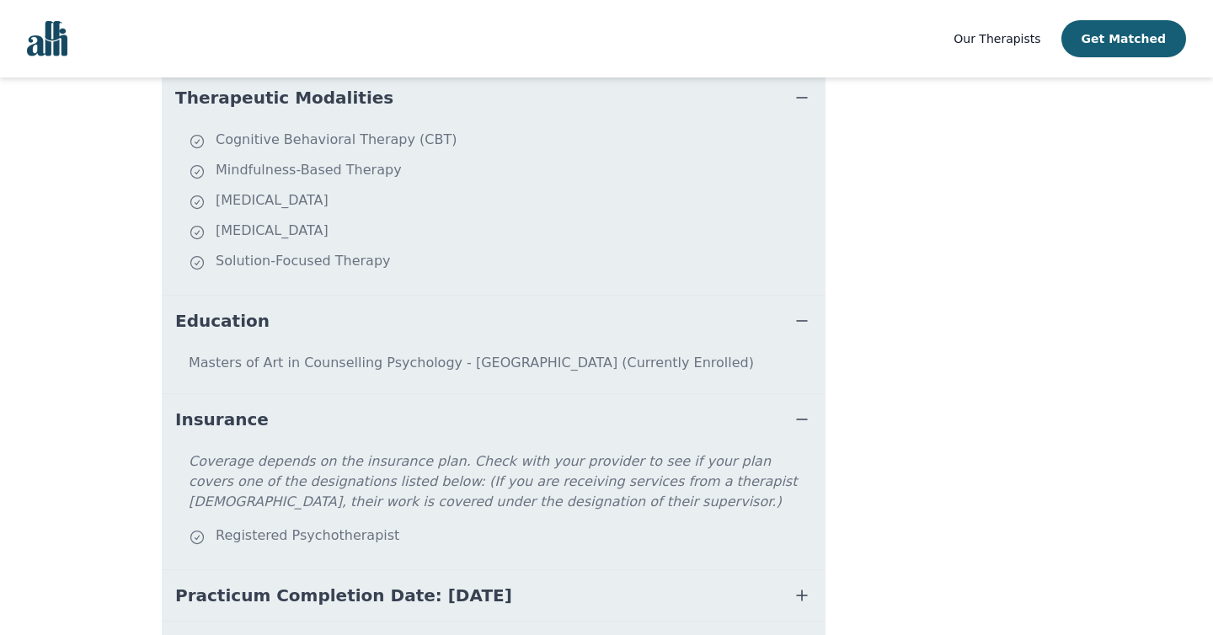
scroll to position [913, 0]
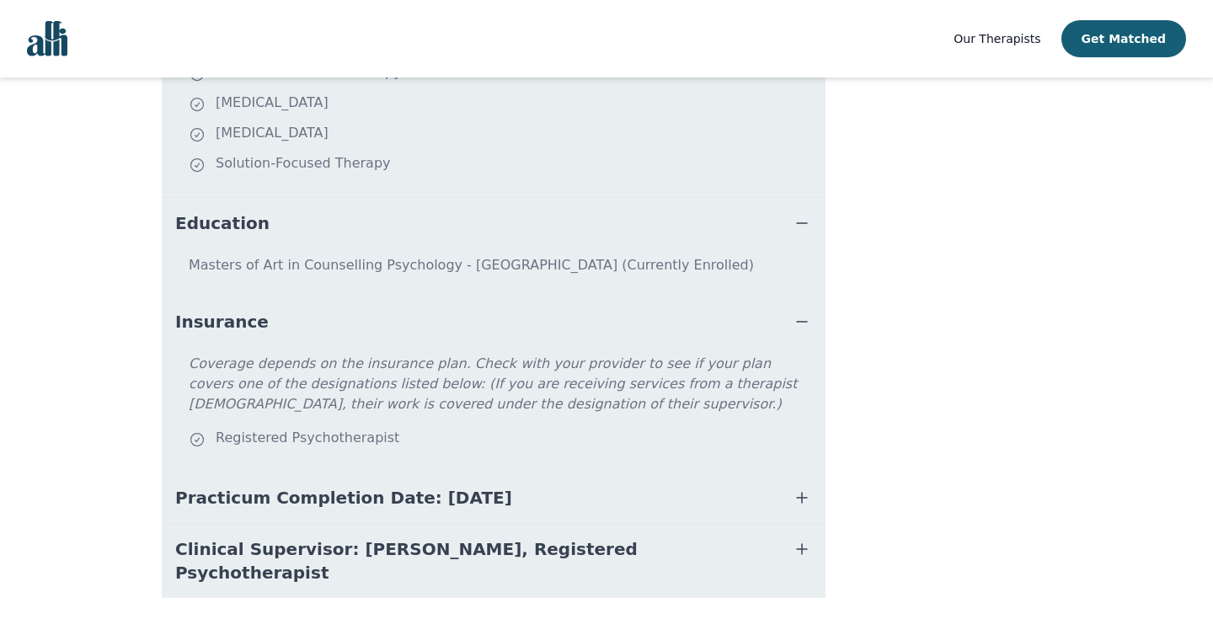
click at [412, 486] on span "Practicum Completion Date: [DATE]" at bounding box center [343, 498] width 337 height 24
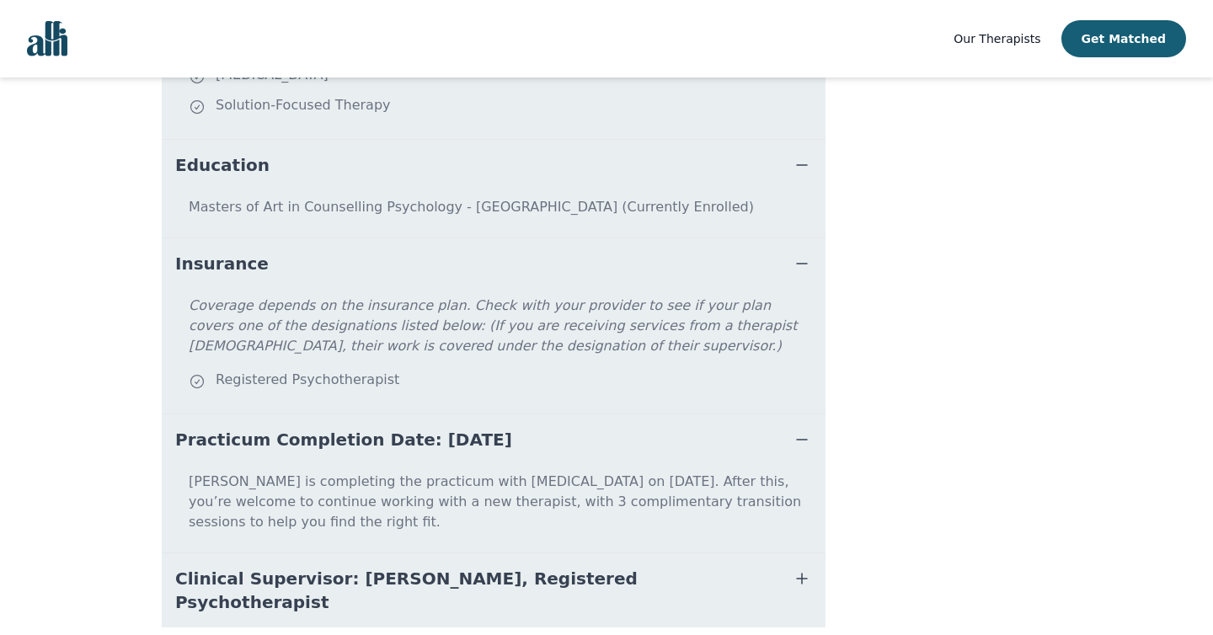
scroll to position [980, 0]
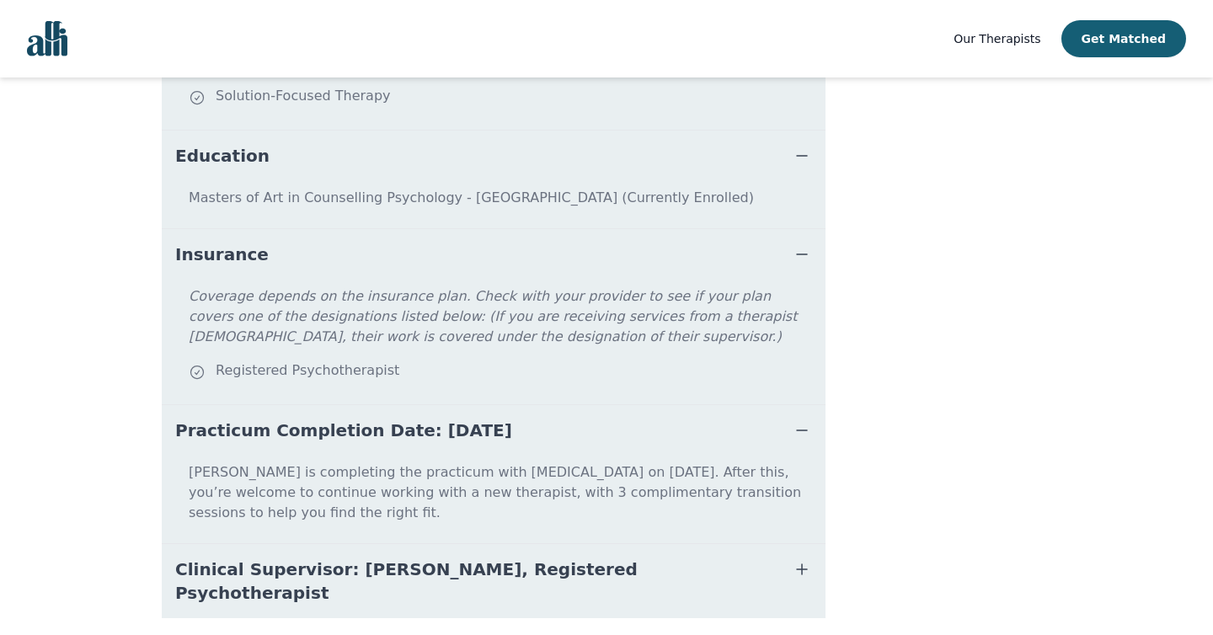
click at [408, 558] on span "Clinical Supervisor: [PERSON_NAME], Registered Psychotherapist" at bounding box center [473, 581] width 596 height 47
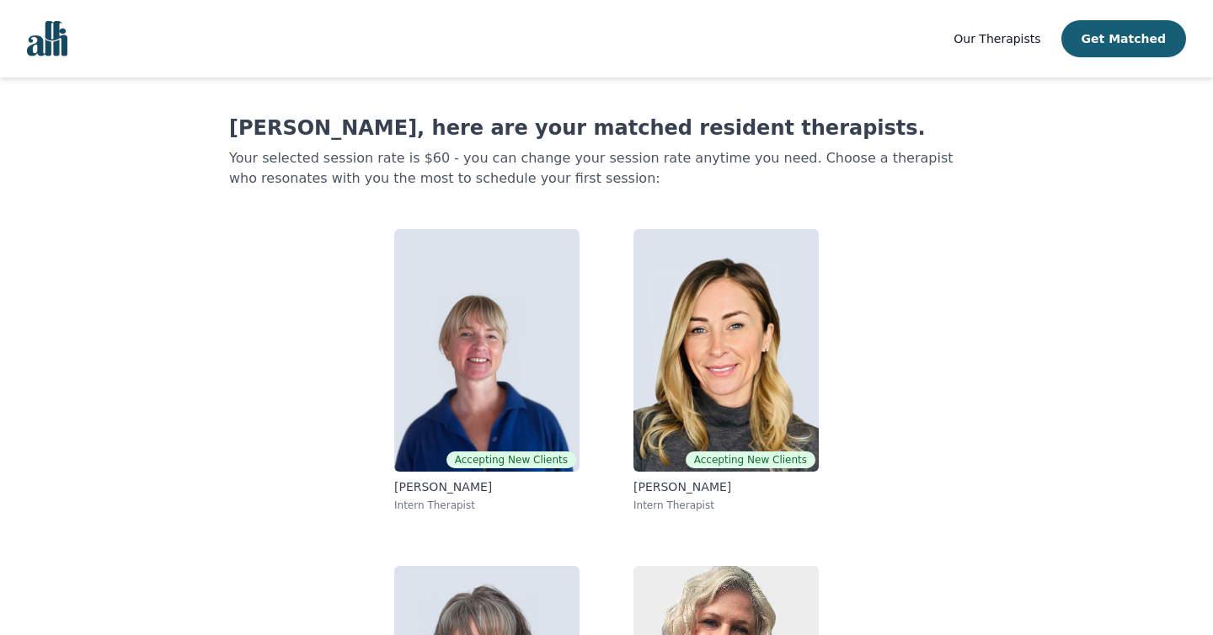
scroll to position [19, 0]
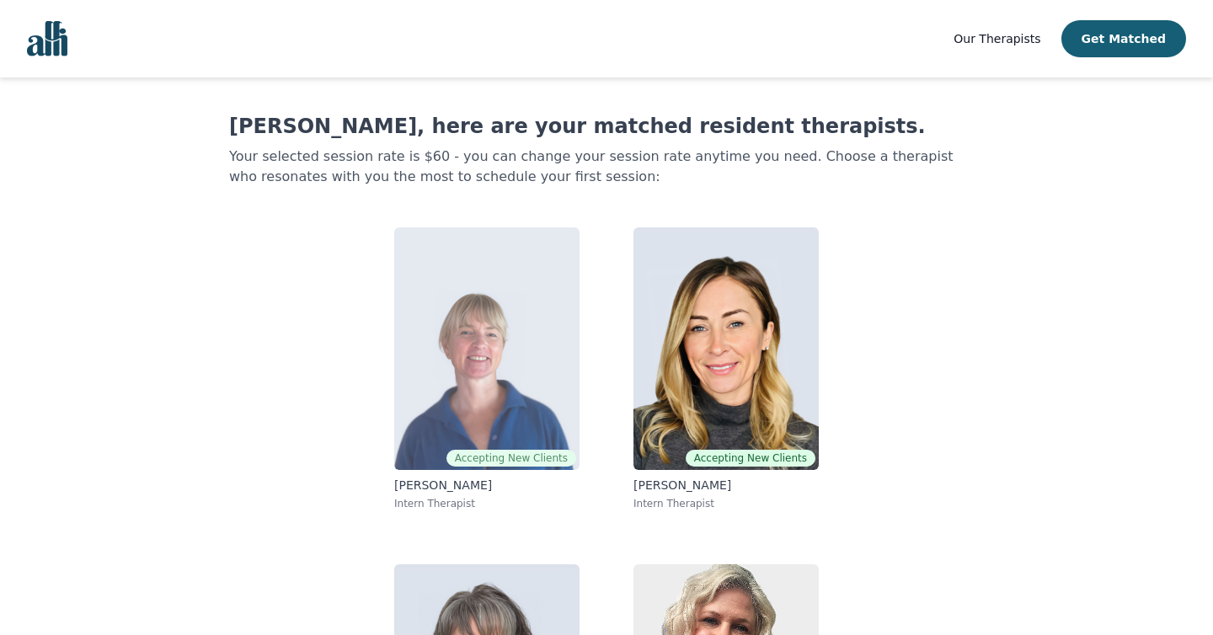
click at [504, 365] on img at bounding box center [486, 348] width 185 height 243
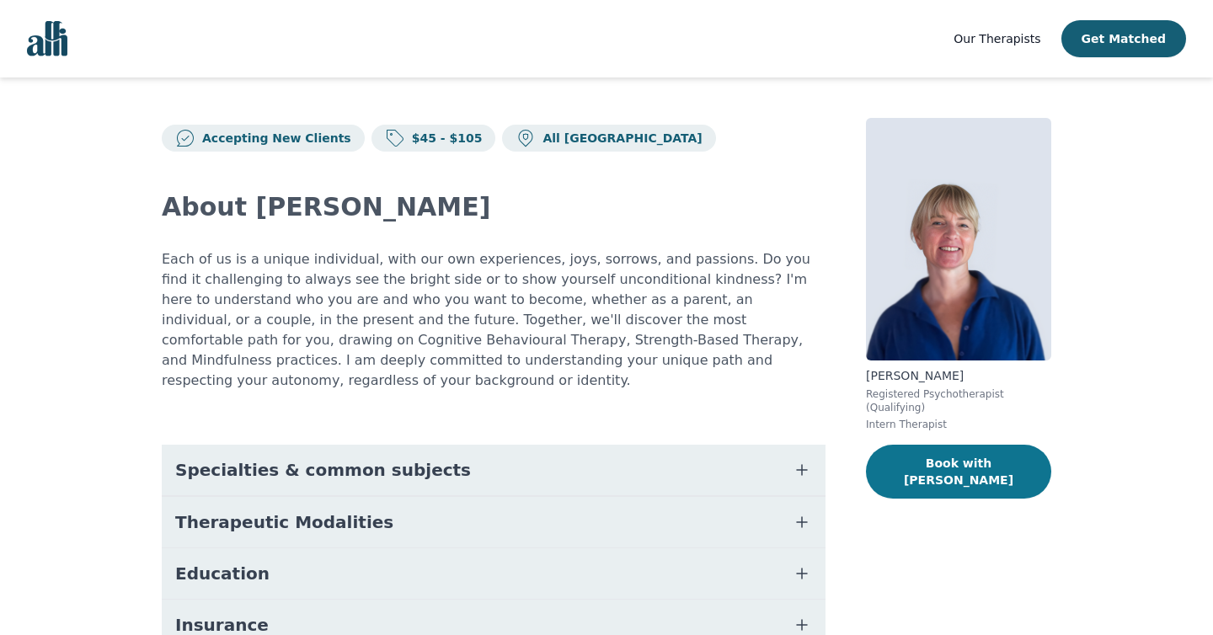
click at [900, 459] on button "Book with [PERSON_NAME]" at bounding box center [958, 472] width 185 height 54
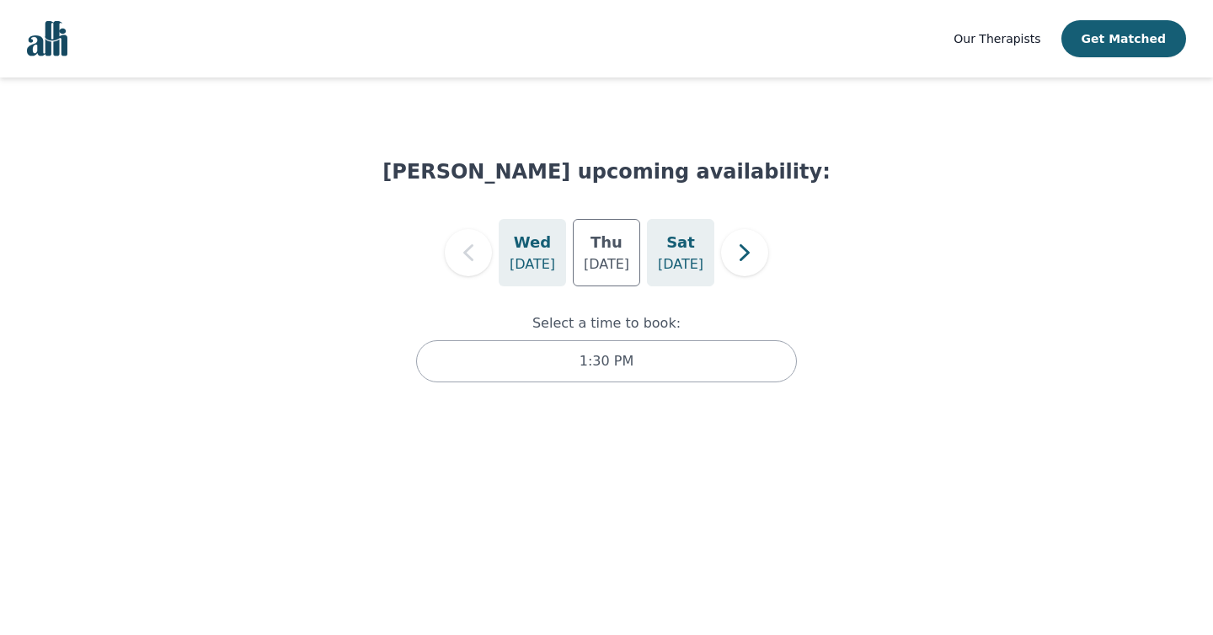
click at [697, 265] on p "[DATE]" at bounding box center [680, 264] width 45 height 20
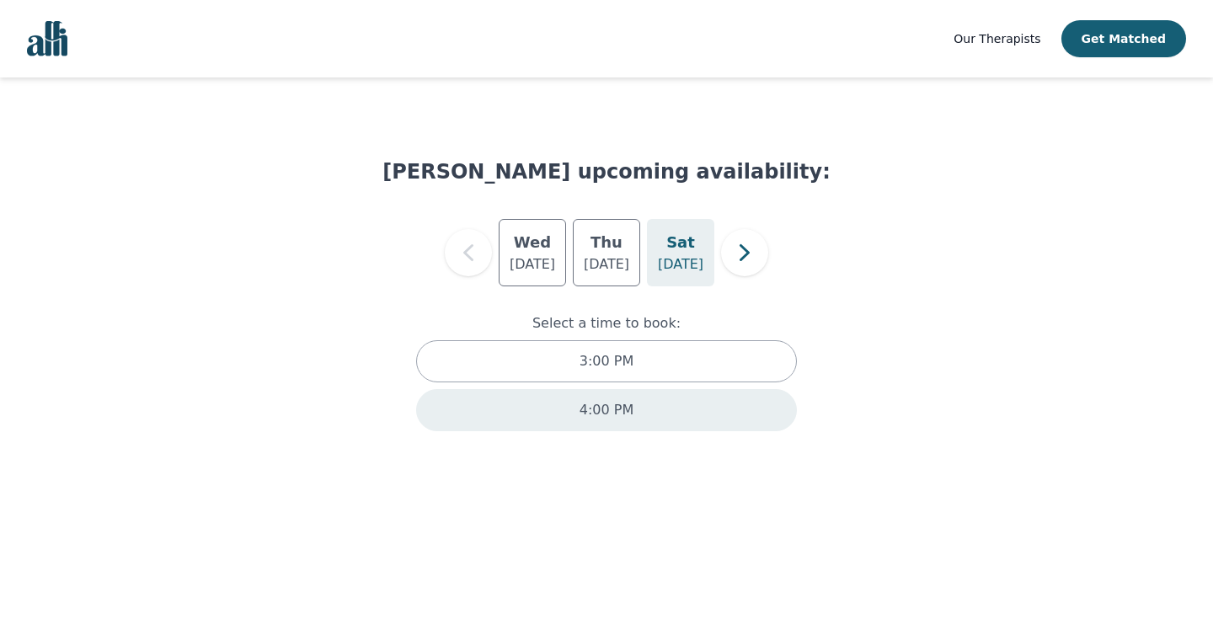
click at [640, 406] on div "4:00 PM" at bounding box center [606, 410] width 381 height 42
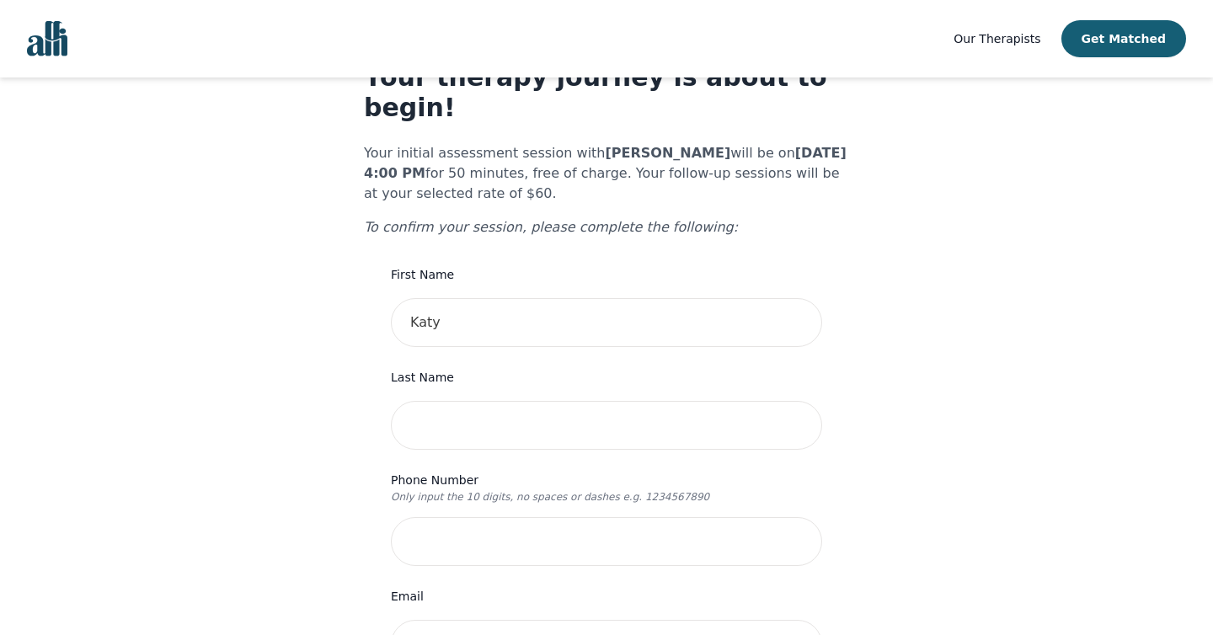
scroll to position [58, 0]
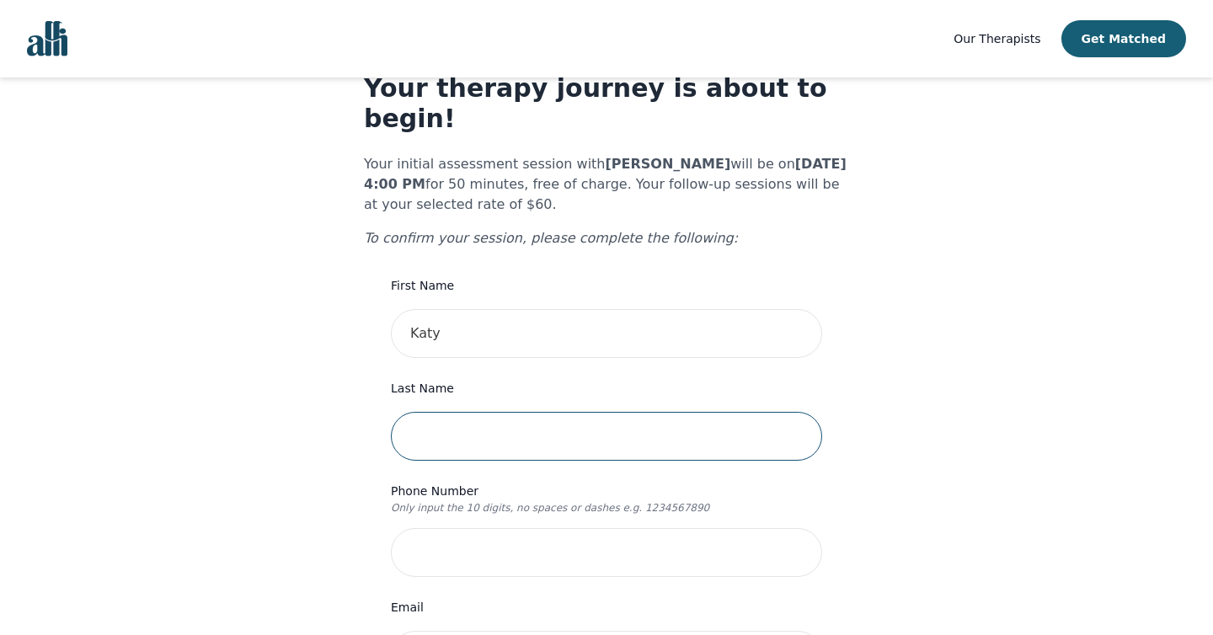
click at [616, 414] on input "text" at bounding box center [606, 436] width 431 height 49
type input "[PERSON_NAME]"
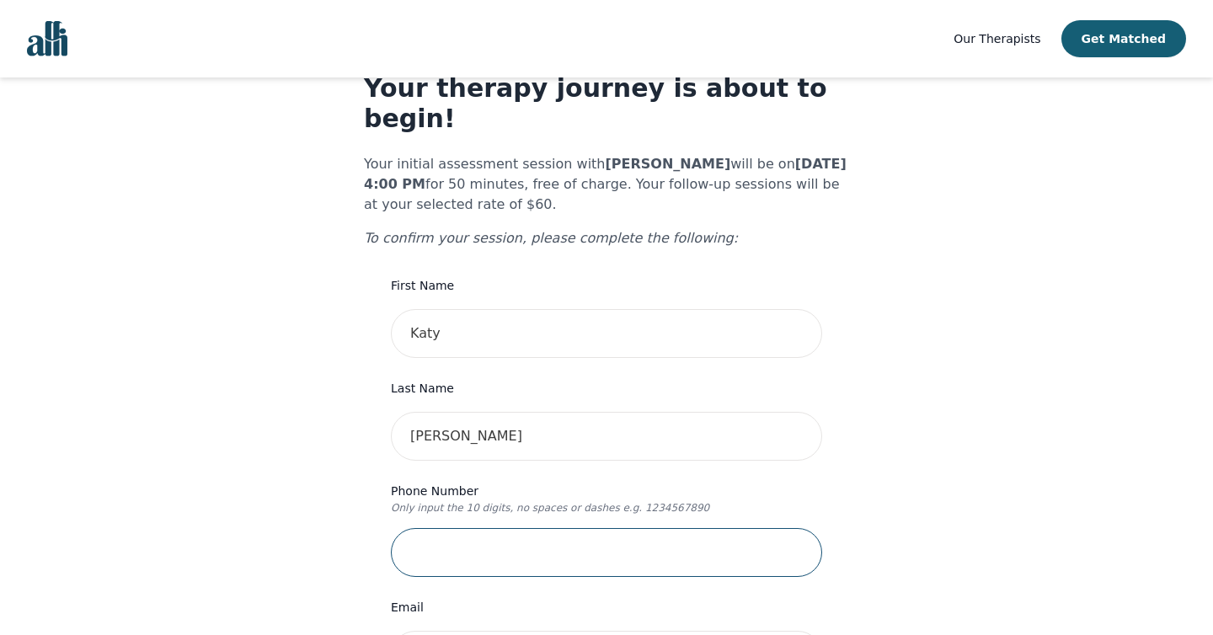
type input "07856929941"
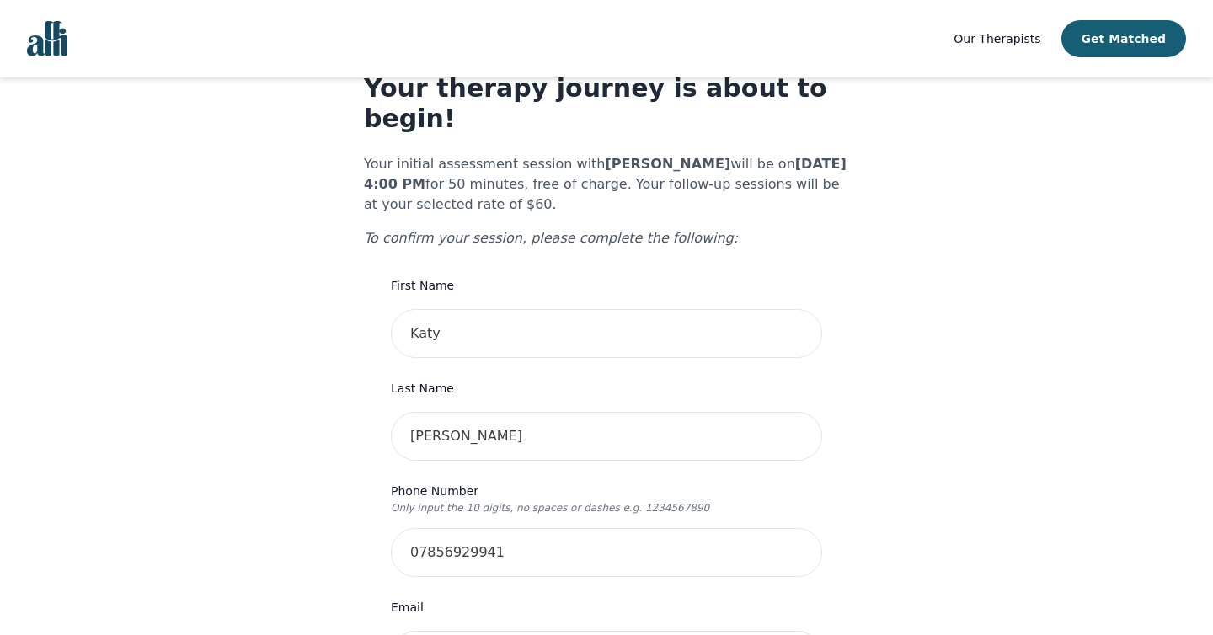
type input "[STREET_ADDRESS]"
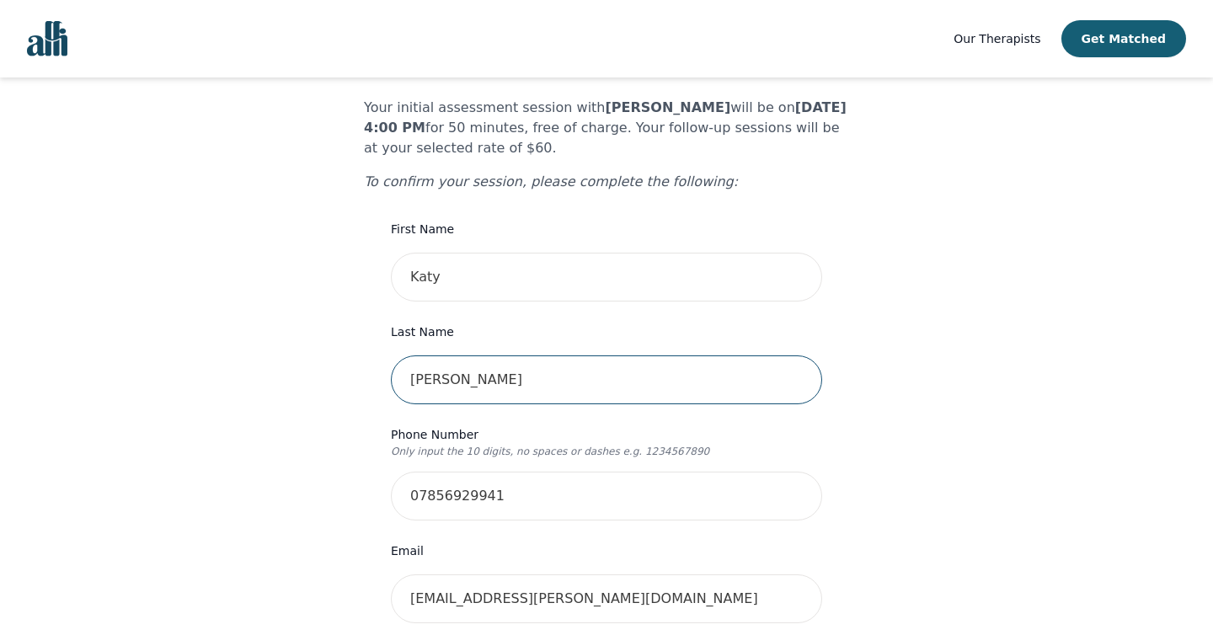
scroll to position [116, 0]
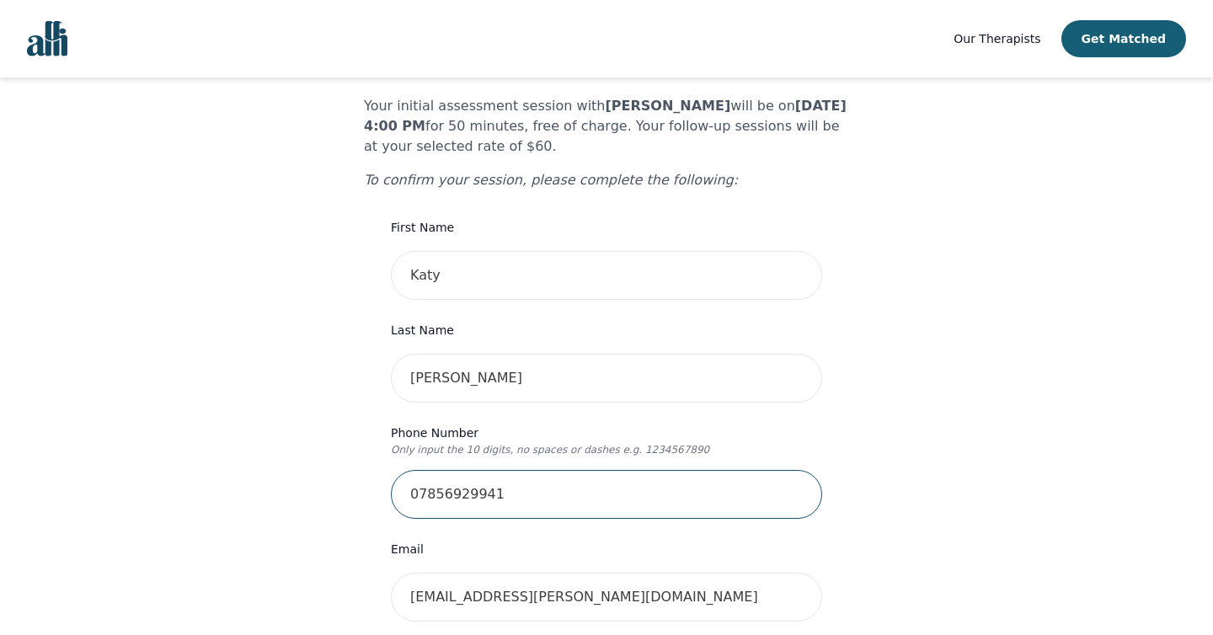
drag, startPoint x: 536, startPoint y: 460, endPoint x: 339, endPoint y: 462, distance: 197.1
type input "4165656923"
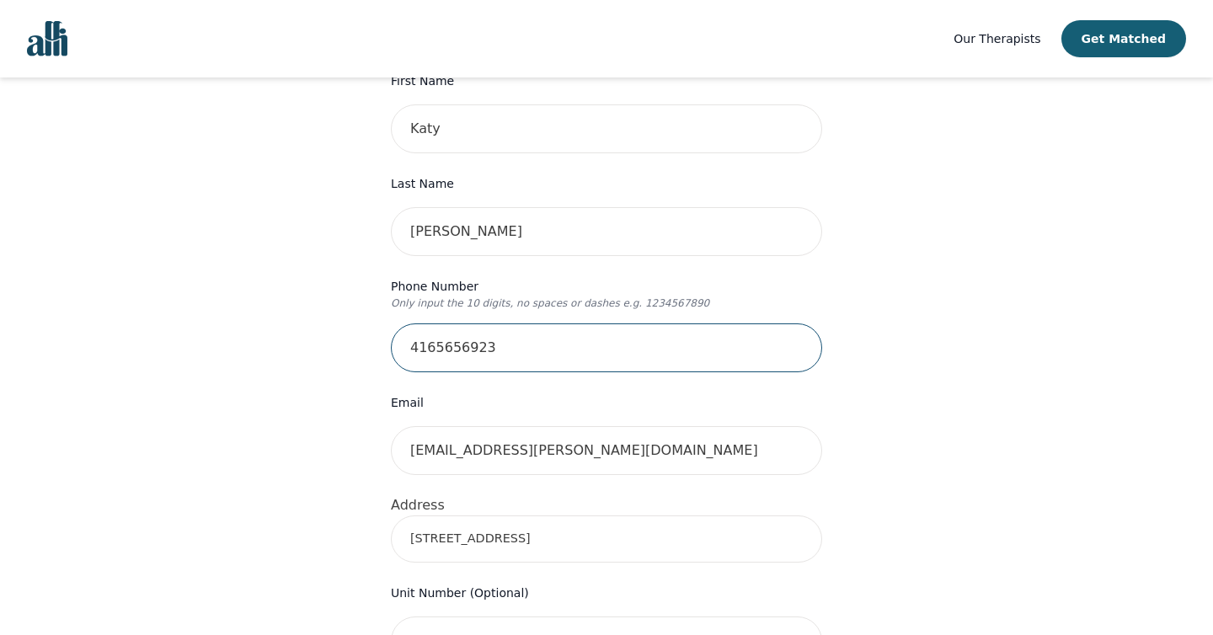
scroll to position [265, 0]
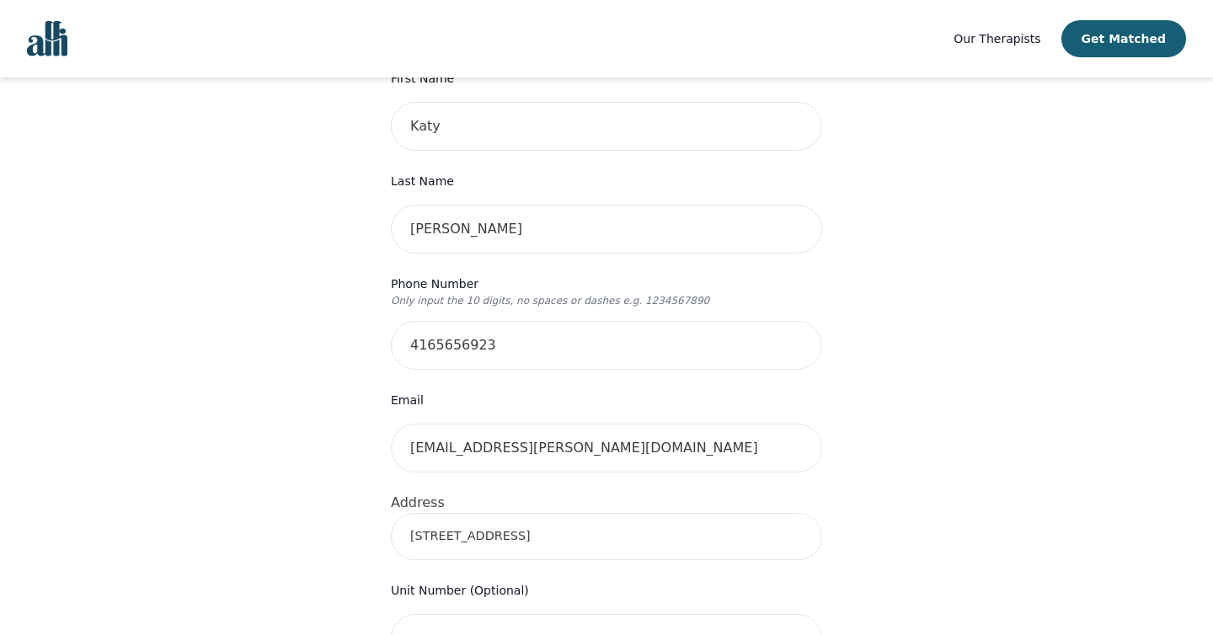
drag, startPoint x: 574, startPoint y: 490, endPoint x: 420, endPoint y: 490, distance: 153.3
click at [420, 513] on input "[STREET_ADDRESS]" at bounding box center [606, 536] width 431 height 47
type input "[STREET_ADDRESS]"
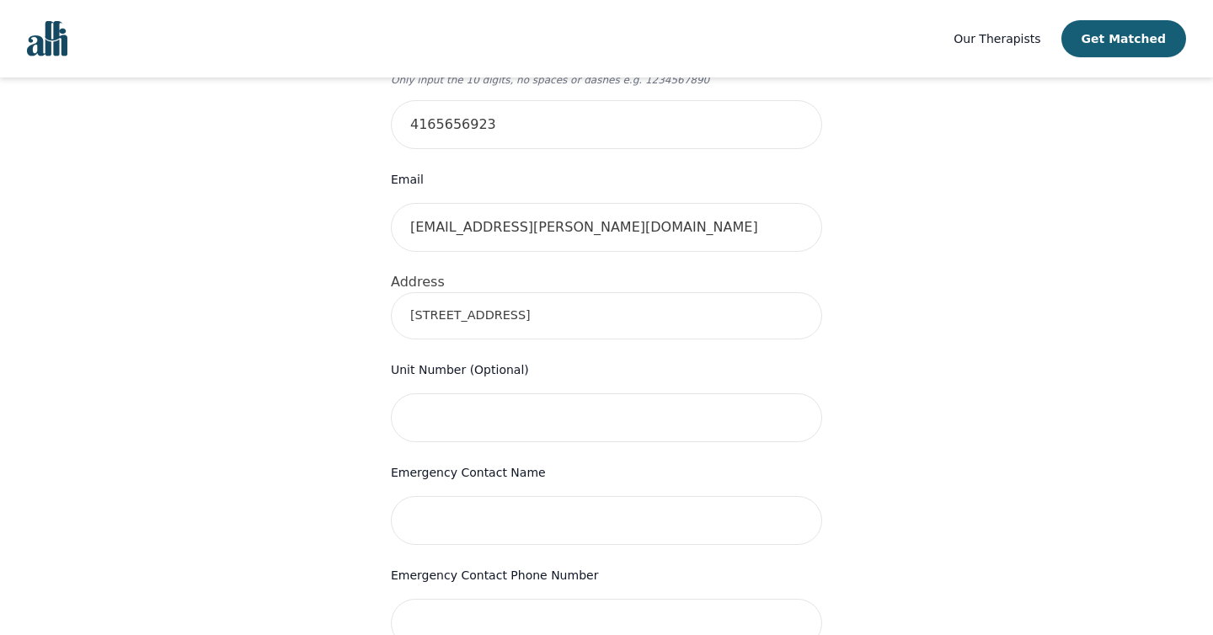
scroll to position [491, 0]
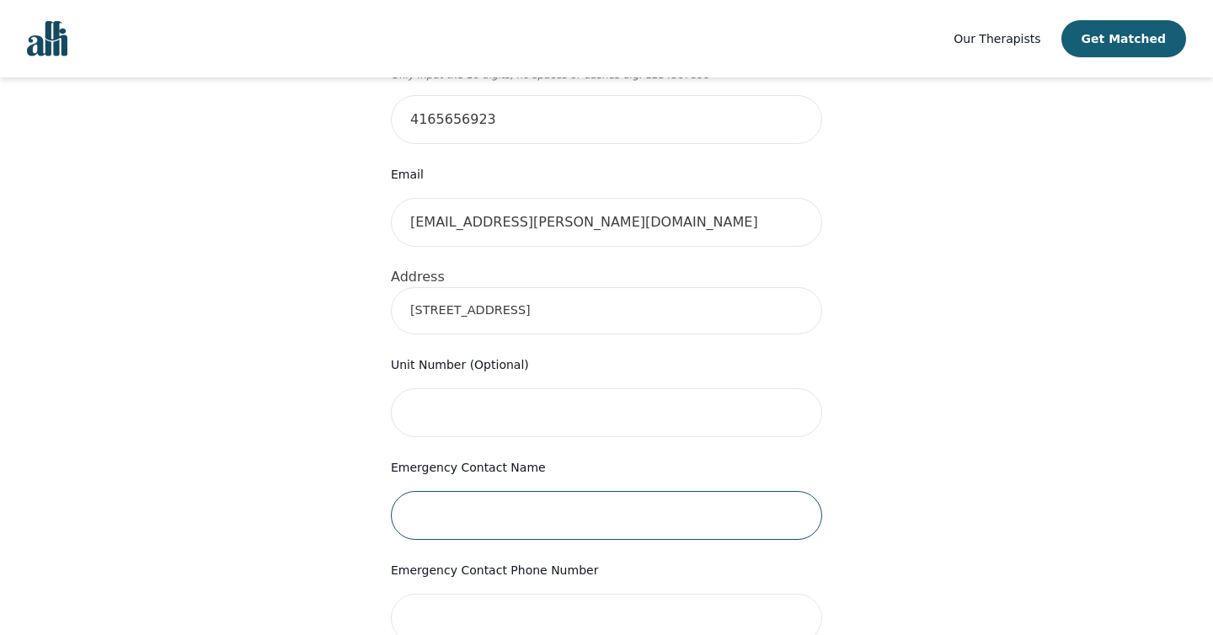
click at [559, 491] on input "text" at bounding box center [606, 515] width 431 height 49
type input "[PERSON_NAME]"
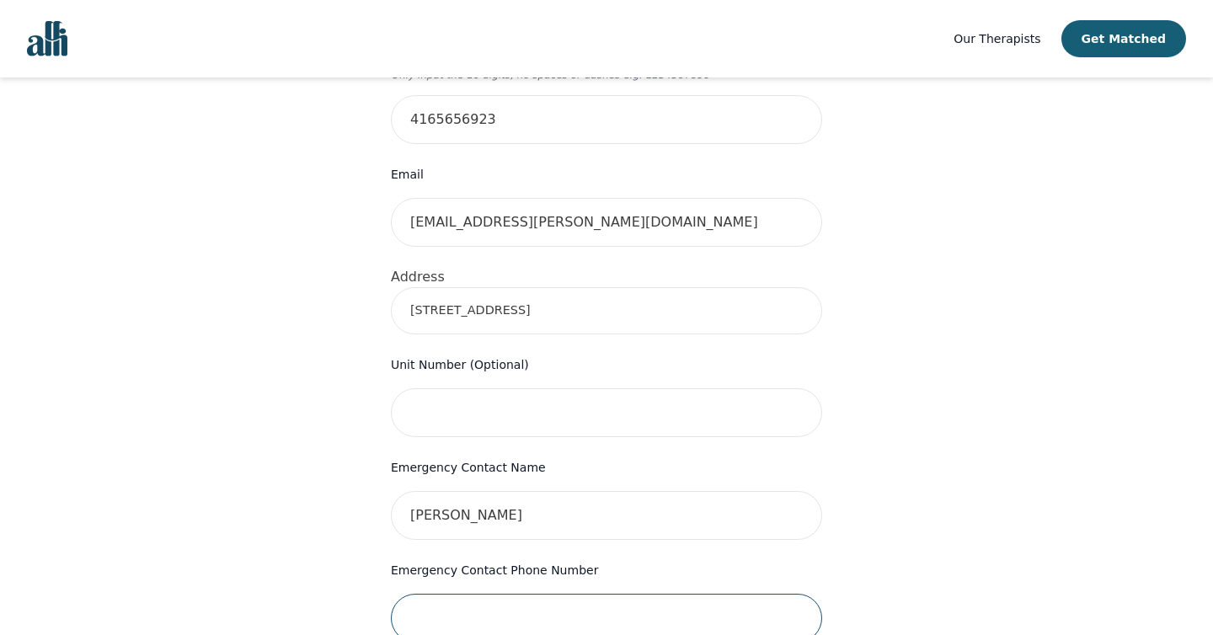
click at [544, 595] on input "tel" at bounding box center [606, 618] width 431 height 49
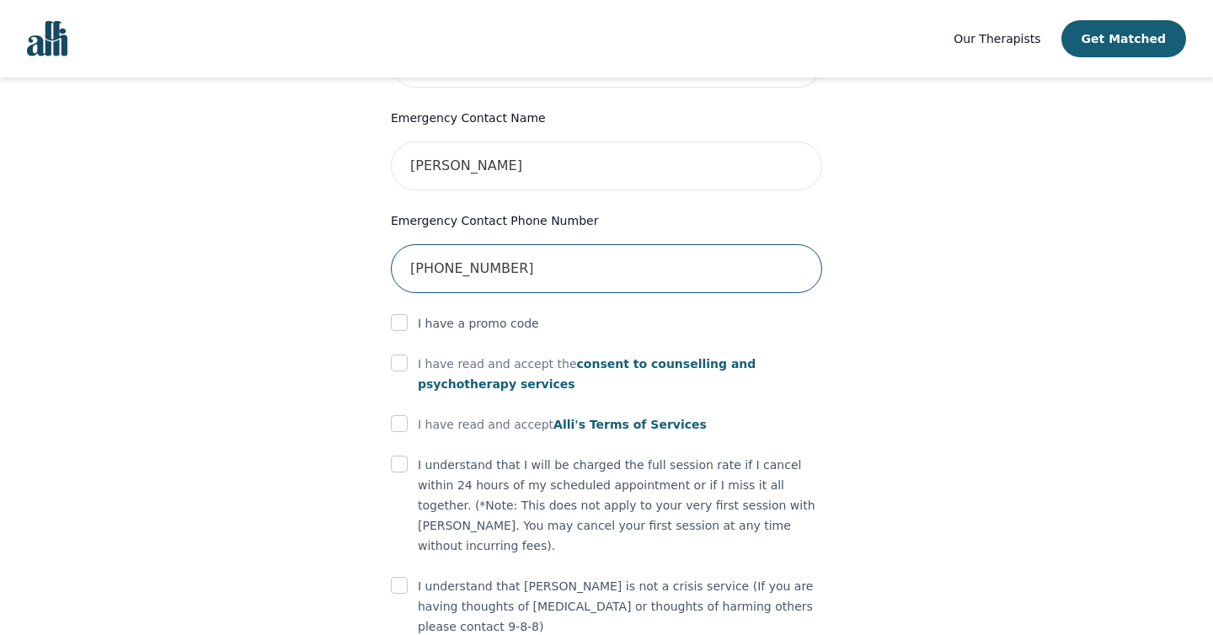
scroll to position [845, 0]
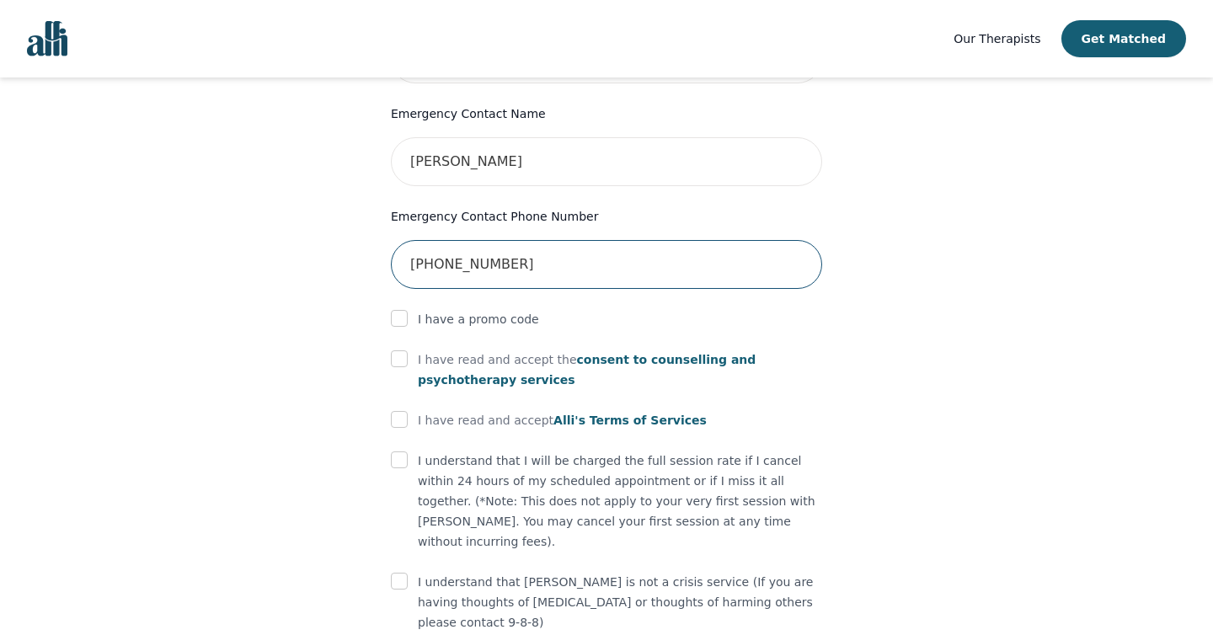
type input "[PHONE_NUMBER]"
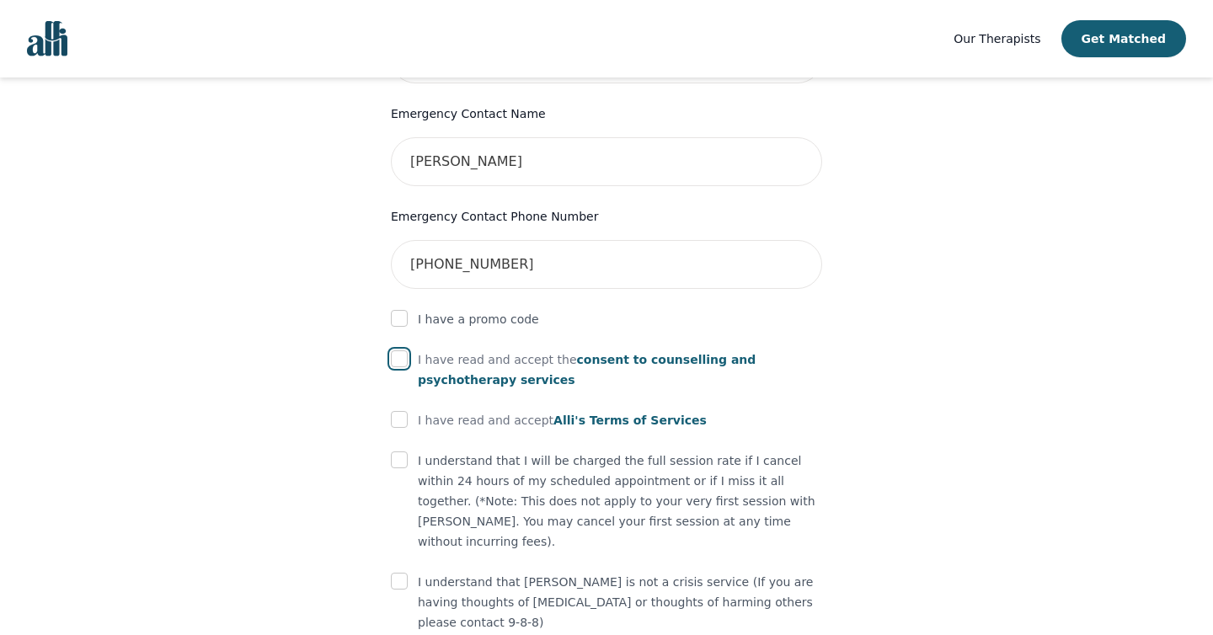
click at [397, 350] on input "checkbox" at bounding box center [399, 358] width 17 height 17
checkbox input "true"
click at [400, 411] on input "checkbox" at bounding box center [399, 419] width 17 height 17
checkbox input "true"
click at [401, 451] on input "checkbox" at bounding box center [399, 459] width 17 height 17
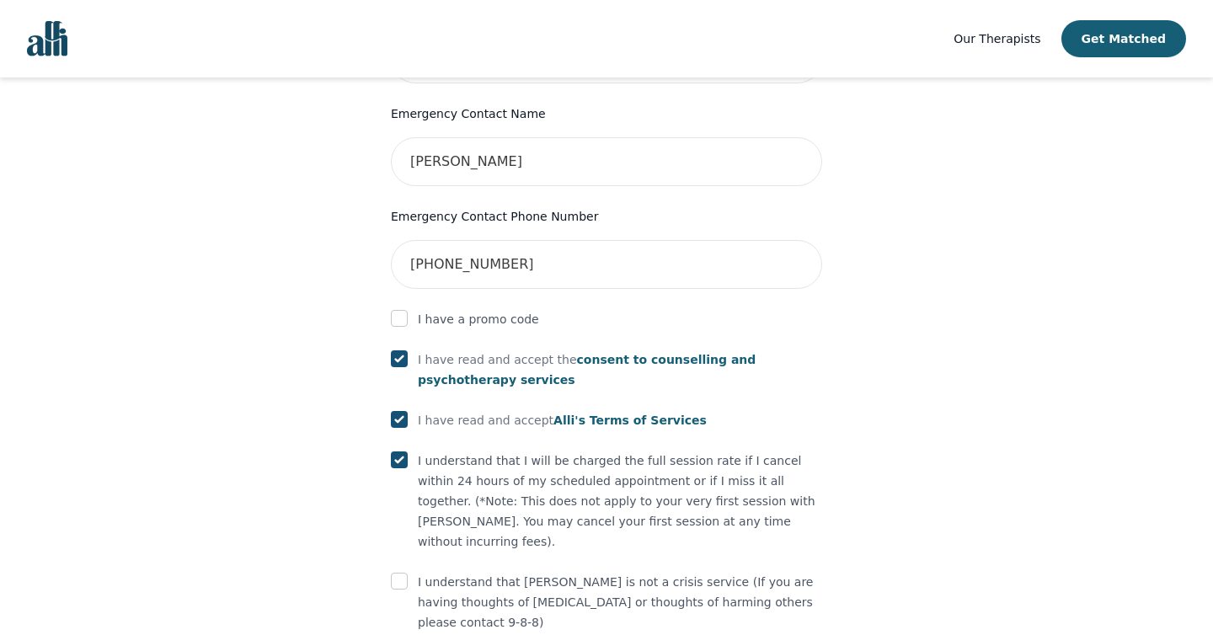
checkbox input "true"
click at [391, 518] on form "First Name [PERSON_NAME] Last Name [PERSON_NAME] Phone Number Only input the 10…" at bounding box center [606, 89] width 431 height 1201
click at [403, 572] on div at bounding box center [399, 582] width 17 height 20
click at [403, 573] on input "checkbox" at bounding box center [399, 581] width 17 height 17
checkbox input "true"
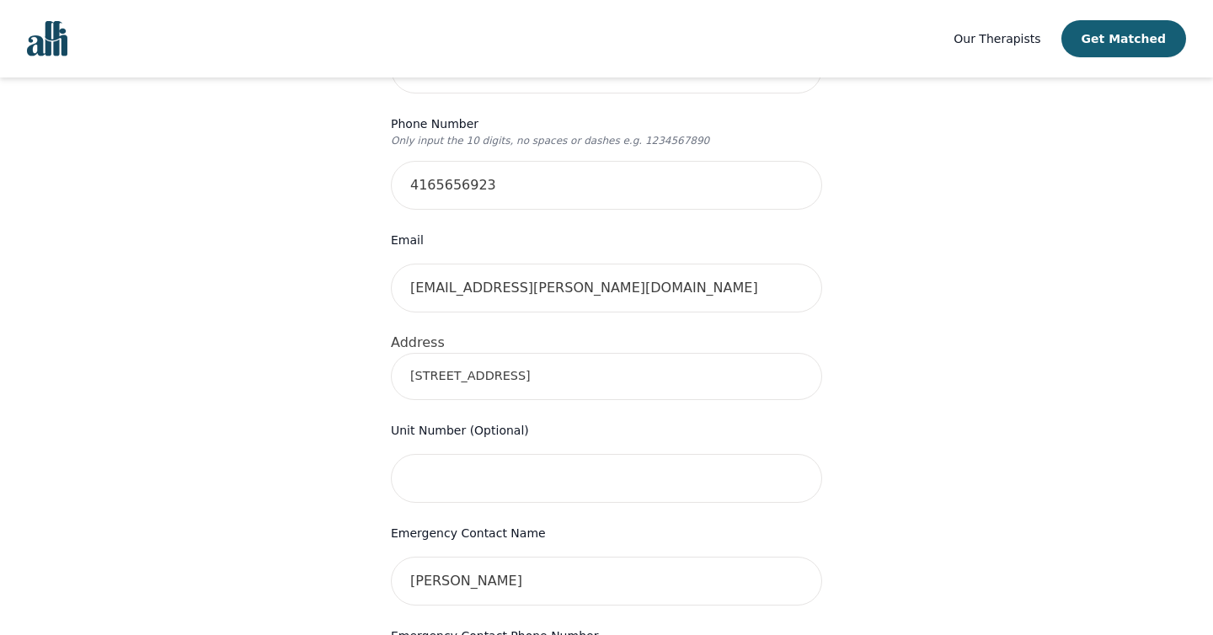
scroll to position [424, 0]
click at [575, 354] on input "[STREET_ADDRESS]" at bounding box center [606, 377] width 431 height 47
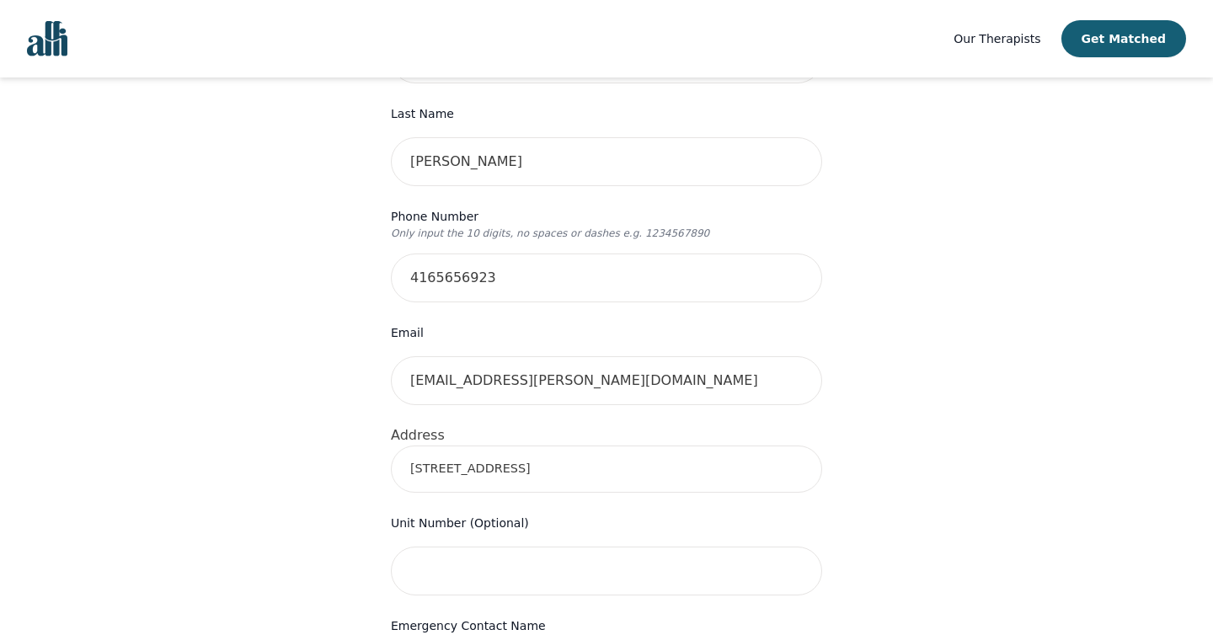
scroll to position [337, 0]
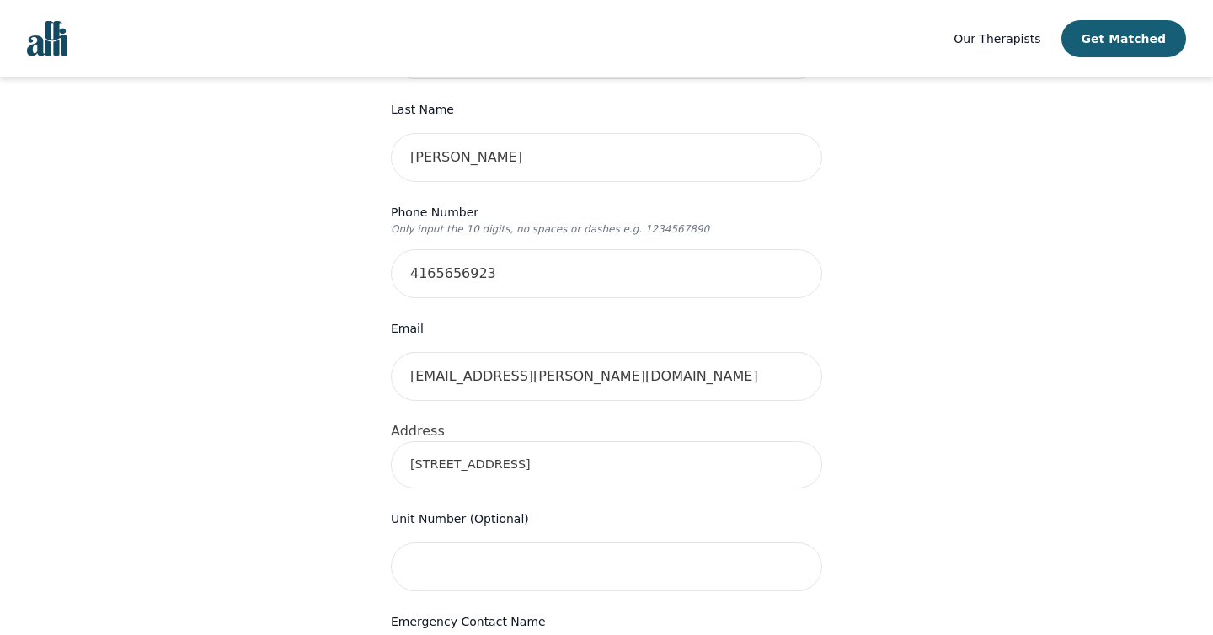
type input "[STREET_ADDRESS]"
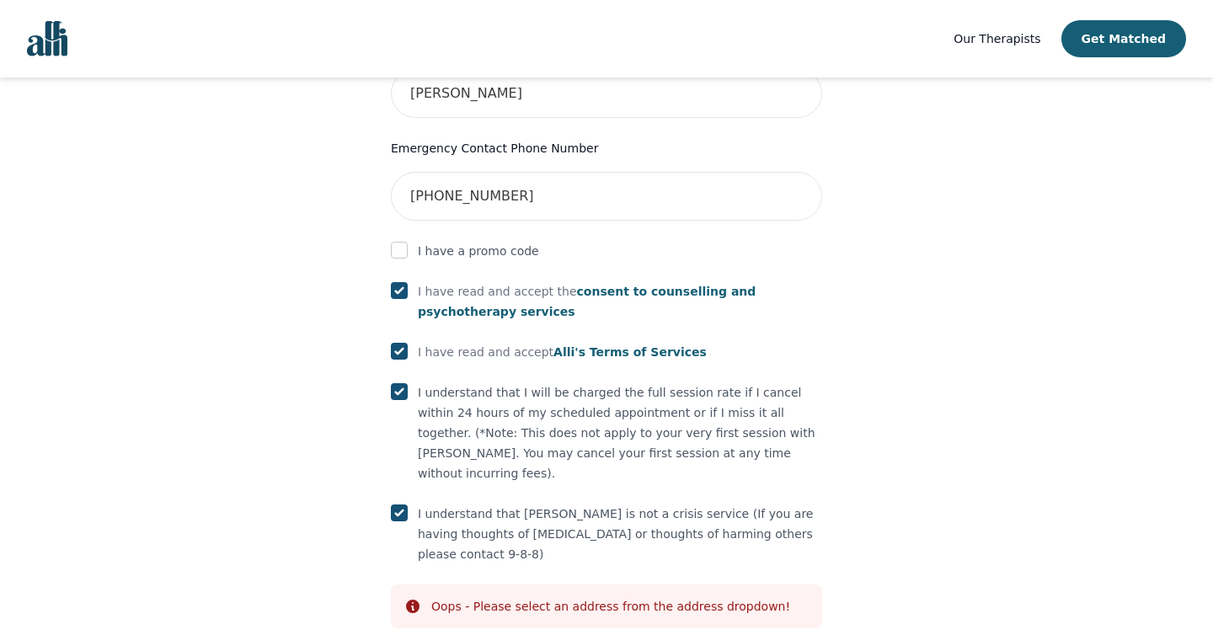
scroll to position [946, 0]
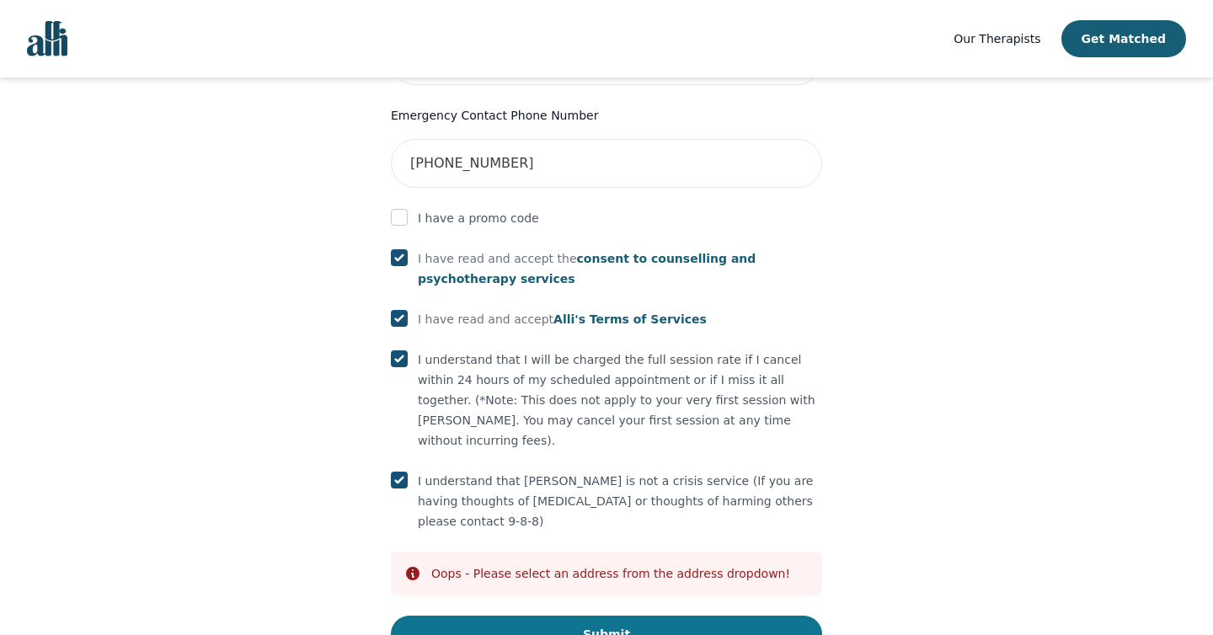
click at [597, 616] on button "Submit" at bounding box center [606, 634] width 431 height 37
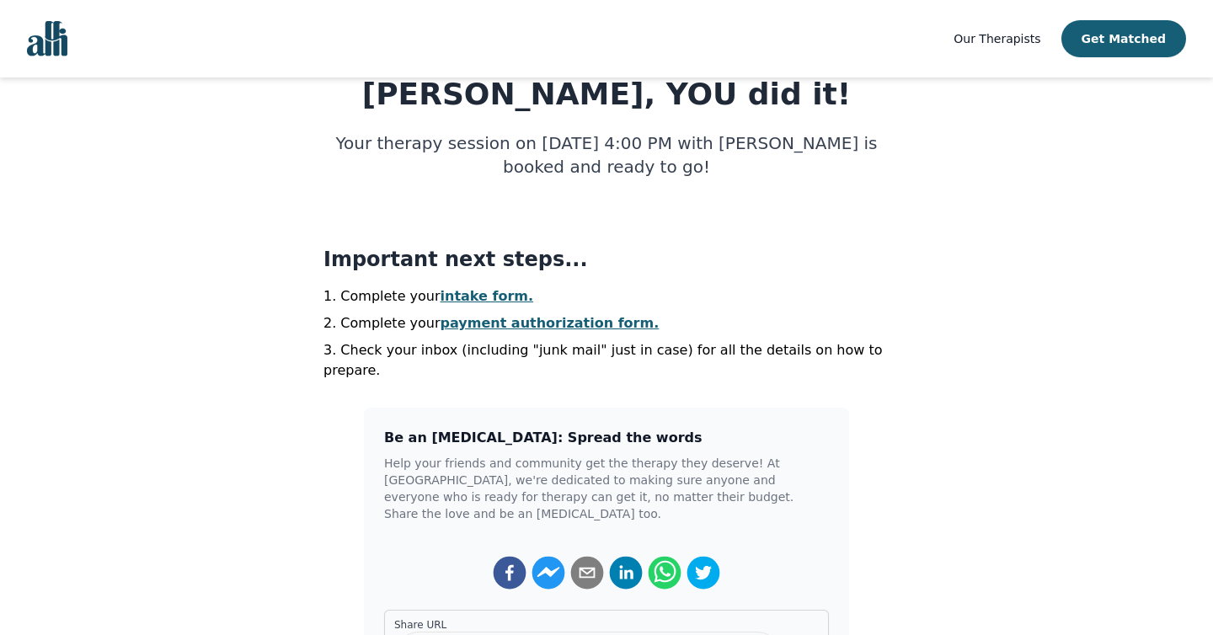
scroll to position [152, 0]
